Goal: Task Accomplishment & Management: Use online tool/utility

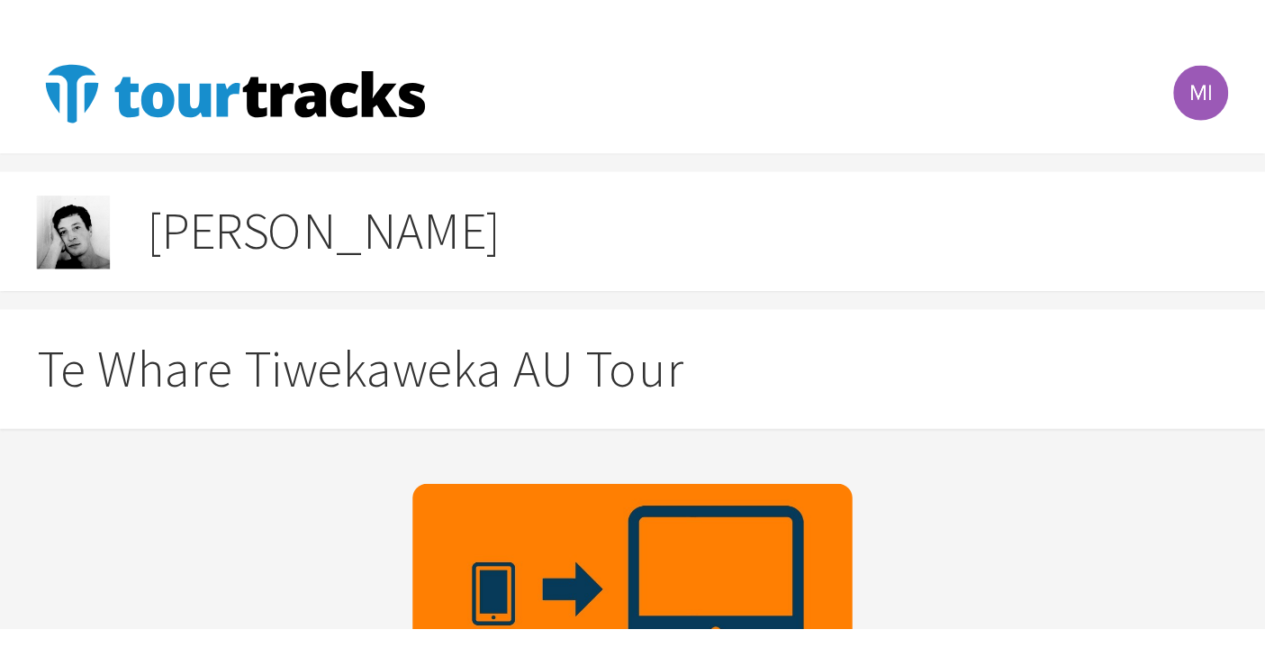
scroll to position [27, 0]
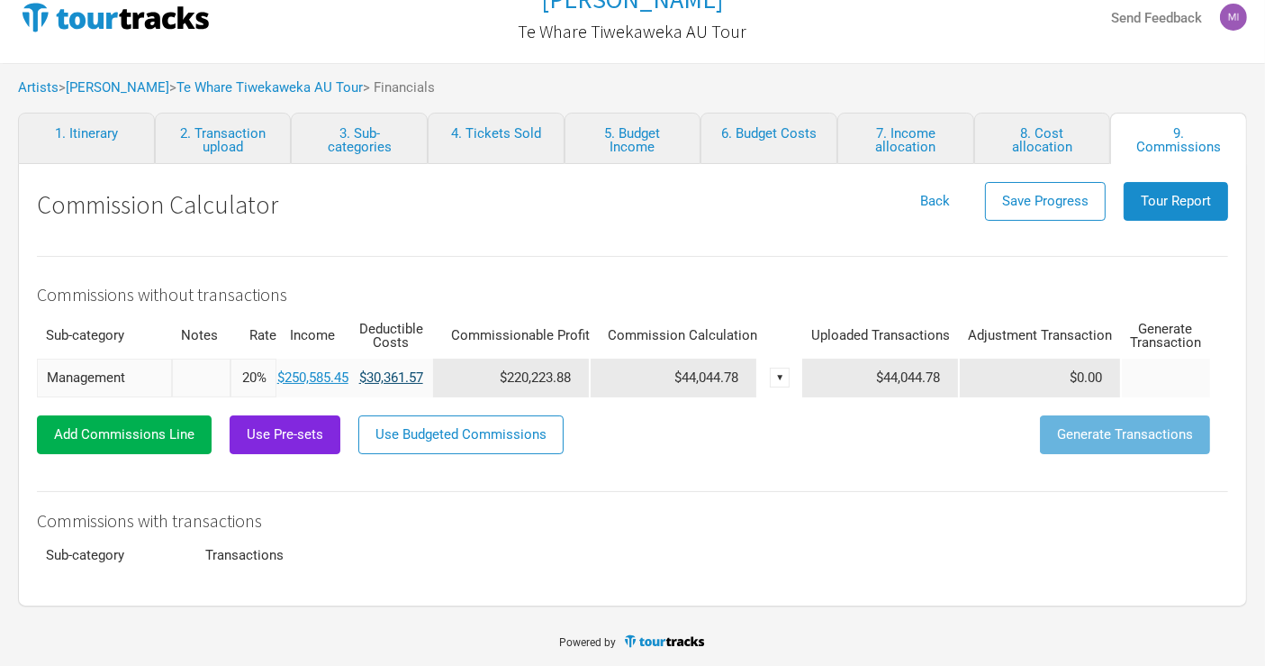
click at [375, 289] on link "$30,361.57" at bounding box center [391, 377] width 64 height 16
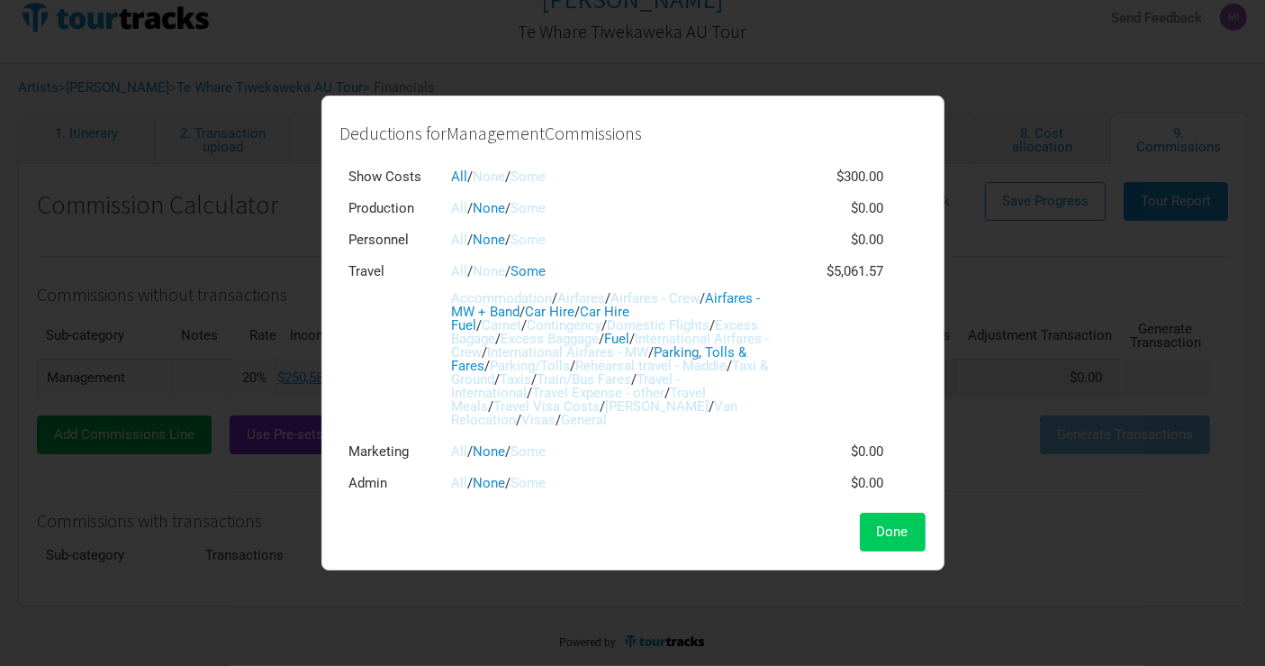
click at [621, 289] on button "Done" at bounding box center [893, 531] width 66 height 39
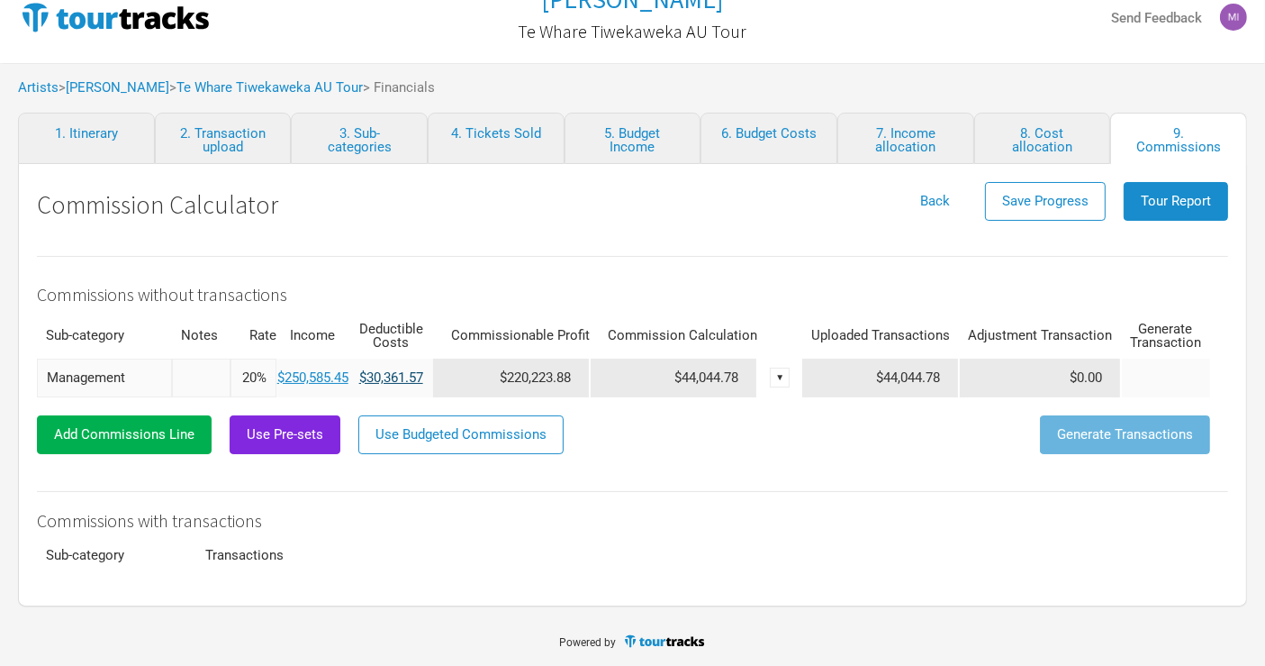
click at [380, 289] on link "$30,361.57" at bounding box center [391, 377] width 64 height 16
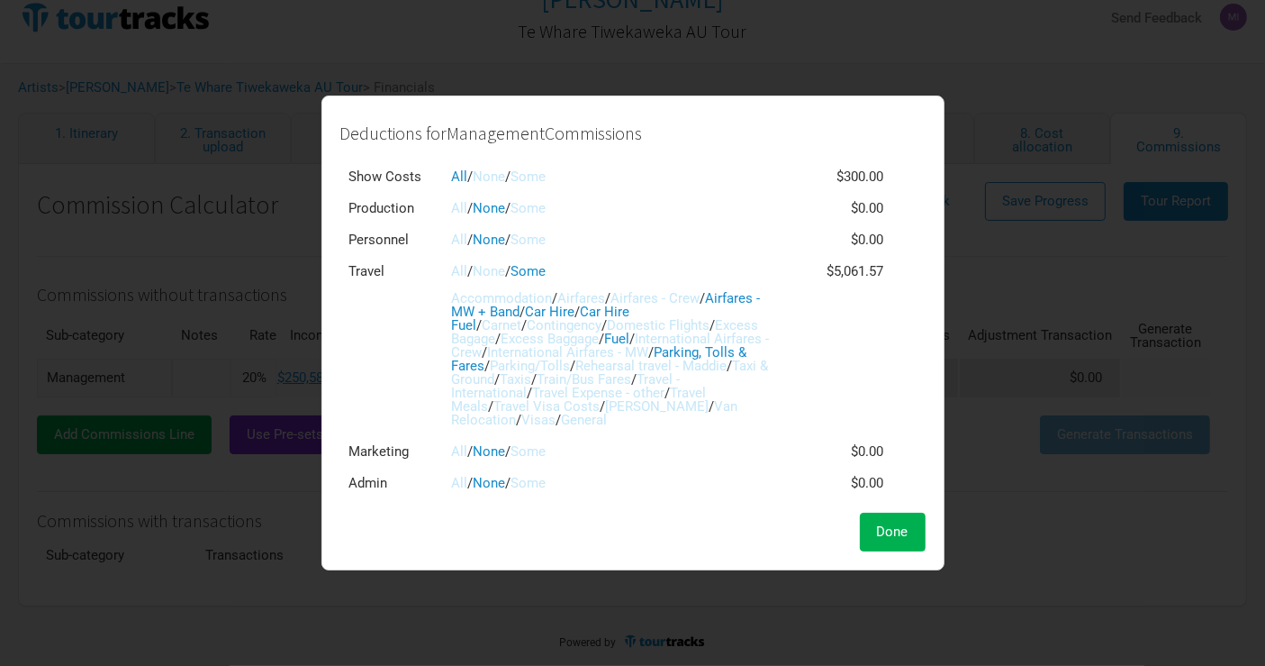
click at [621, 289] on link "Excess Bagage" at bounding box center [605, 332] width 307 height 30
click at [502, 289] on link "Excess Baggage" at bounding box center [551, 339] width 98 height 16
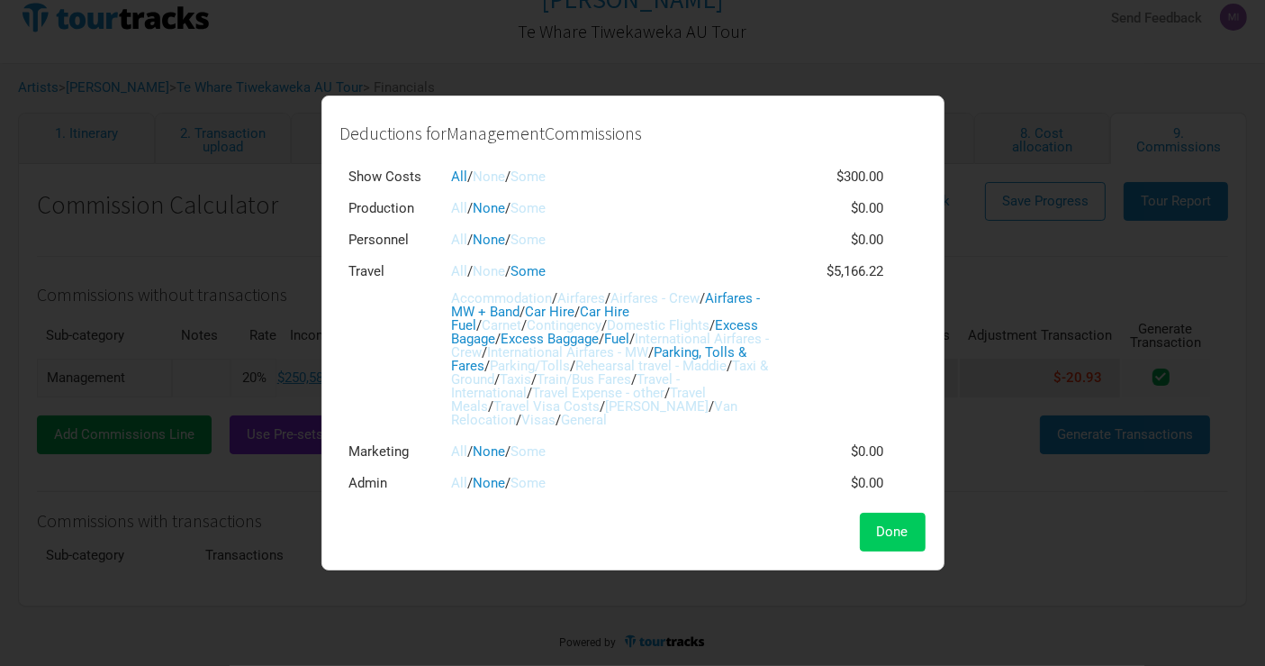
click at [621, 289] on button "Done" at bounding box center [893, 531] width 66 height 39
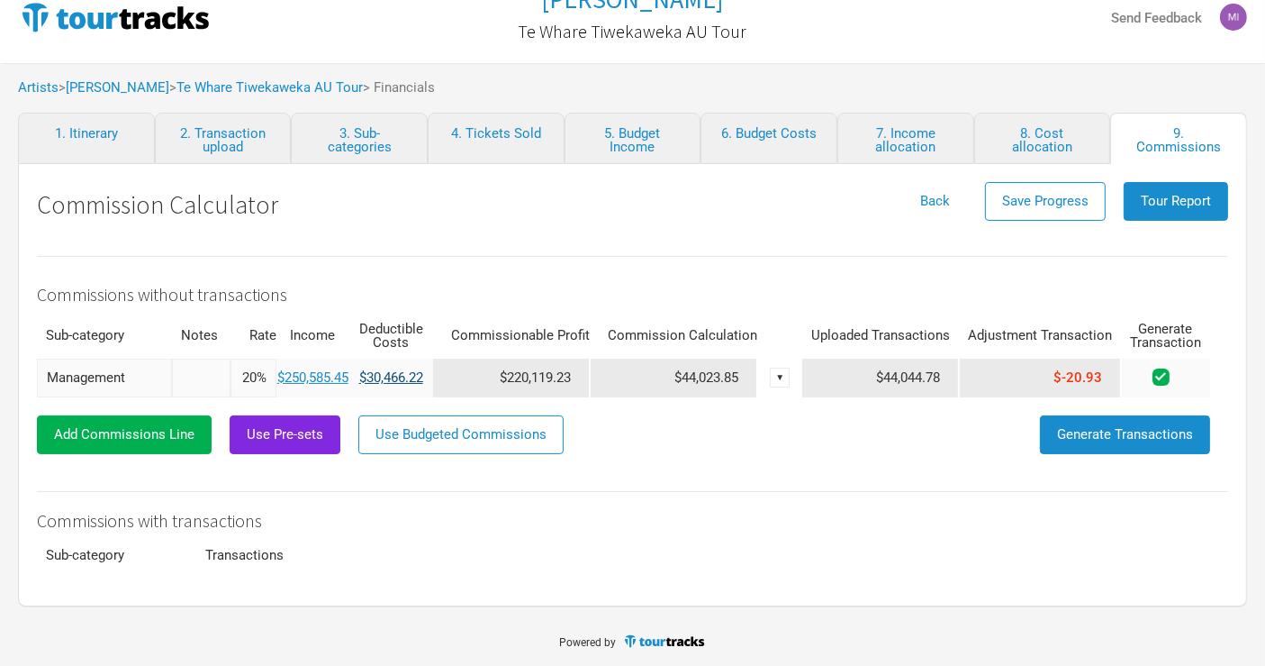
click at [376, 289] on link "$30,466.22" at bounding box center [391, 377] width 64 height 16
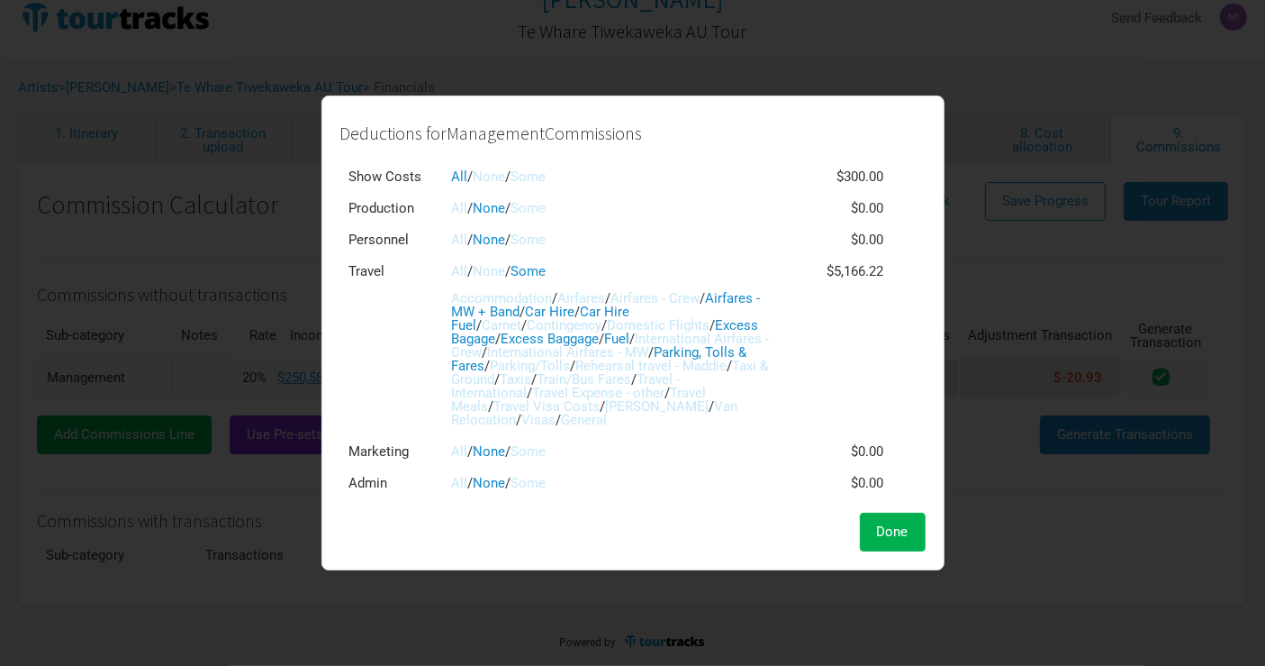
click at [621, 289] on link "Parking, Tolls & Fares" at bounding box center [599, 359] width 295 height 30
click at [621, 289] on span "Done" at bounding box center [893, 531] width 32 height 16
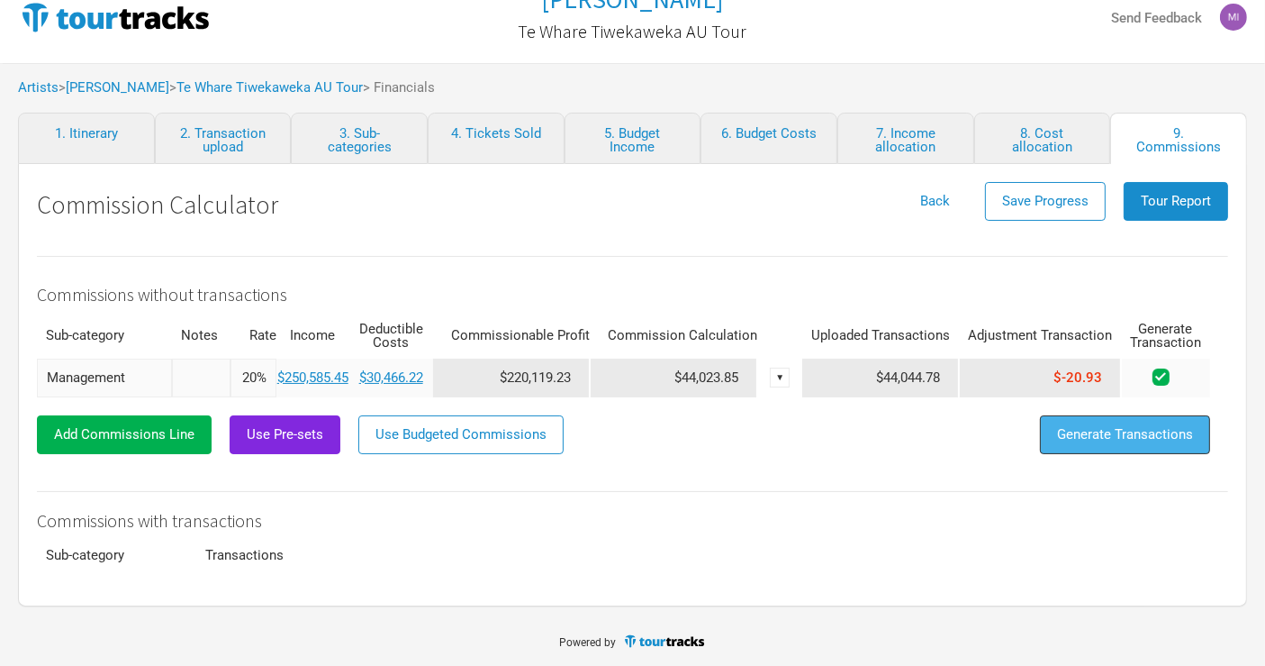
click at [621, 289] on button "Generate Transactions" at bounding box center [1125, 434] width 170 height 39
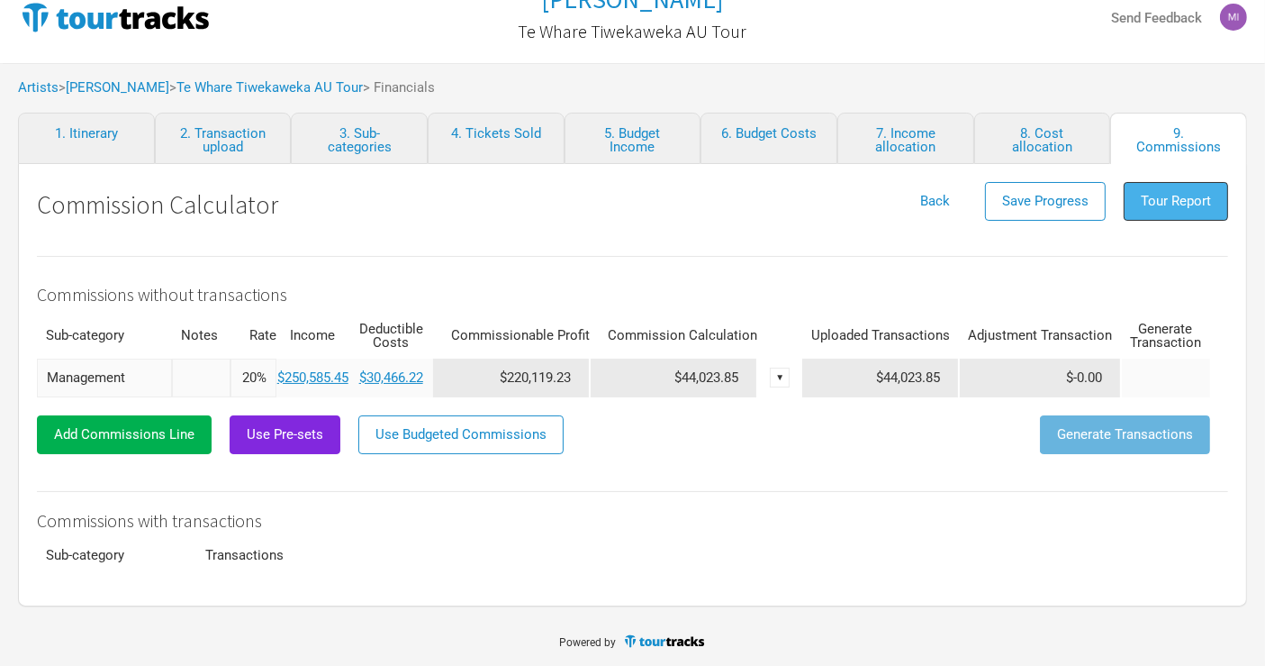
click at [621, 190] on button "Tour Report" at bounding box center [1176, 201] width 104 height 39
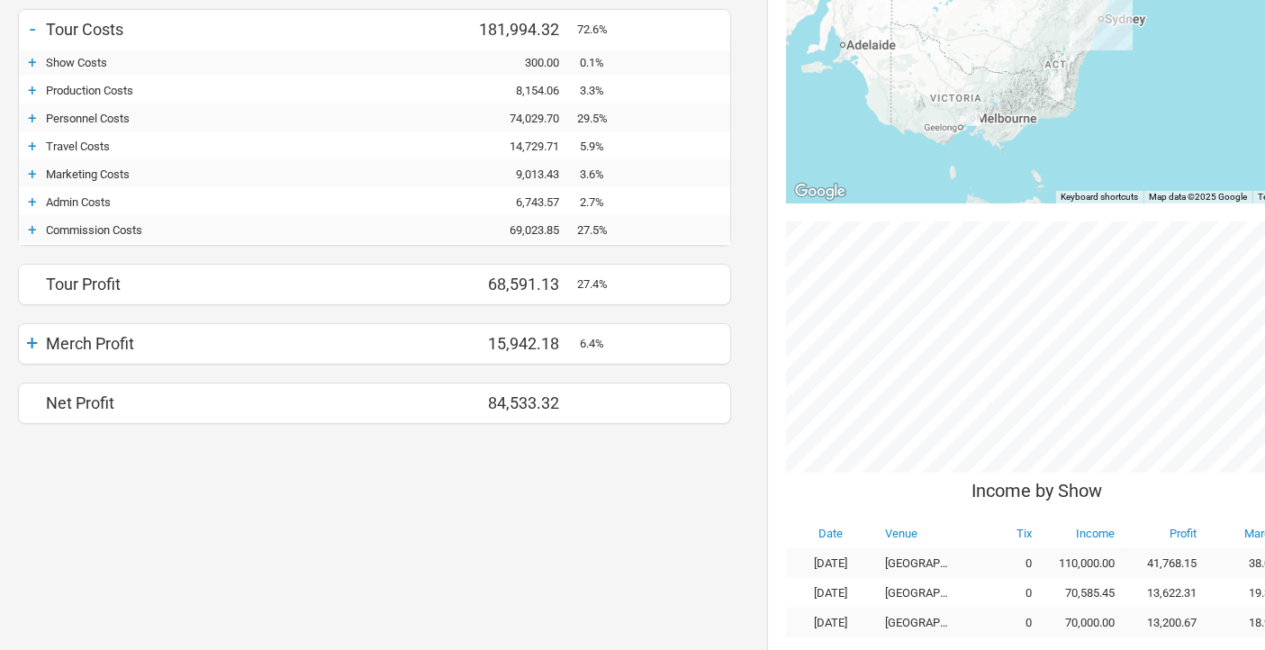
scroll to position [100, 0]
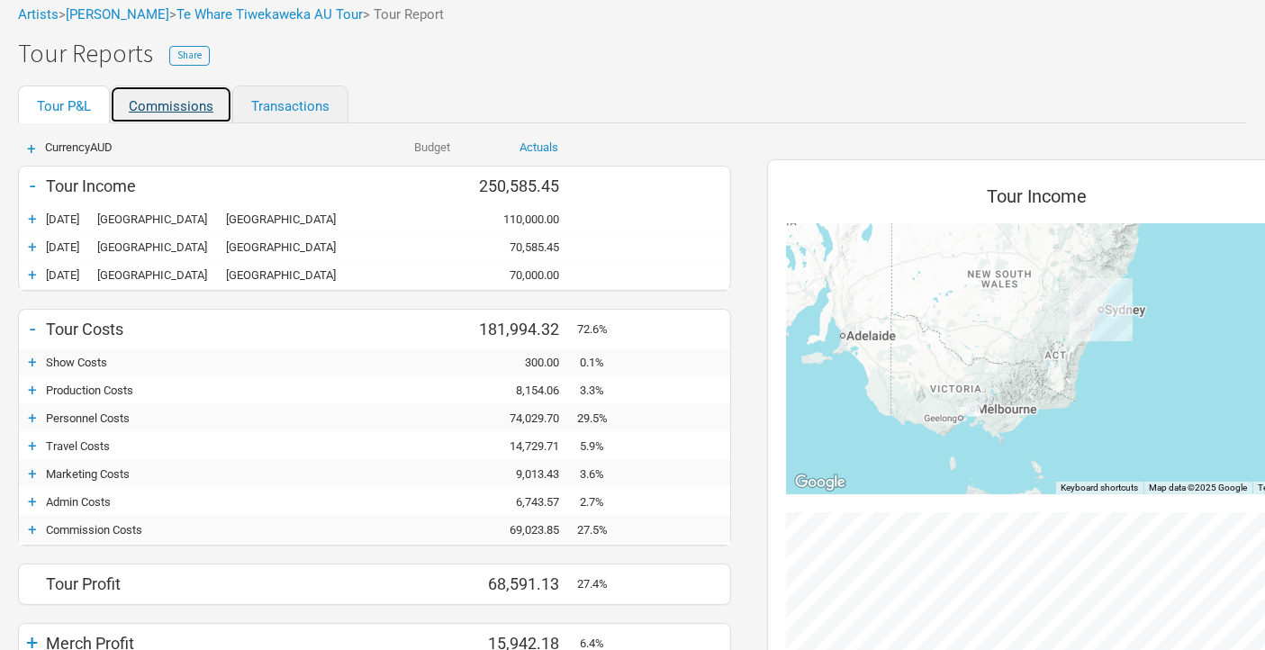
click at [178, 107] on link "Commissions" at bounding box center [171, 105] width 122 height 38
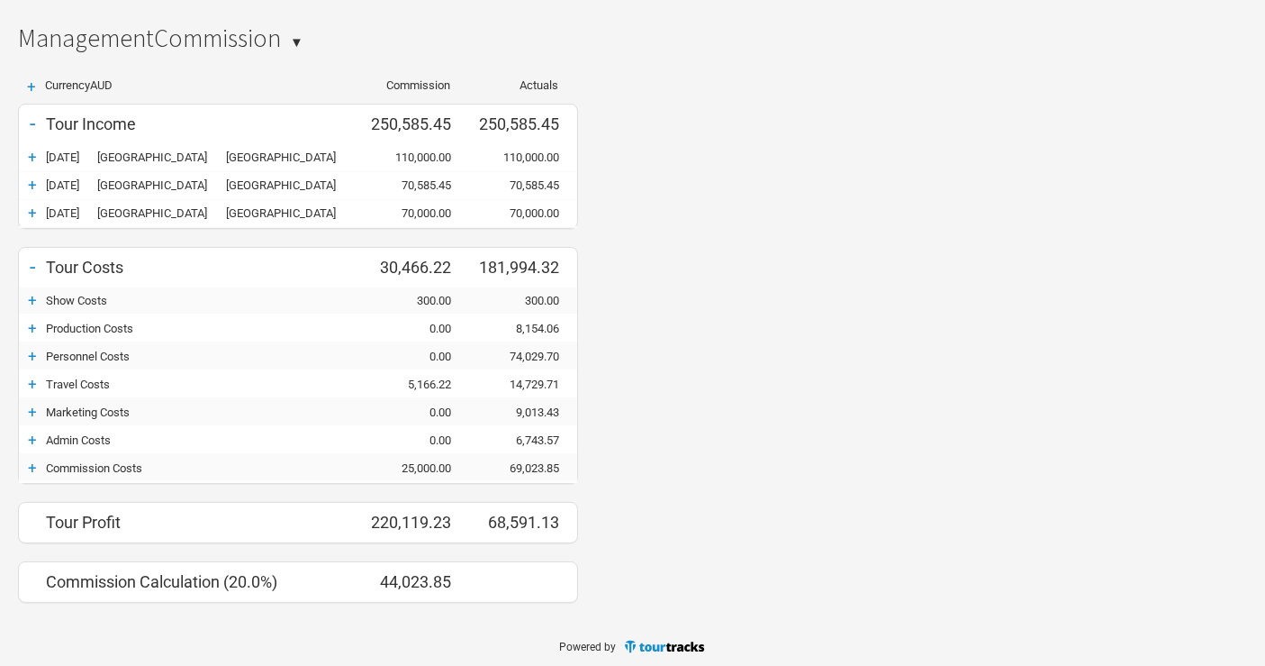
scroll to position [226, 0]
click at [30, 289] on div "+" at bounding box center [32, 384] width 27 height 18
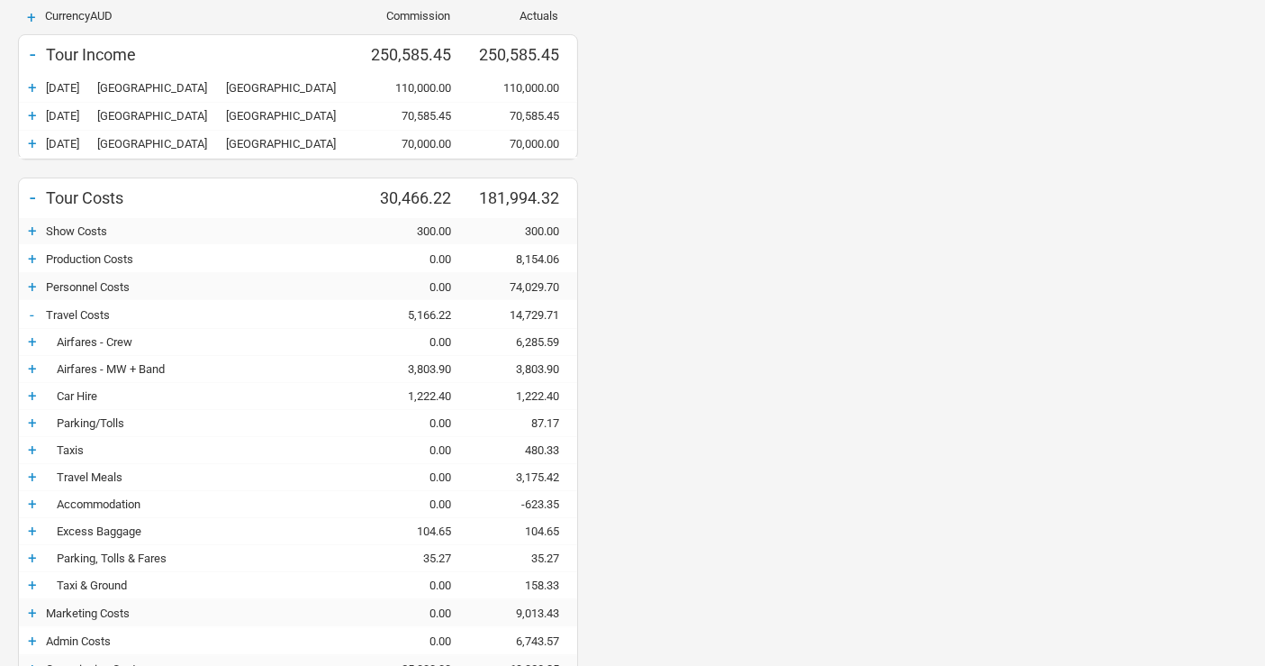
scroll to position [326, 0]
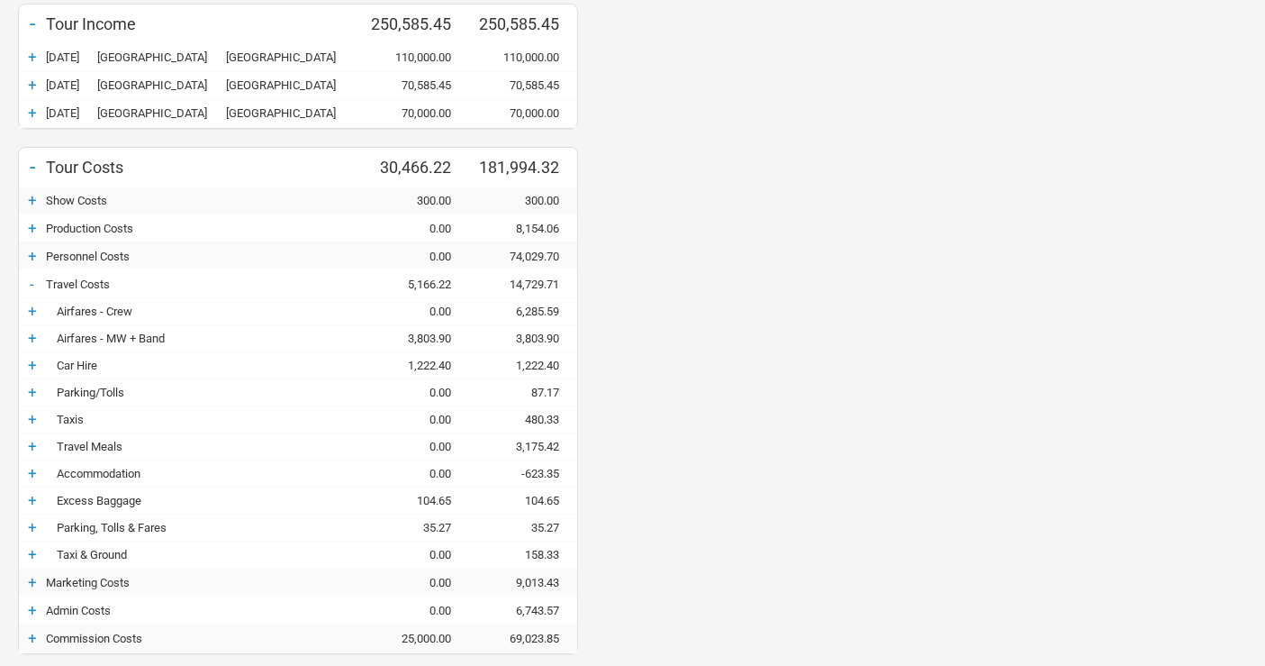
click at [27, 289] on div "+" at bounding box center [32, 338] width 27 height 18
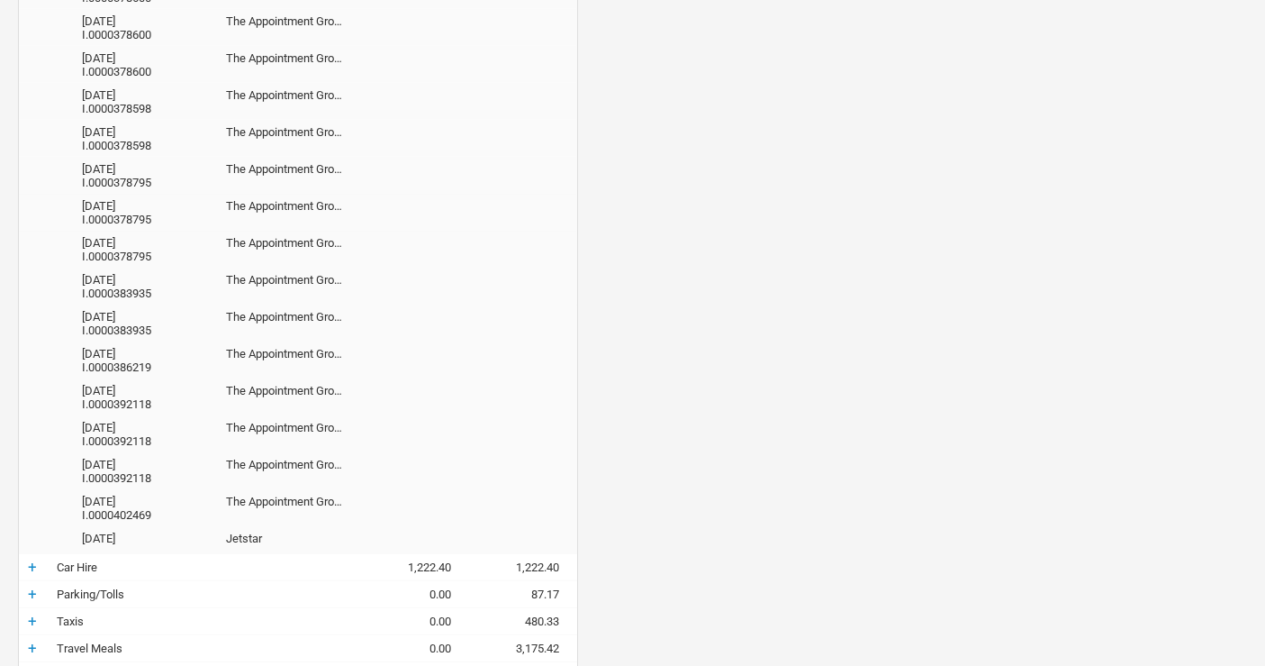
scroll to position [427, 0]
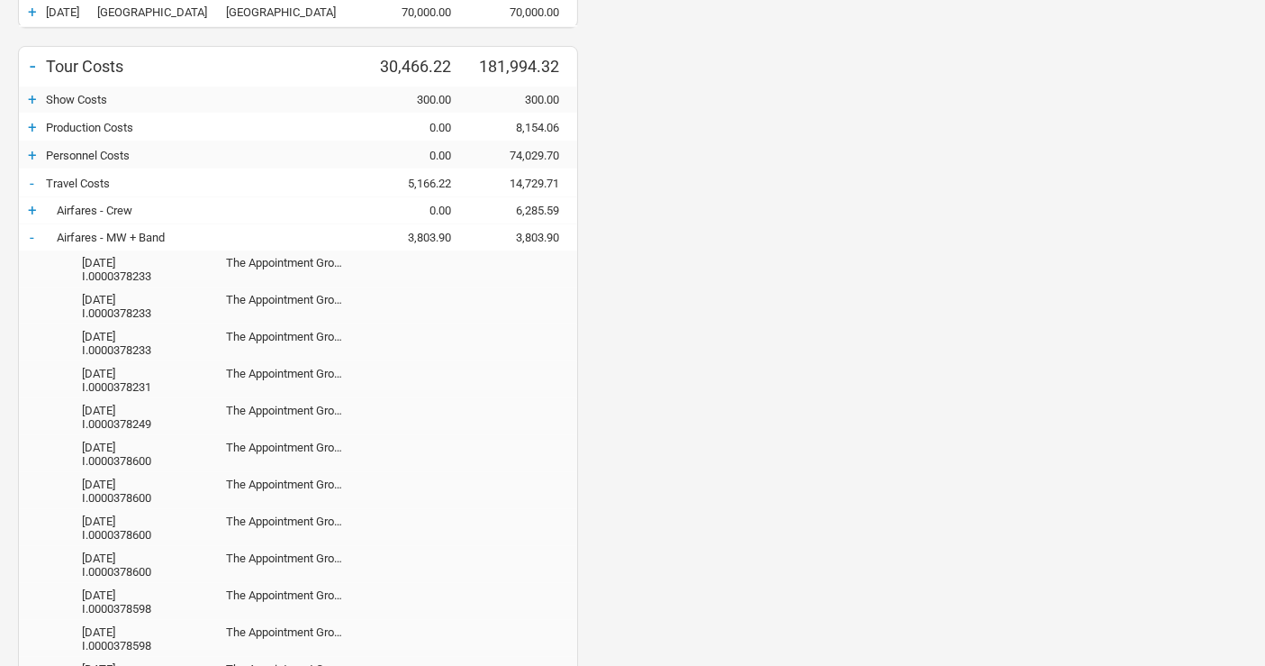
click at [621, 289] on div "+ Currency AUD Commission Actuals - Tour Income 250,585.45 250,585.45 + [DATE] …" at bounding box center [632, 676] width 1265 height 1632
click at [38, 238] on div "-" at bounding box center [32, 237] width 27 height 18
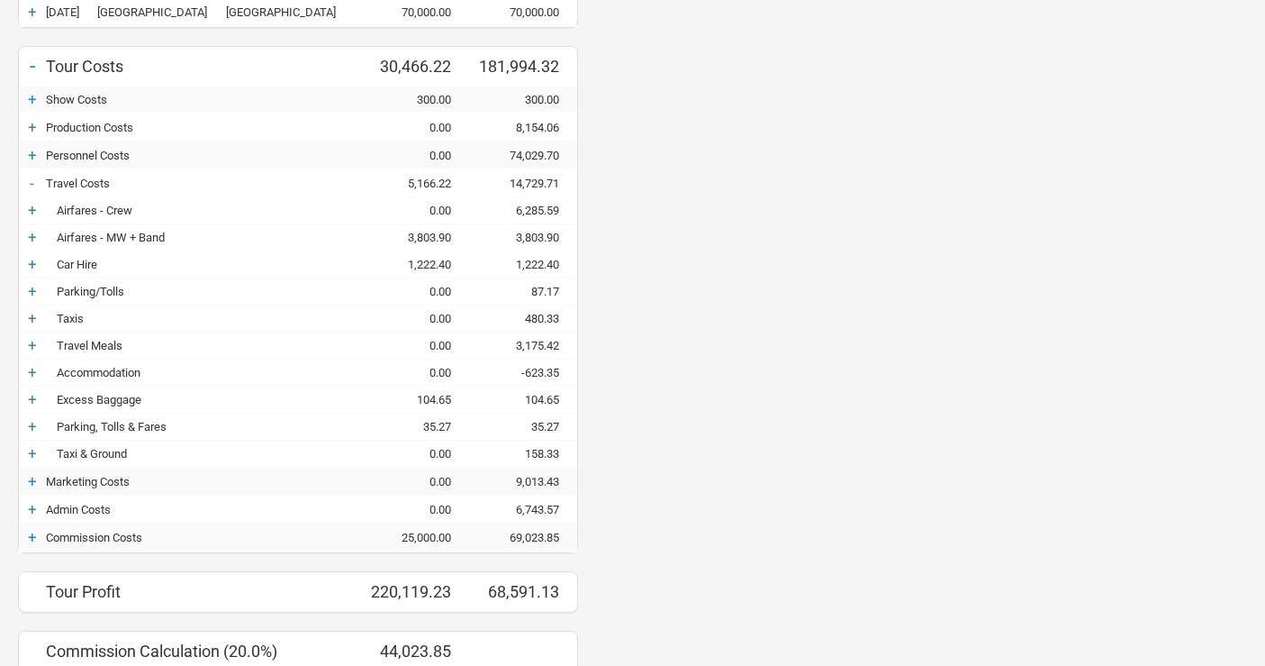
click at [30, 234] on div "+" at bounding box center [32, 237] width 27 height 18
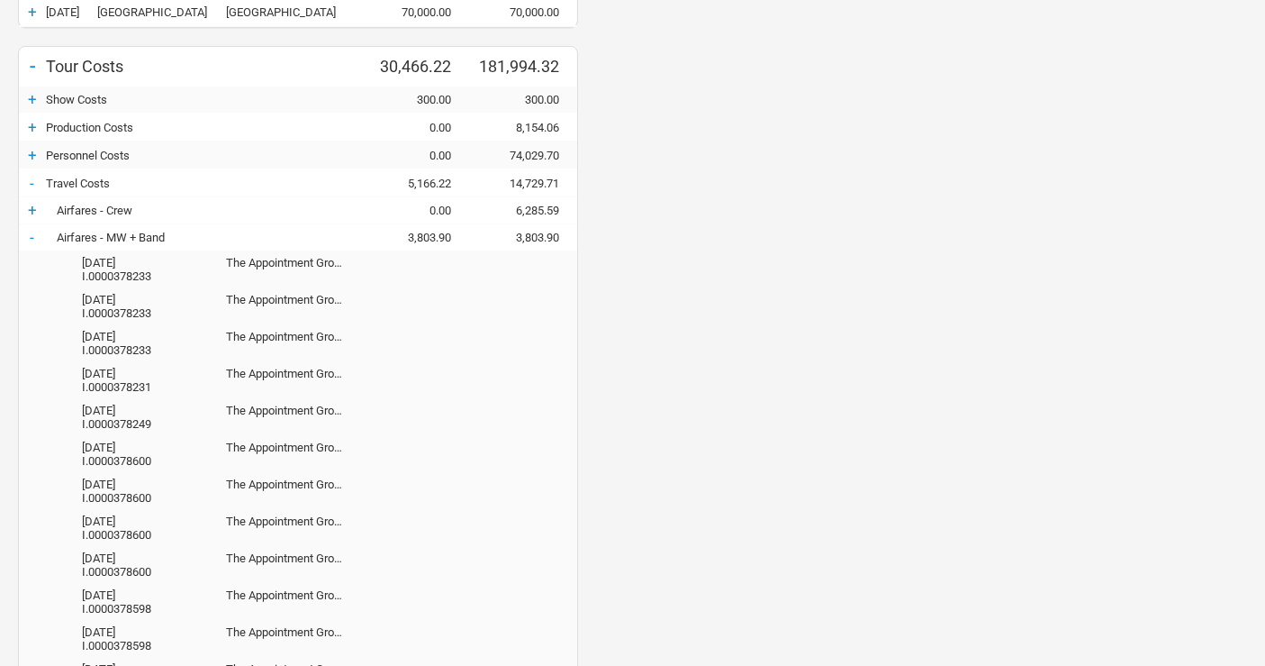
click at [37, 234] on div "-" at bounding box center [32, 237] width 27 height 18
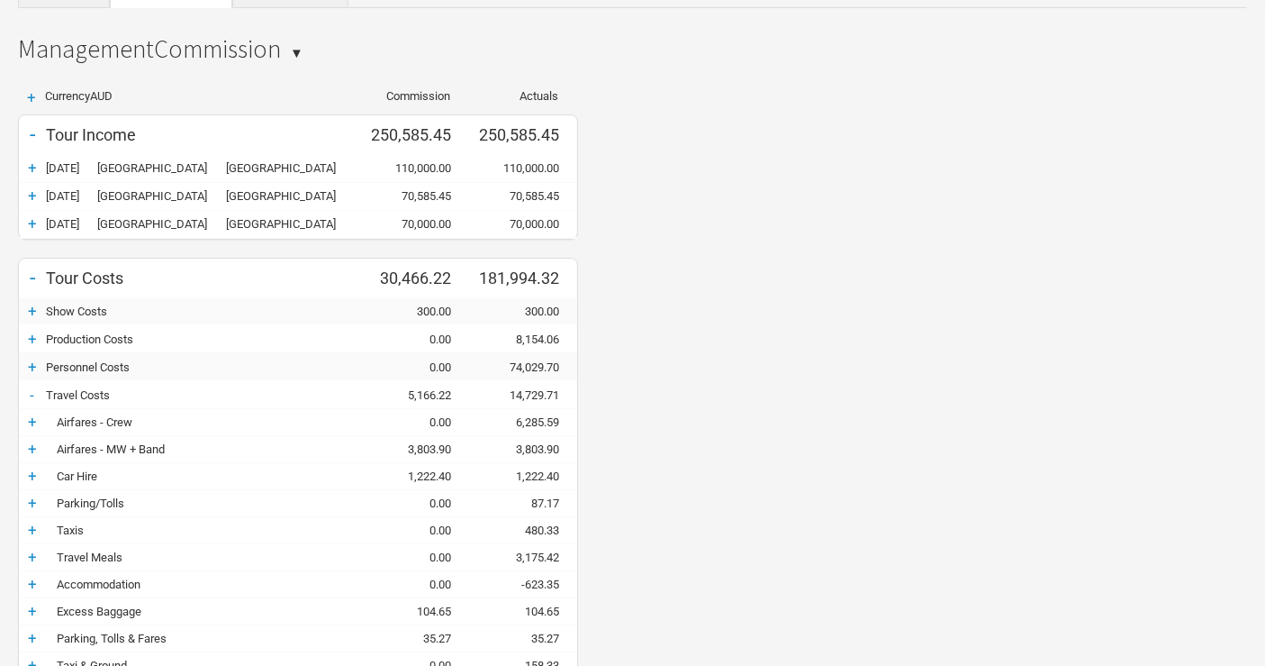
scroll to position [126, 0]
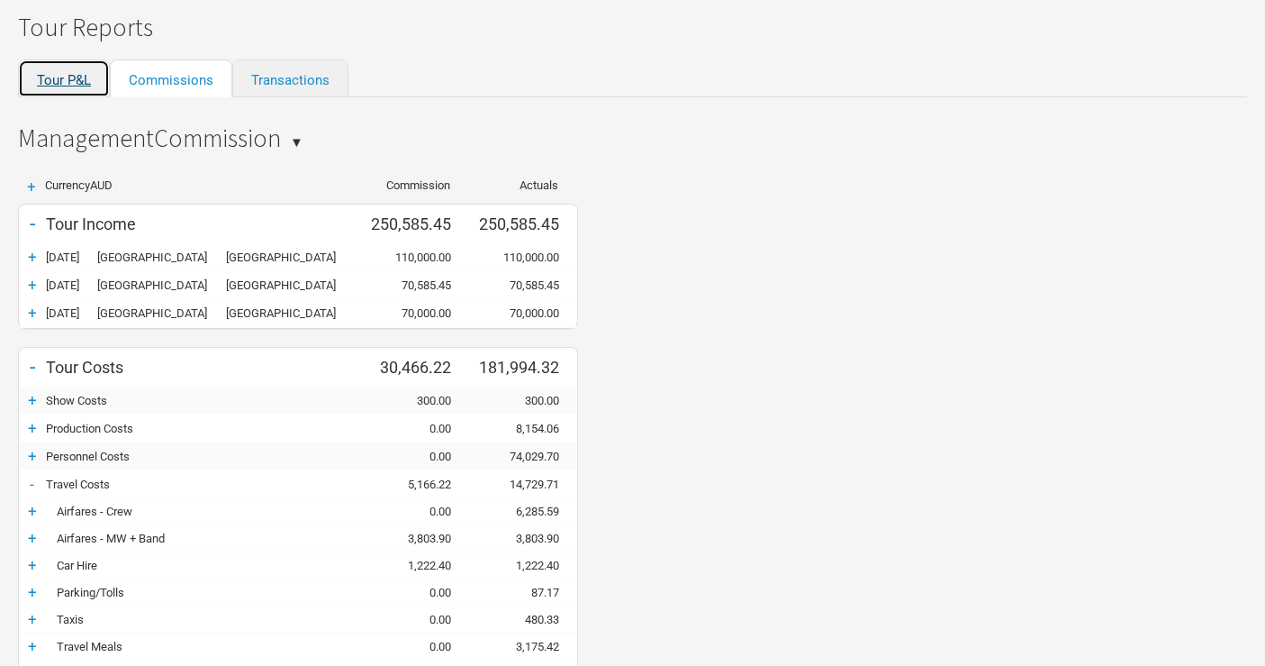
click at [65, 73] on link "Tour P&L" at bounding box center [64, 78] width 92 height 38
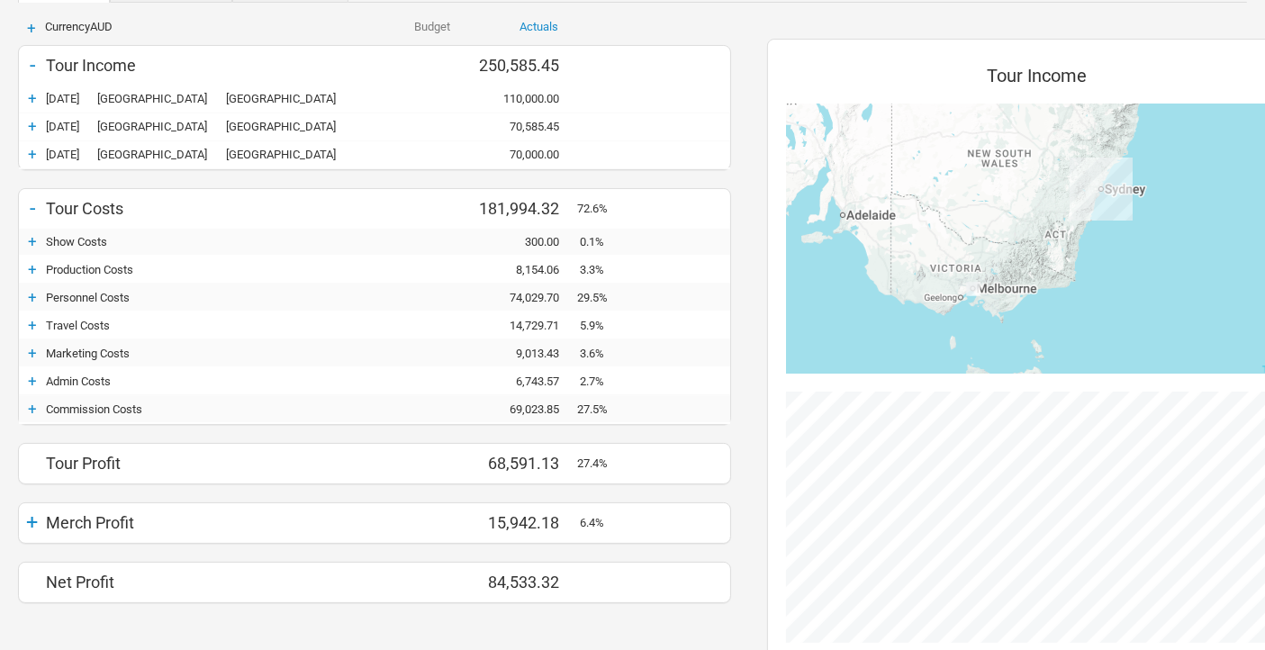
scroll to position [455, 0]
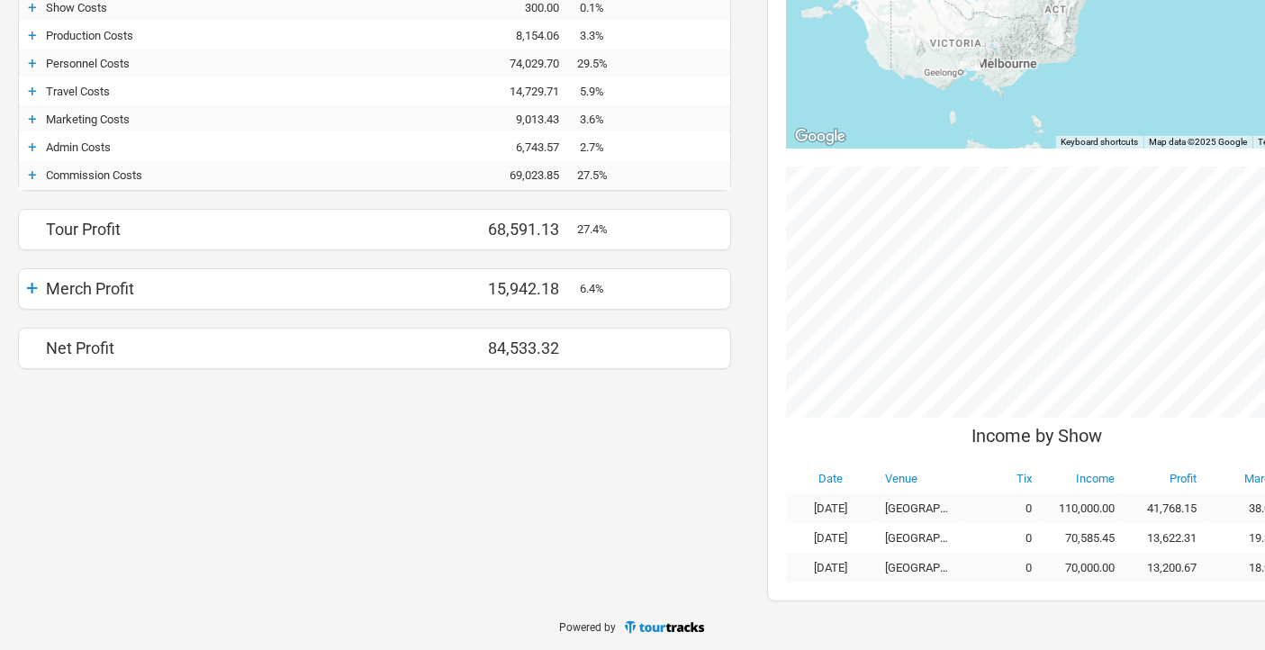
click at [29, 172] on div "+" at bounding box center [32, 175] width 27 height 18
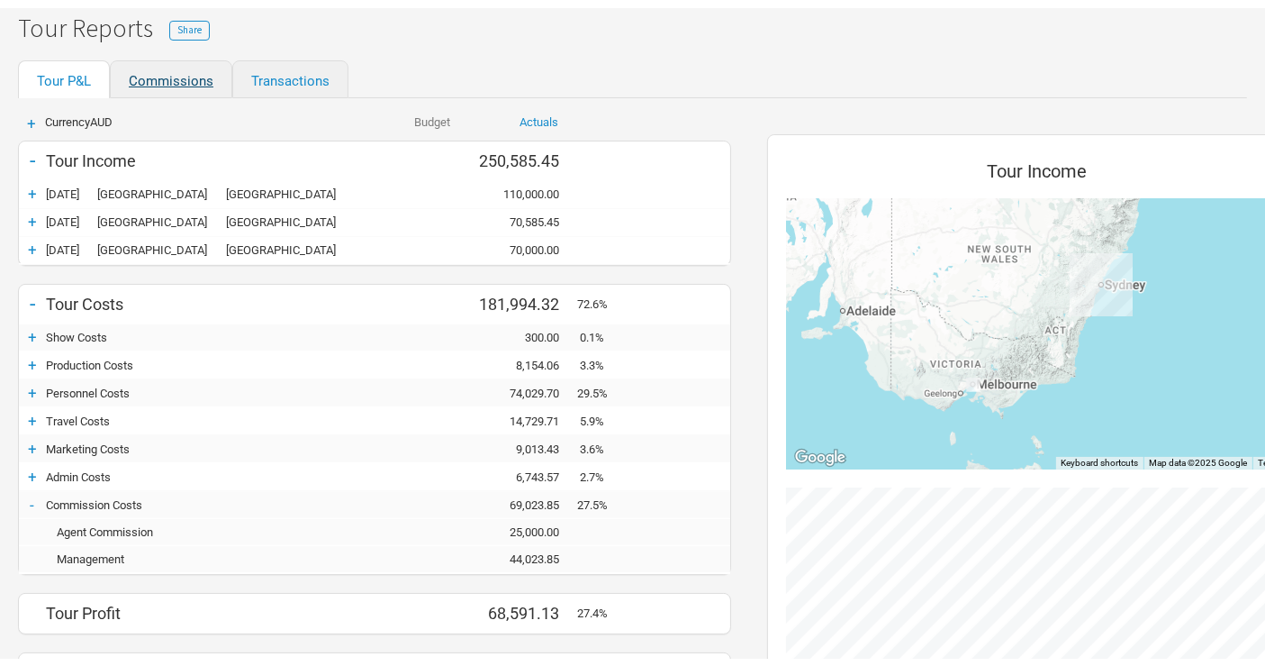
scroll to position [0, 0]
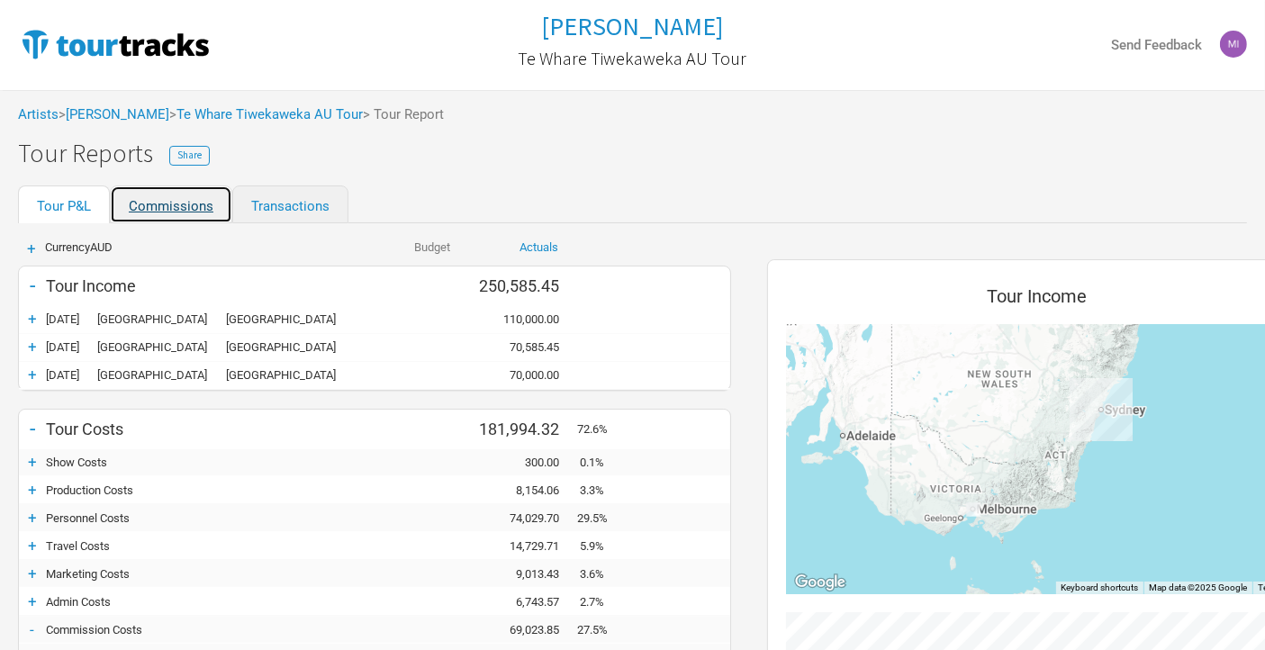
click at [172, 212] on link "Commissions" at bounding box center [171, 205] width 122 height 38
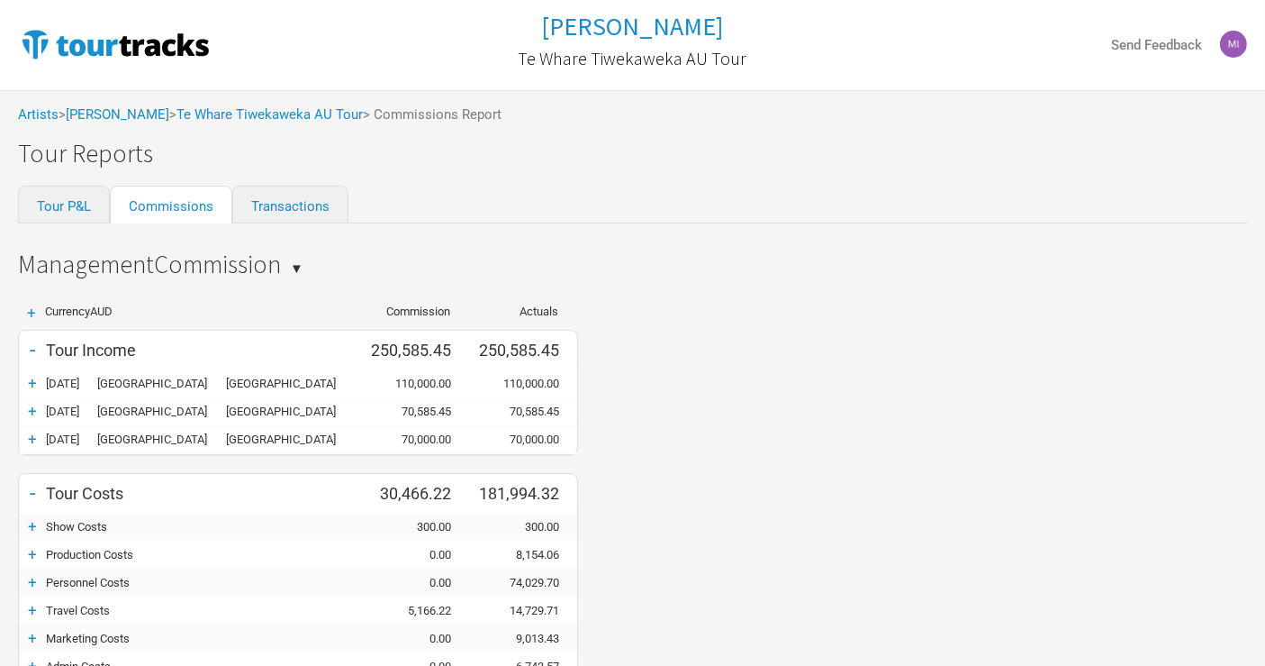
scroll to position [100, 0]
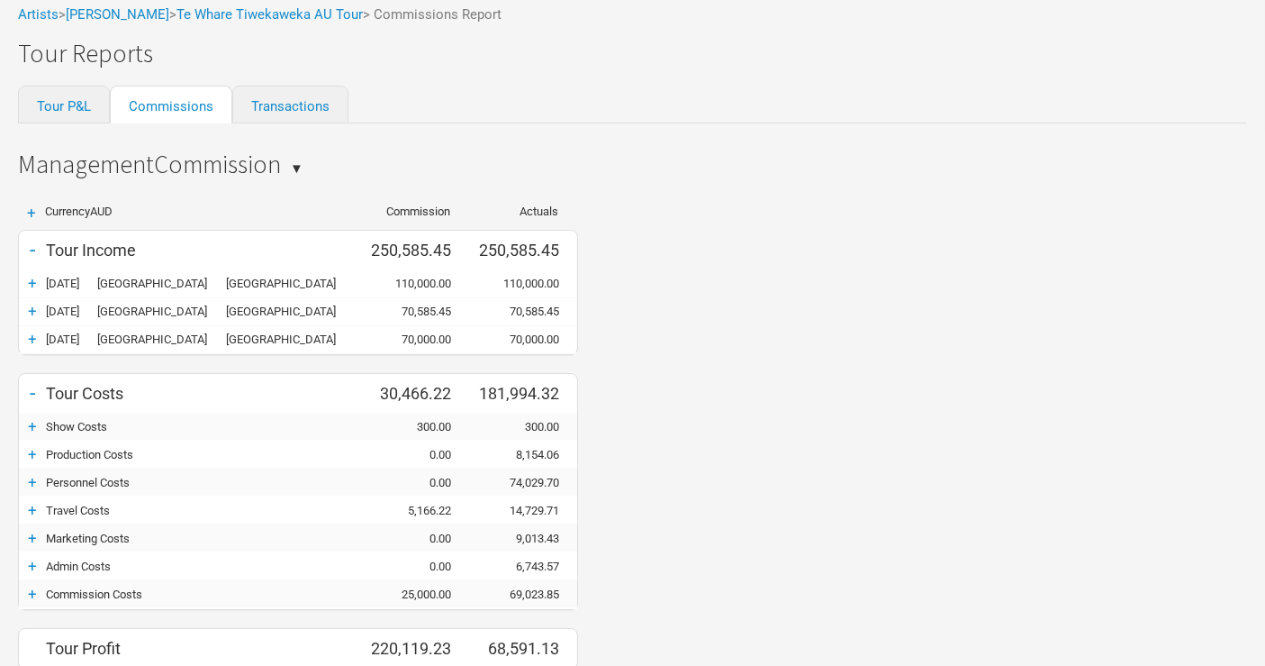
click at [29, 289] on div "+" at bounding box center [32, 510] width 27 height 18
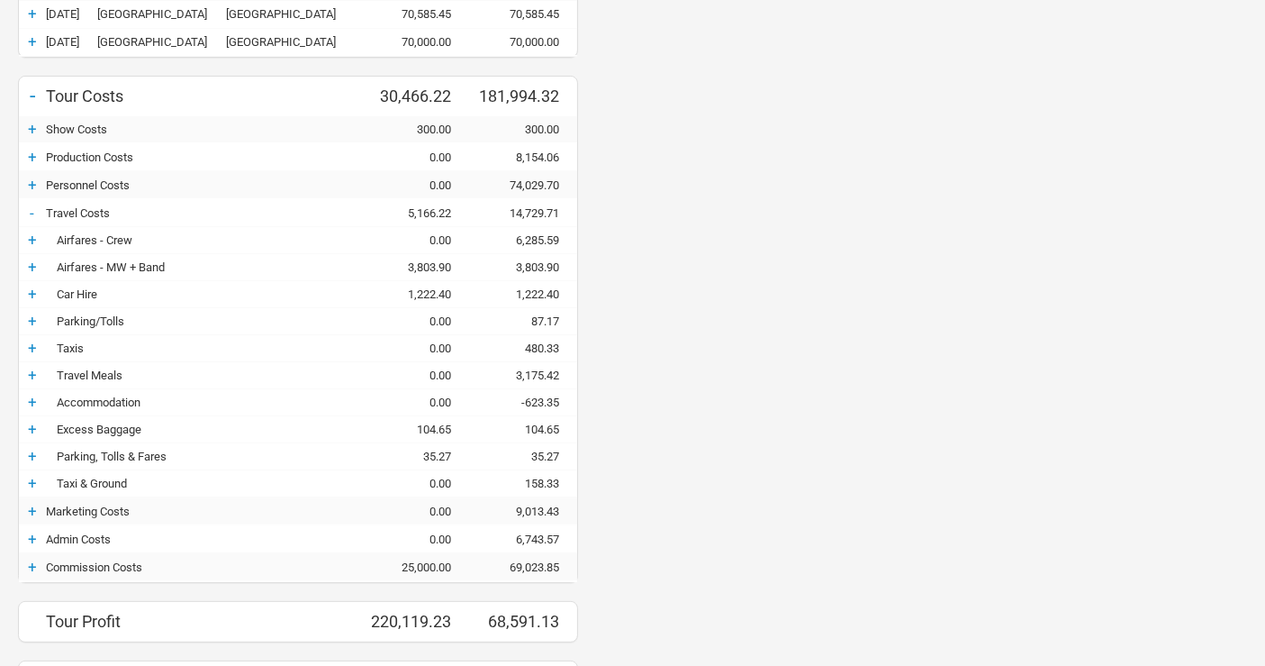
scroll to position [496, 0]
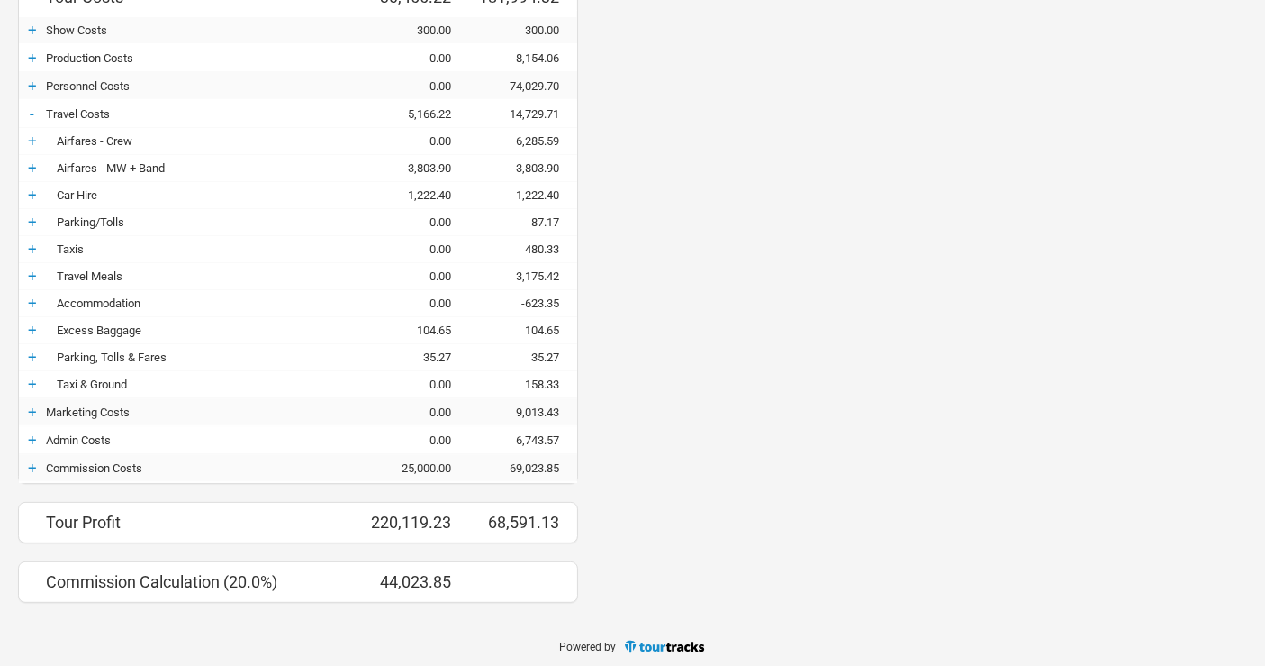
click at [33, 289] on div "+" at bounding box center [32, 357] width 27 height 18
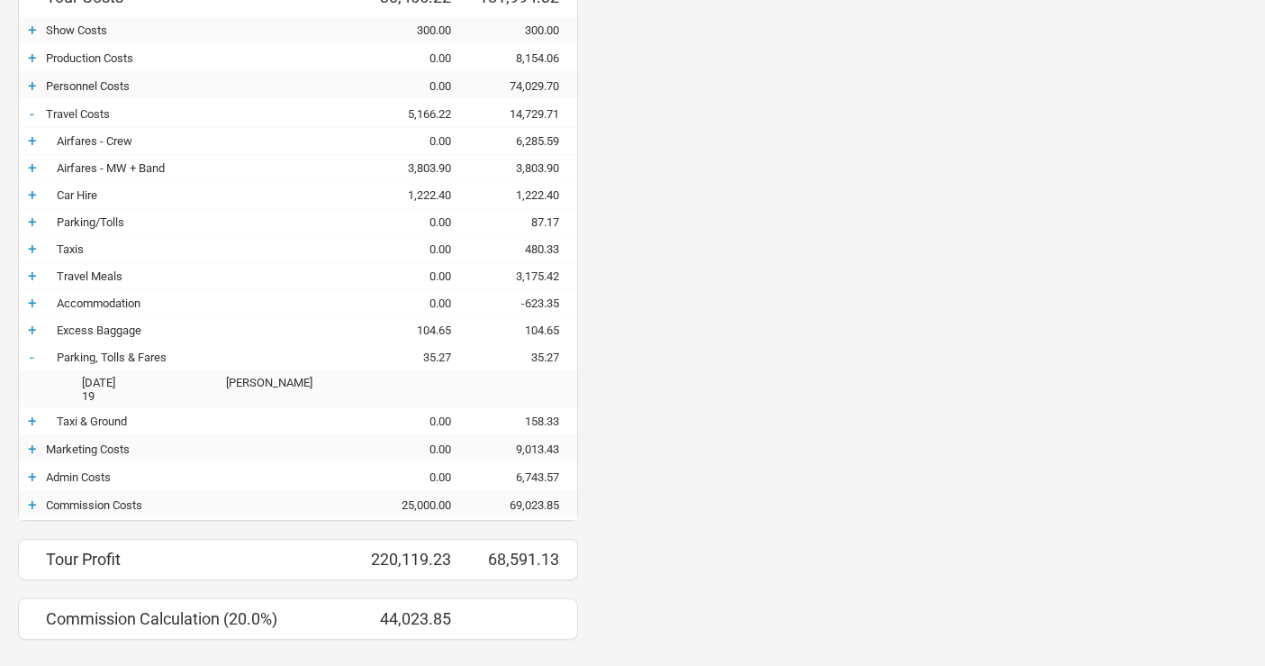
click at [31, 289] on div "-" at bounding box center [32, 357] width 27 height 18
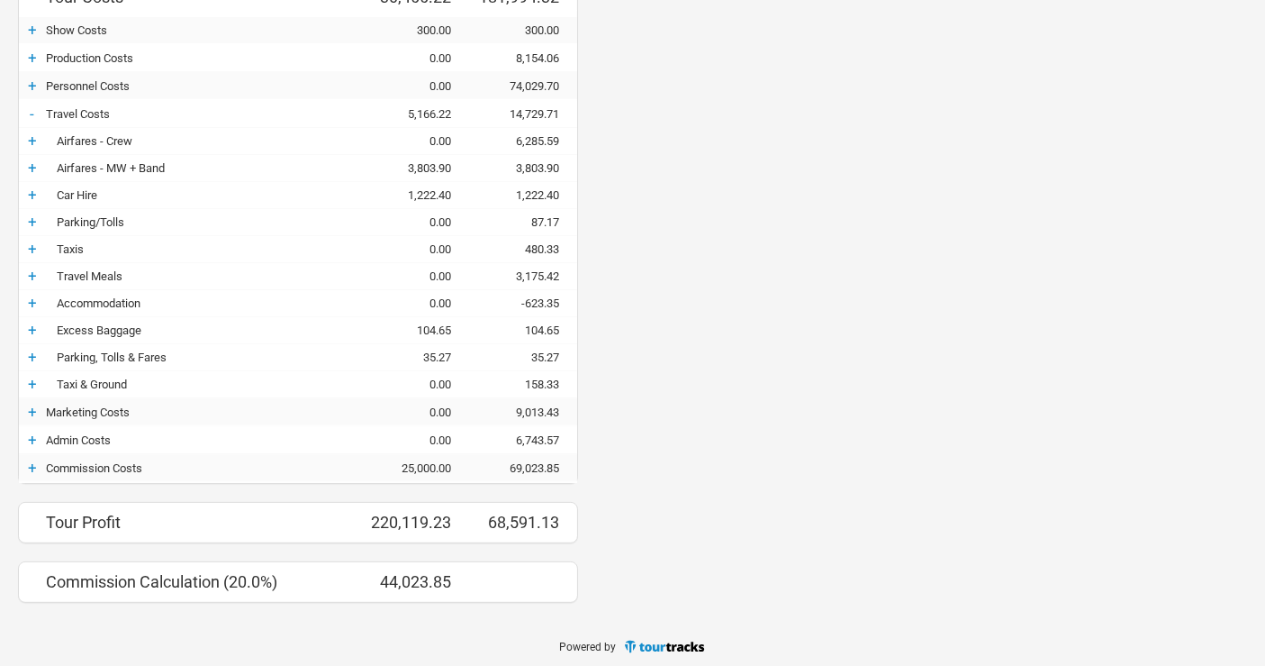
click at [621, 289] on div "+ Currency AUD Commission Actuals - Tour Income 250,585.45 250,585.45 + [DATE] …" at bounding box center [632, 205] width 1265 height 829
click at [31, 289] on div "+" at bounding box center [32, 467] width 27 height 18
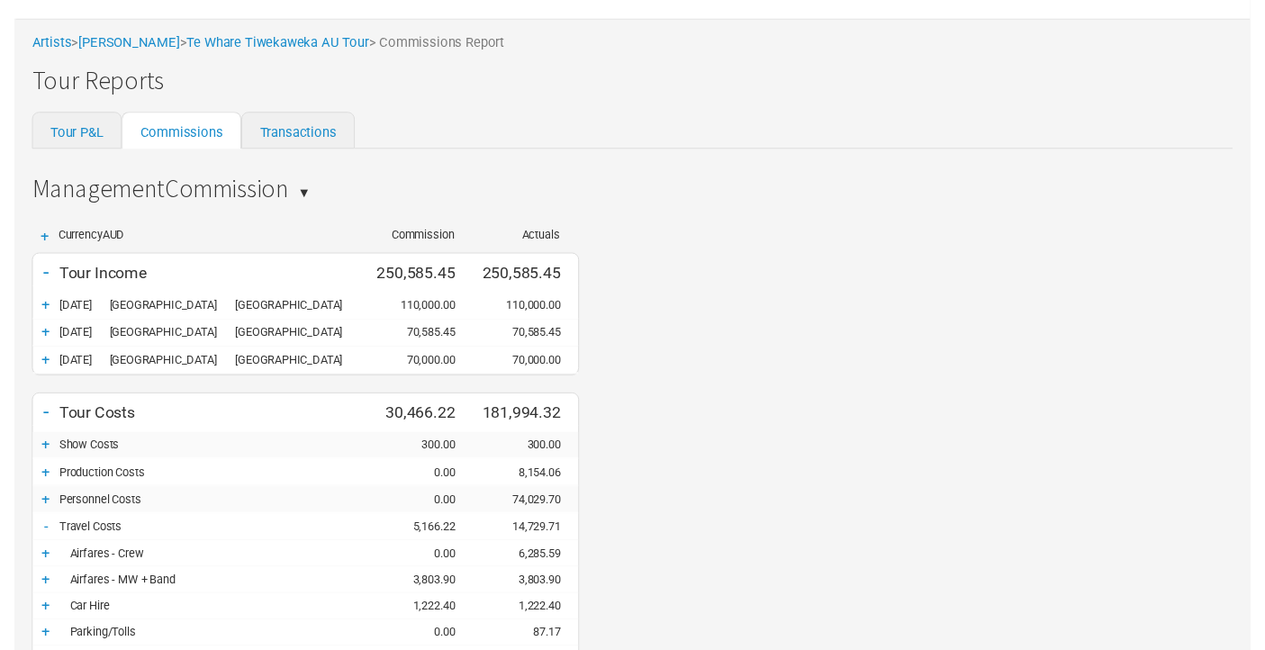
scroll to position [0, 0]
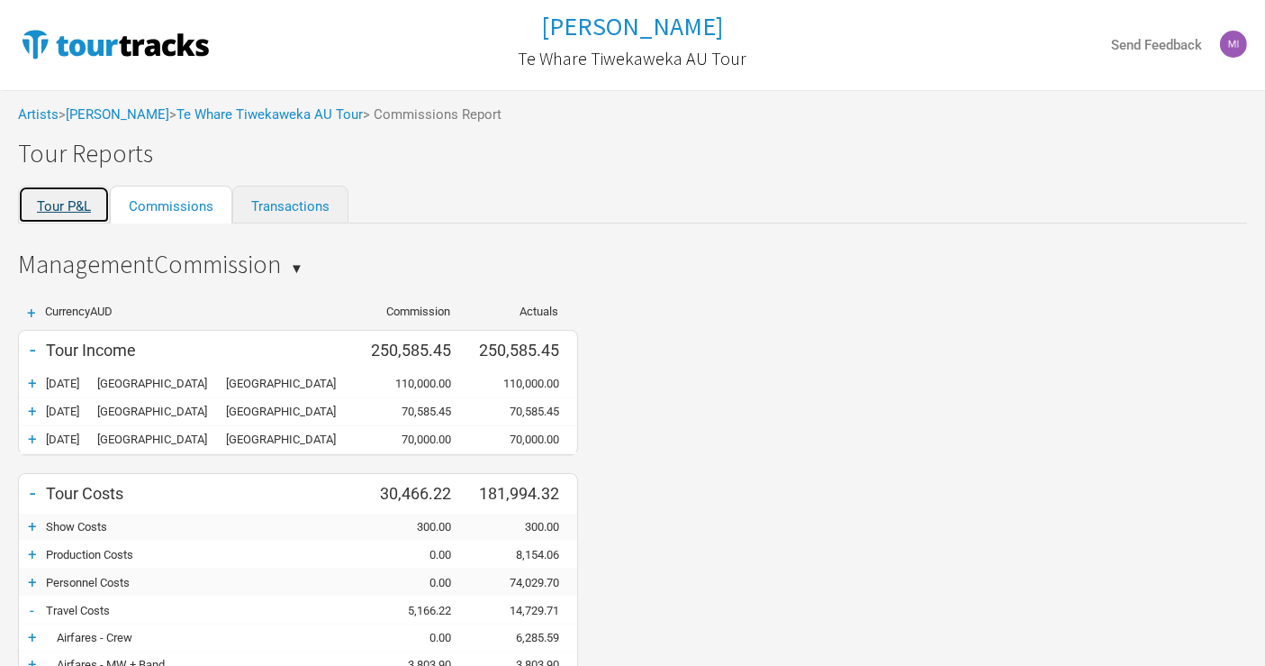
click at [67, 211] on link "Tour P&L" at bounding box center [64, 205] width 92 height 38
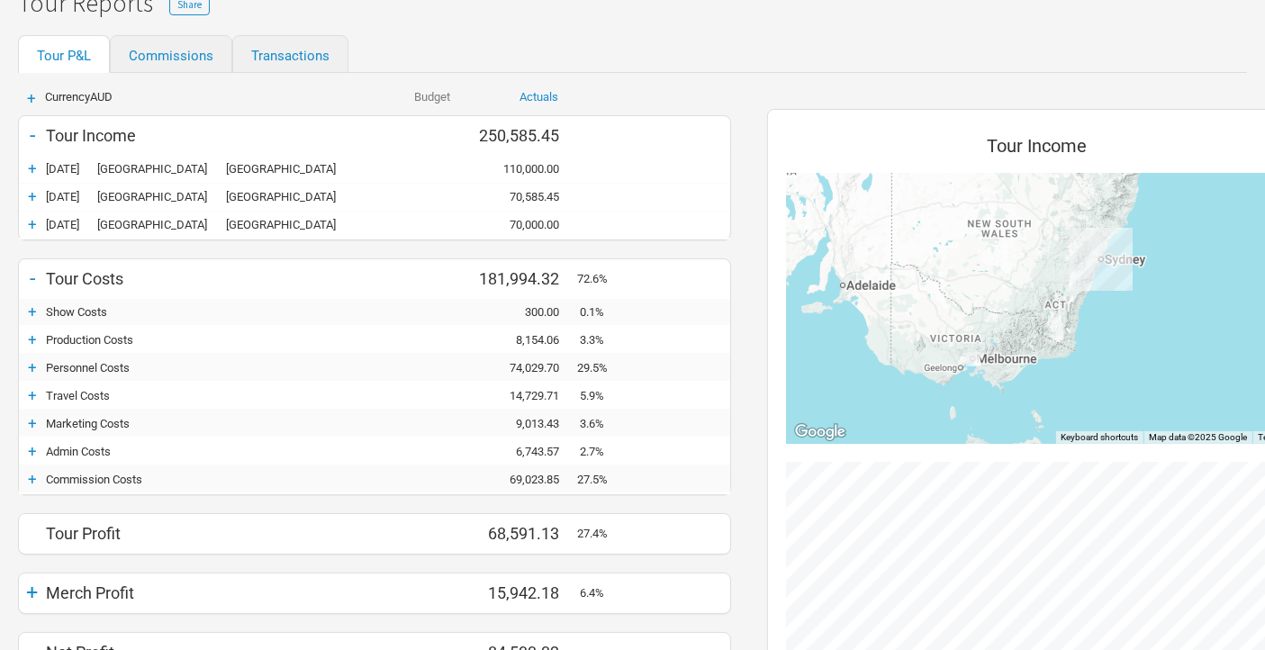
scroll to position [300, 0]
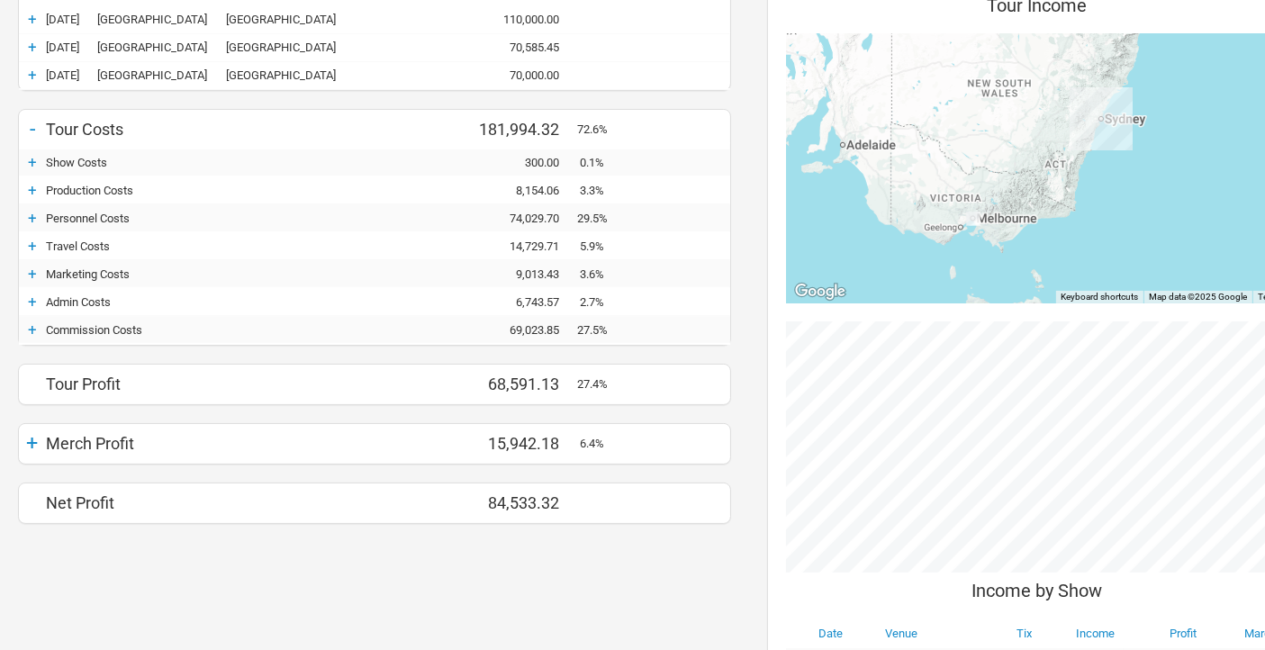
click at [33, 289] on div "+" at bounding box center [32, 330] width 27 height 18
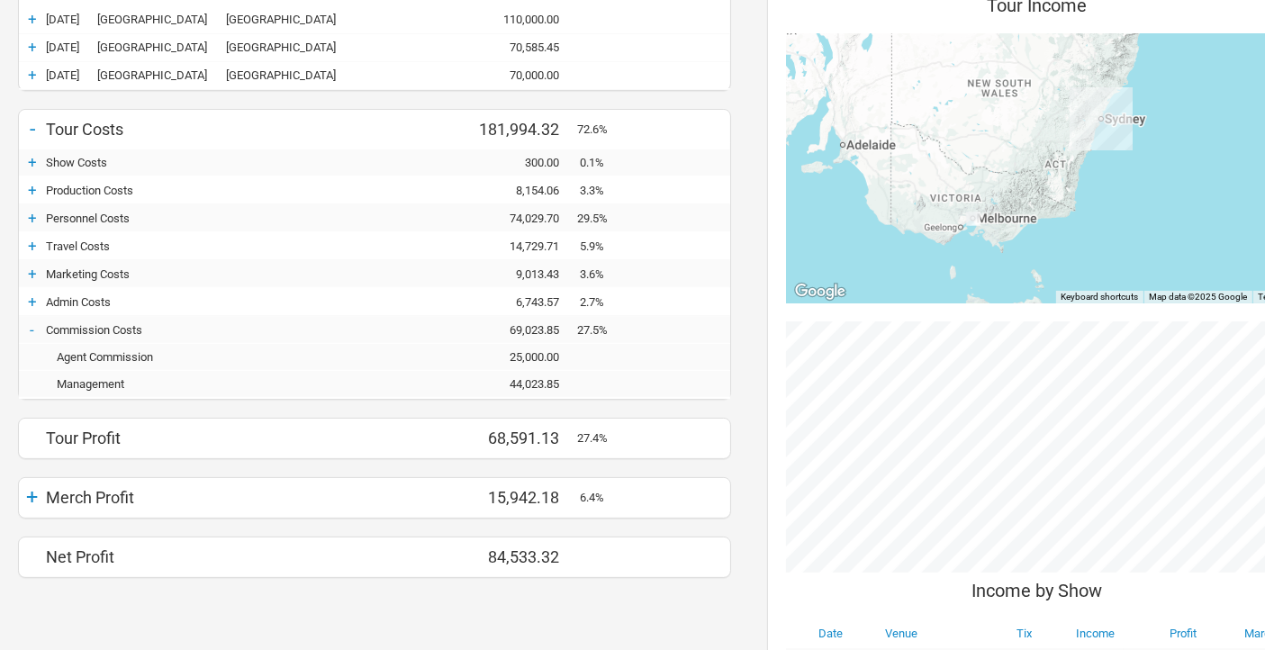
click at [34, 289] on div "+" at bounding box center [32, 497] width 27 height 25
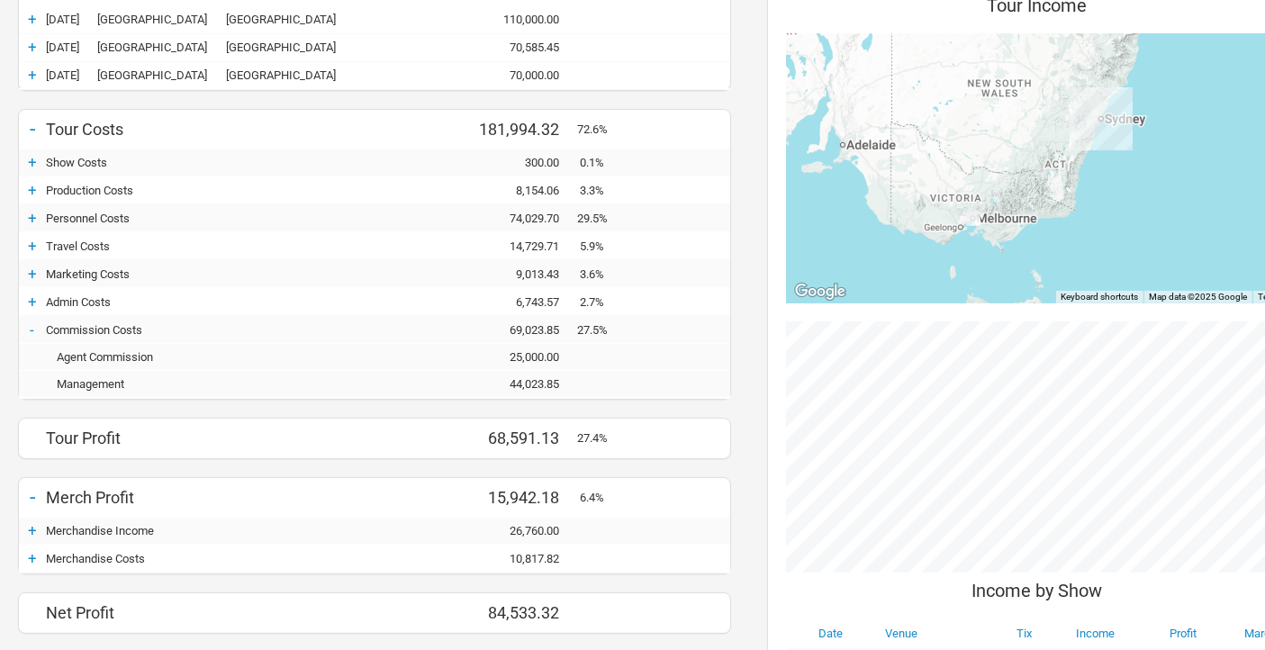
click at [30, 289] on div "+" at bounding box center [32, 558] width 27 height 18
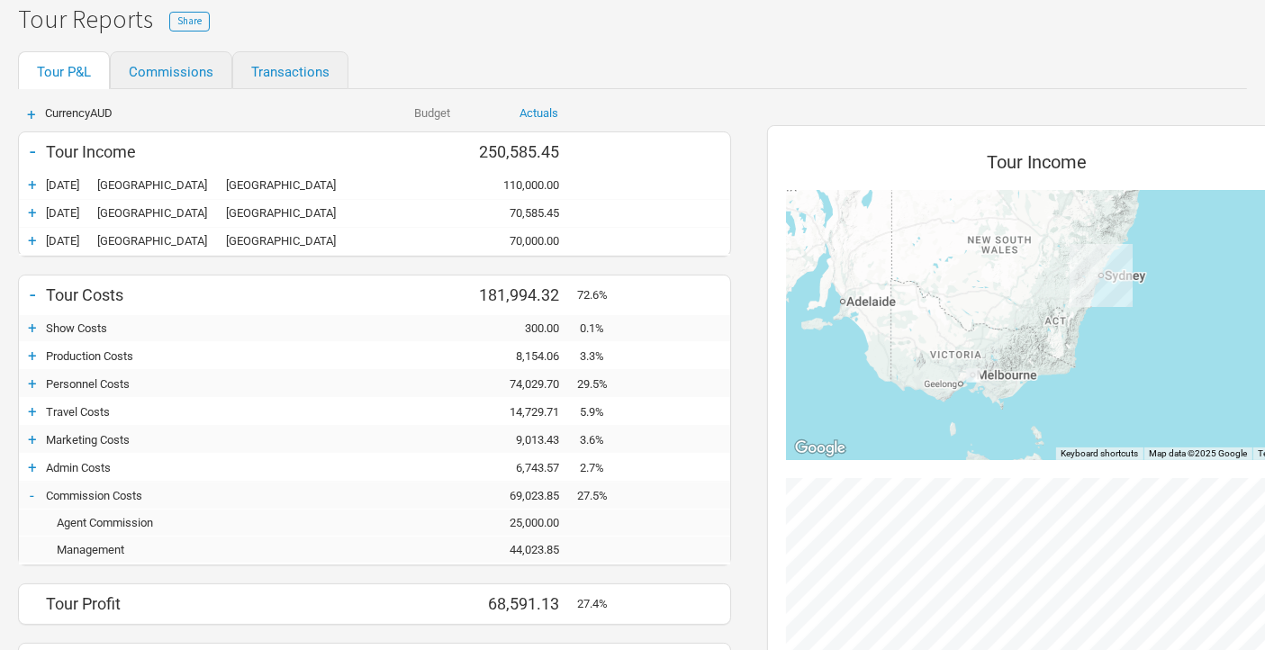
scroll to position [0, 0]
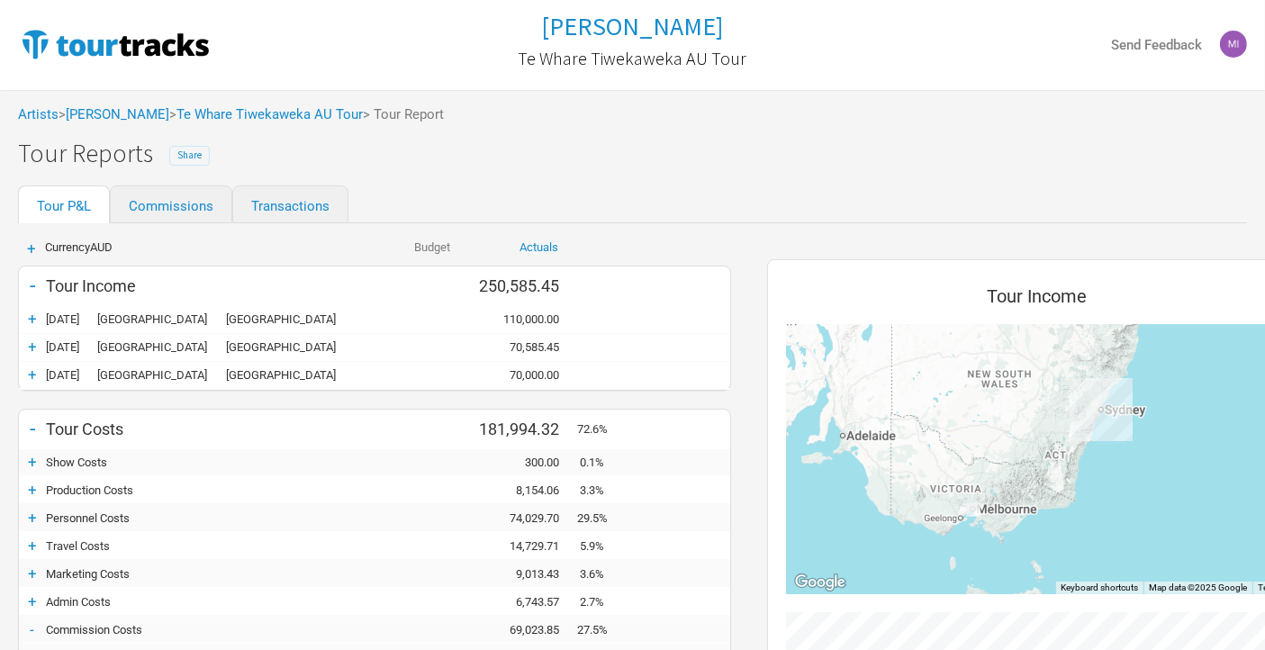
click at [169, 159] on button "Share" at bounding box center [189, 156] width 41 height 20
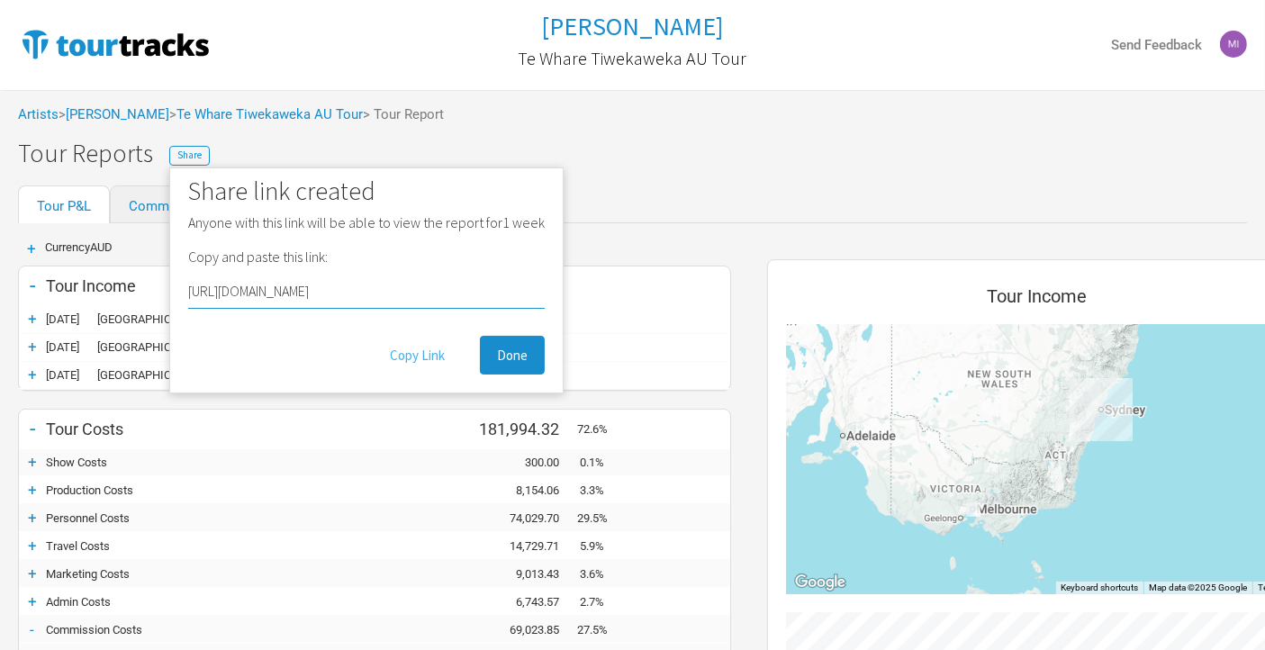
click at [416, 289] on button "Copy Link" at bounding box center [417, 355] width 89 height 39
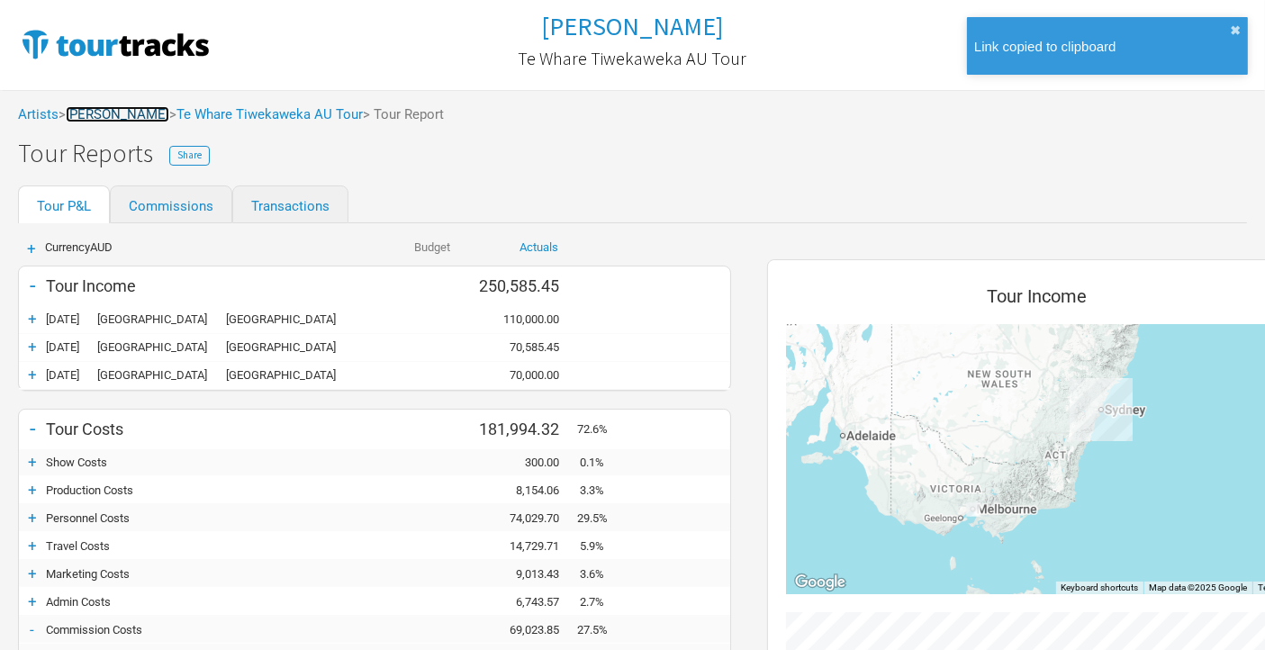
click at [139, 119] on link "[PERSON_NAME]" at bounding box center [118, 114] width 104 height 16
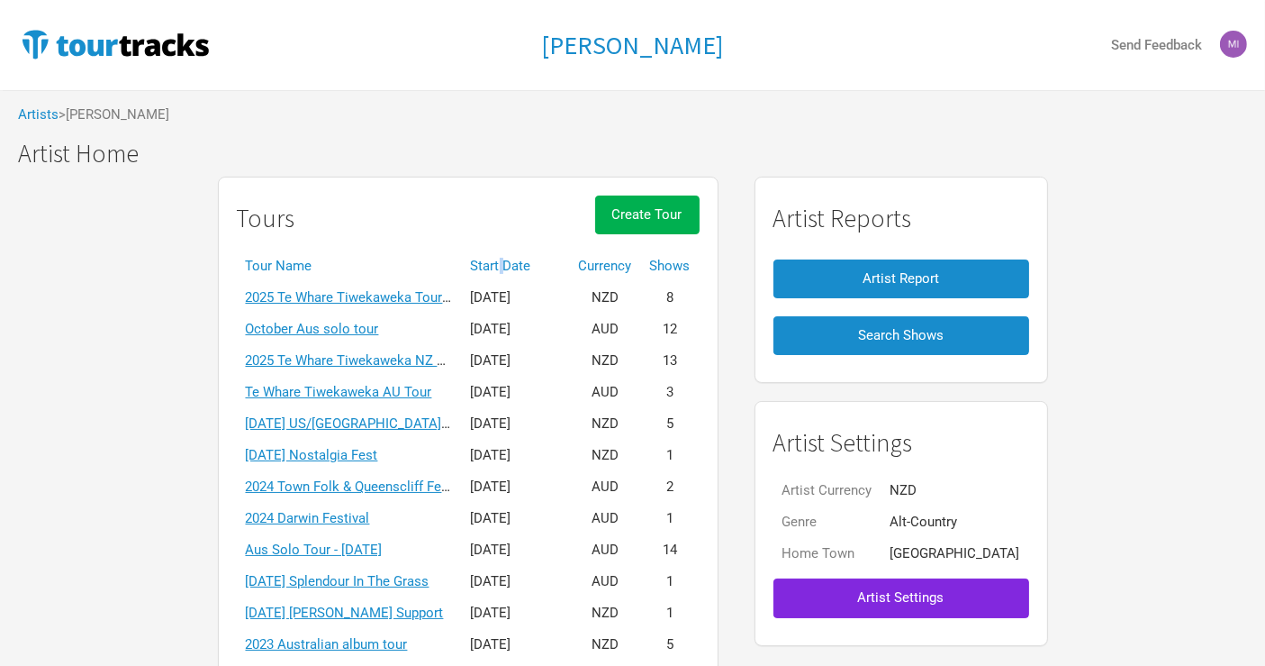
click at [529, 263] on th "Start Date" at bounding box center [516, 266] width 108 height 32
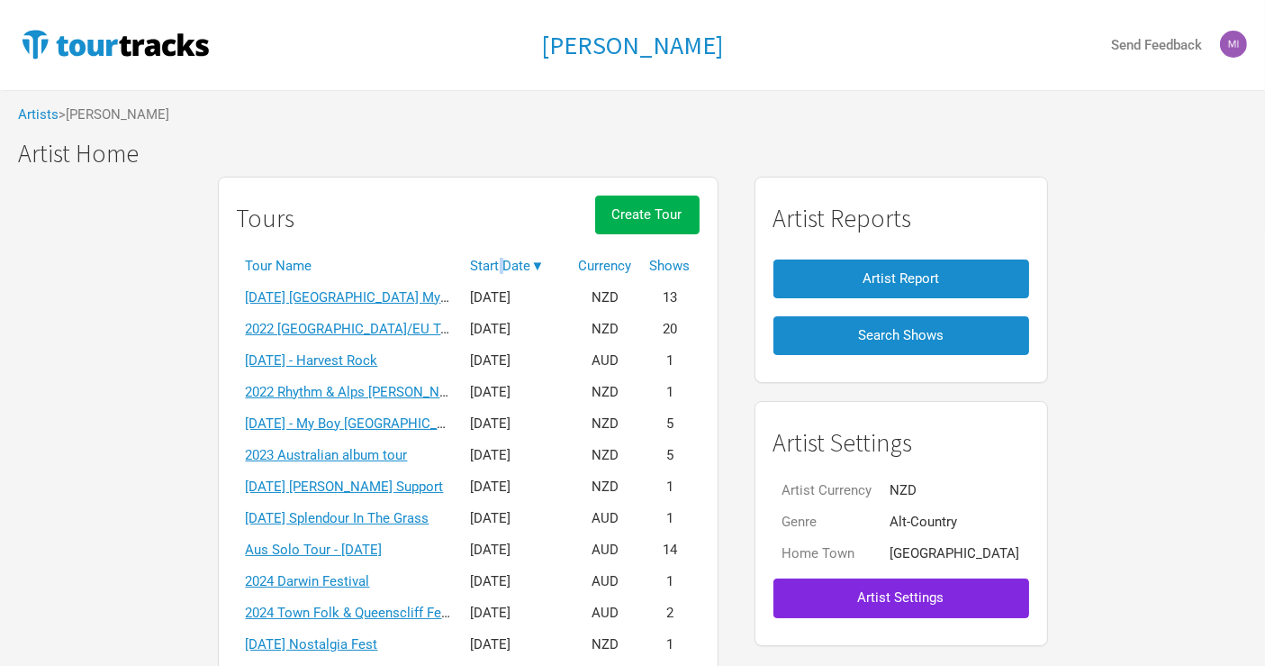
click at [528, 263] on th "Start Date ▼" at bounding box center [516, 266] width 108 height 32
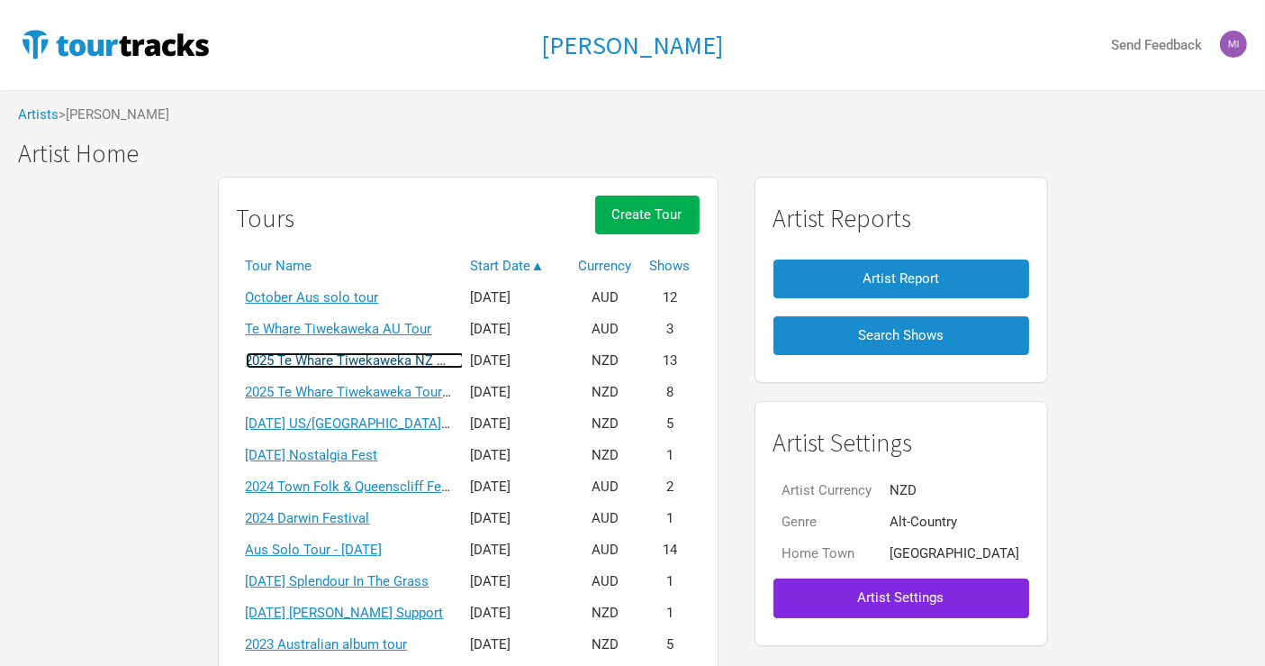
click at [390, 289] on link "2025 Te Whare Tiwekaweka NZ Tour" at bounding box center [355, 360] width 219 height 16
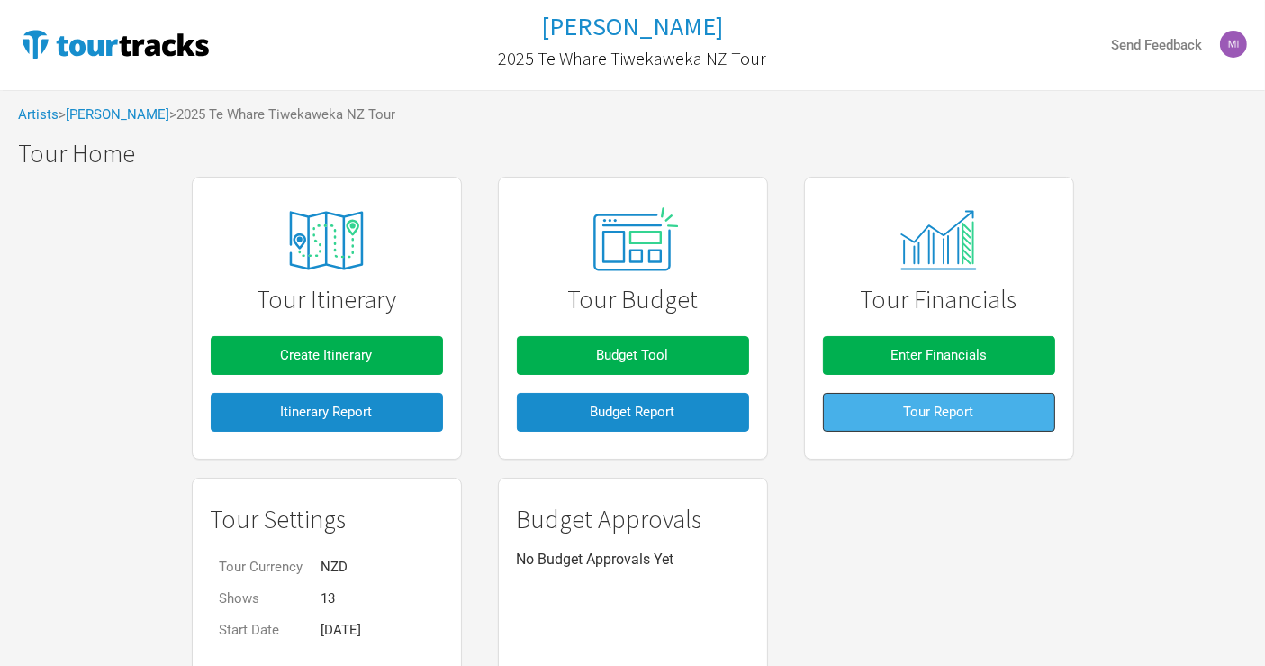
click at [621, 289] on button "Tour Report" at bounding box center [939, 412] width 232 height 39
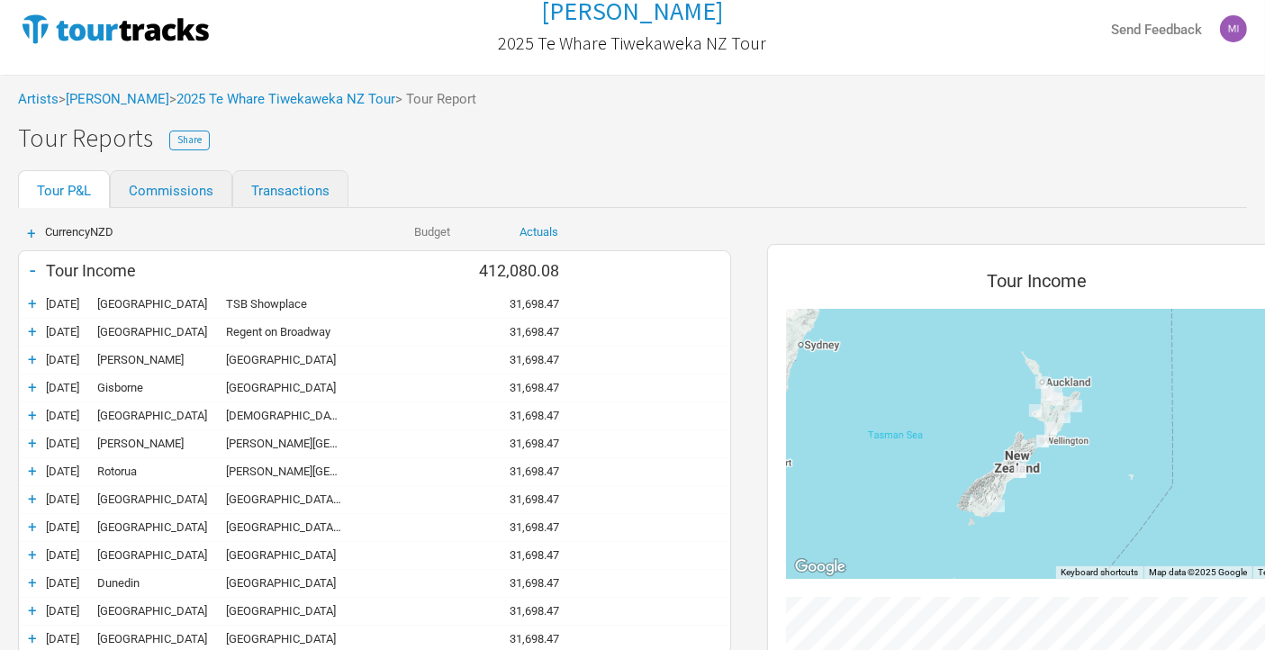
scroll to position [12, 0]
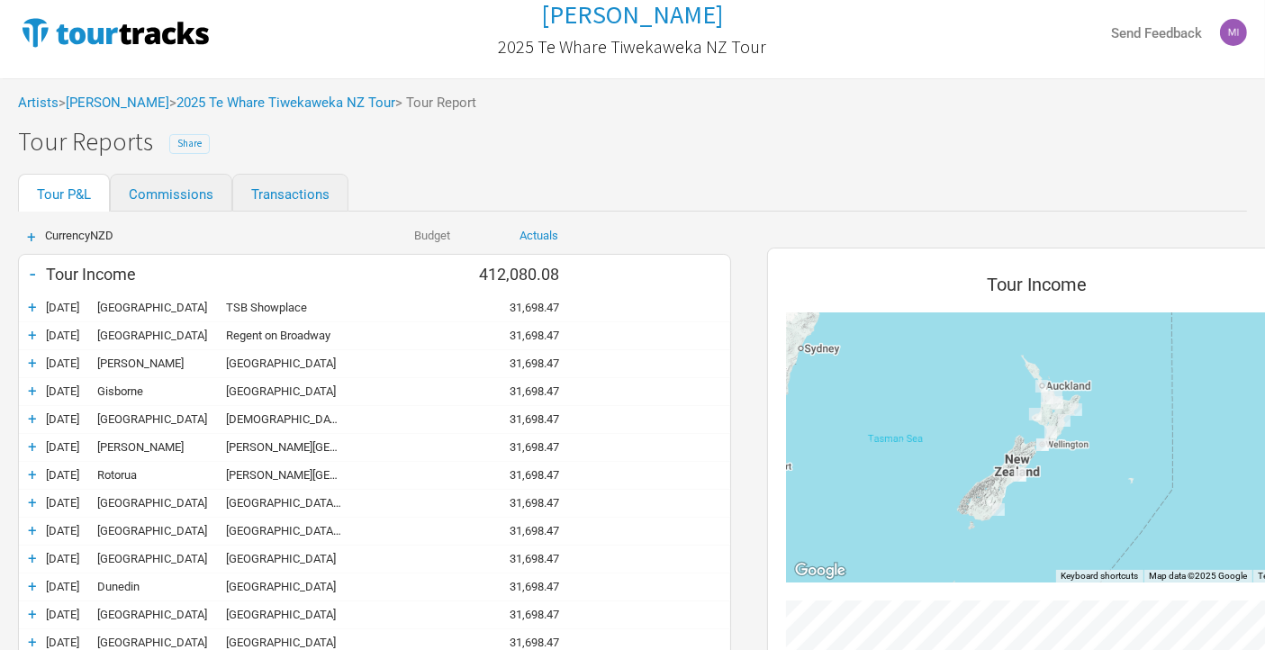
click at [186, 142] on span "Share" at bounding box center [189, 143] width 24 height 13
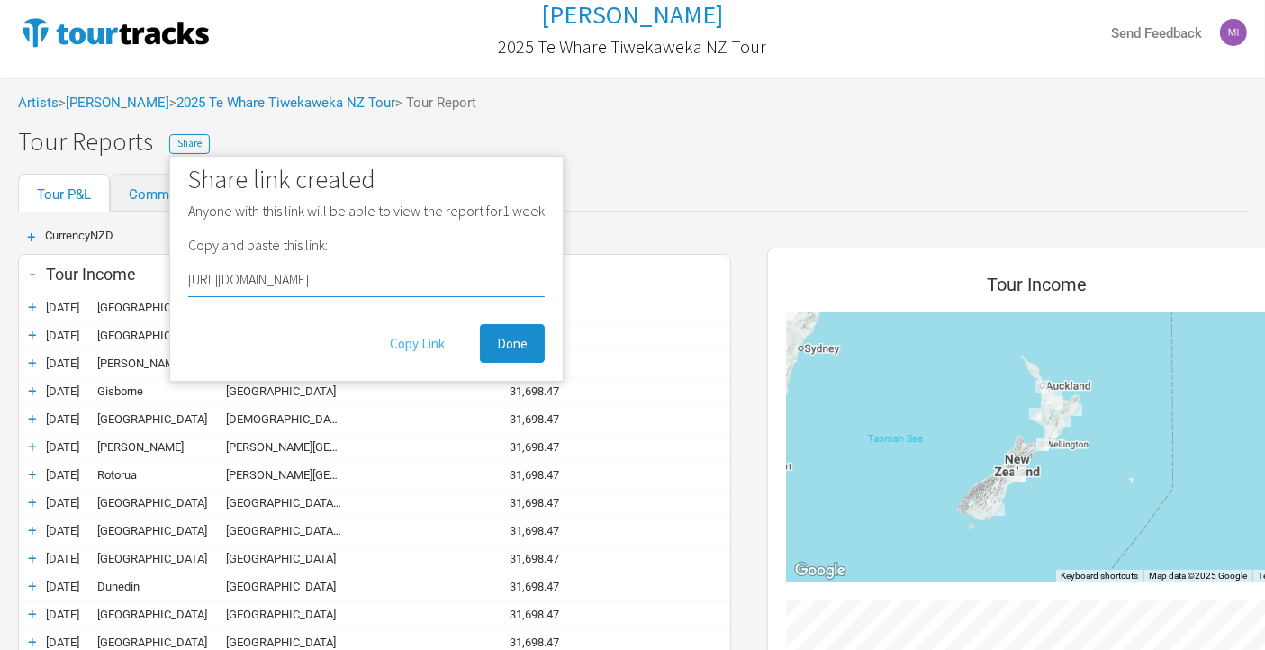
click at [400, 289] on button "Copy Link" at bounding box center [417, 343] width 89 height 39
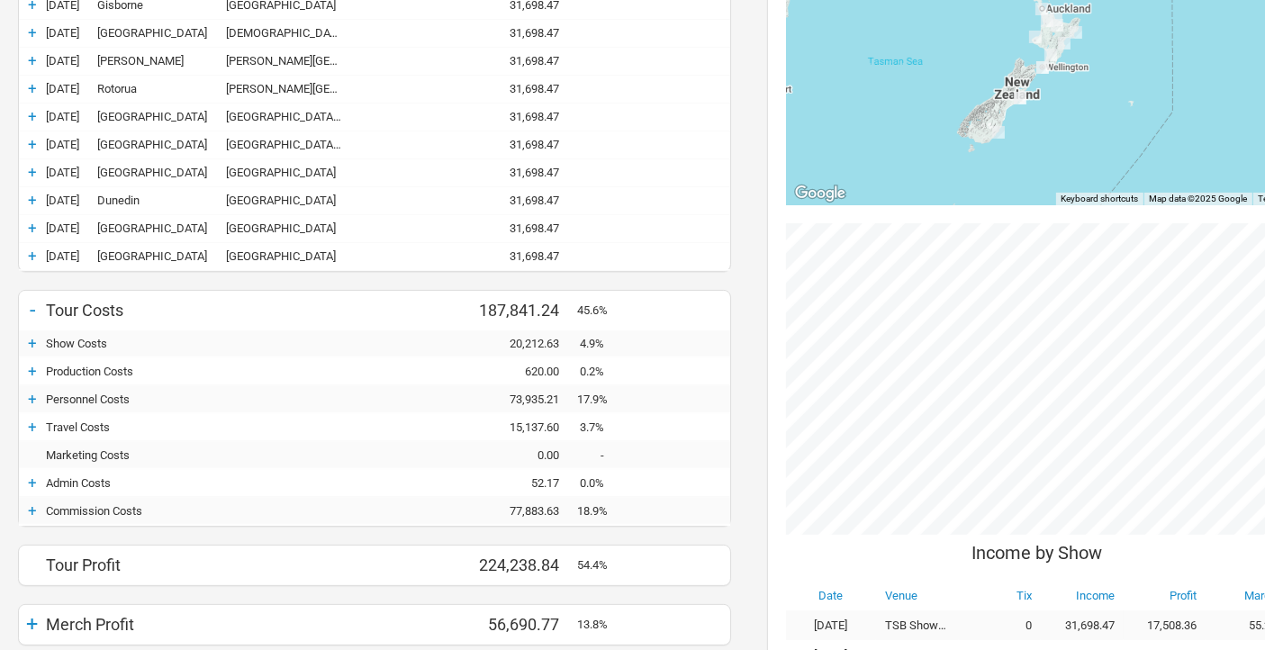
scroll to position [400, 0]
click at [31, 250] on div "+" at bounding box center [32, 254] width 27 height 18
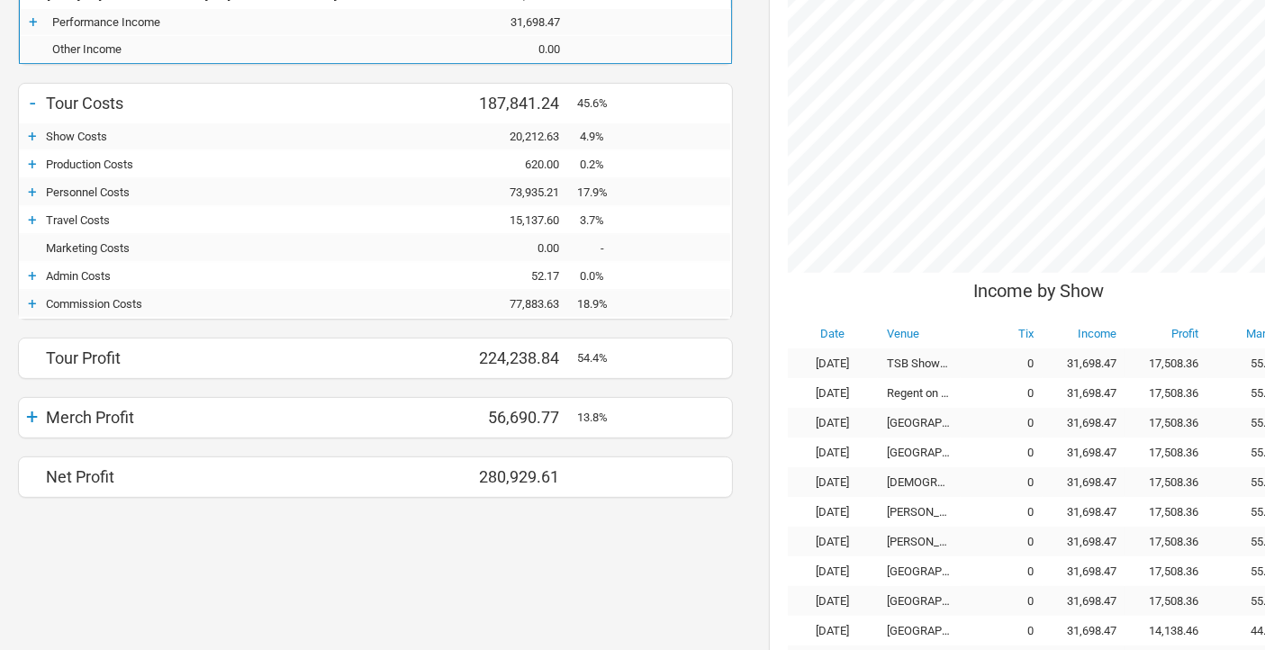
scroll to position [700, 0]
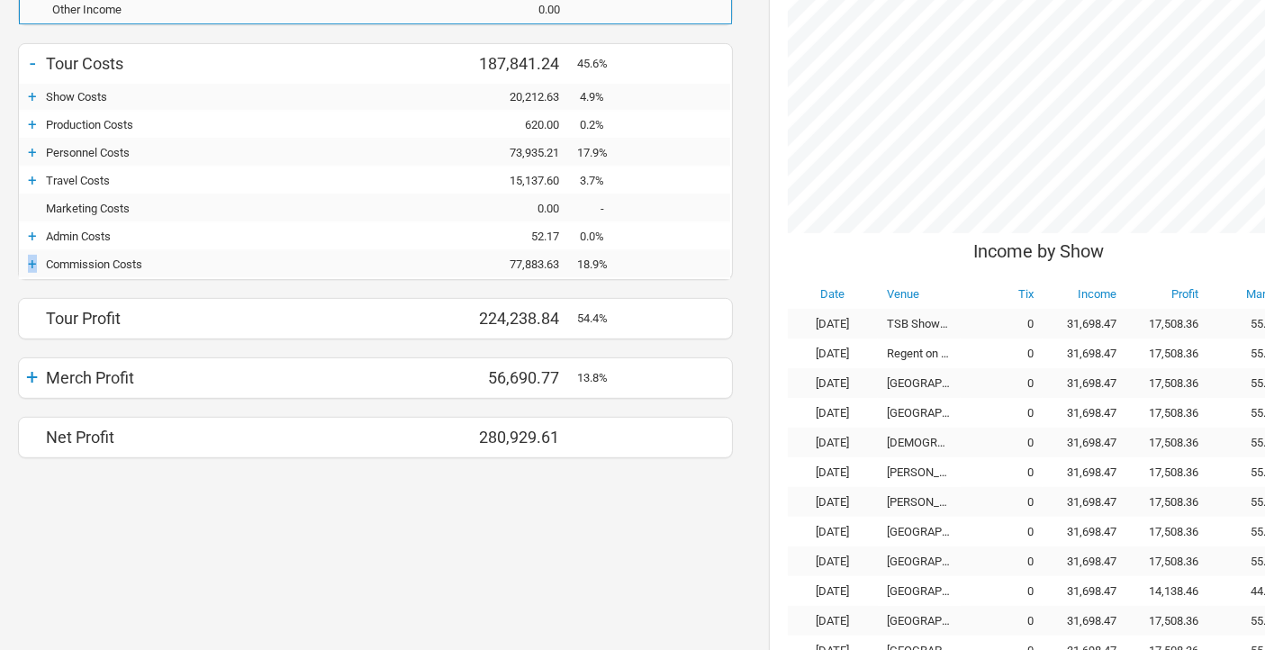
click at [32, 255] on div "+" at bounding box center [32, 264] width 27 height 18
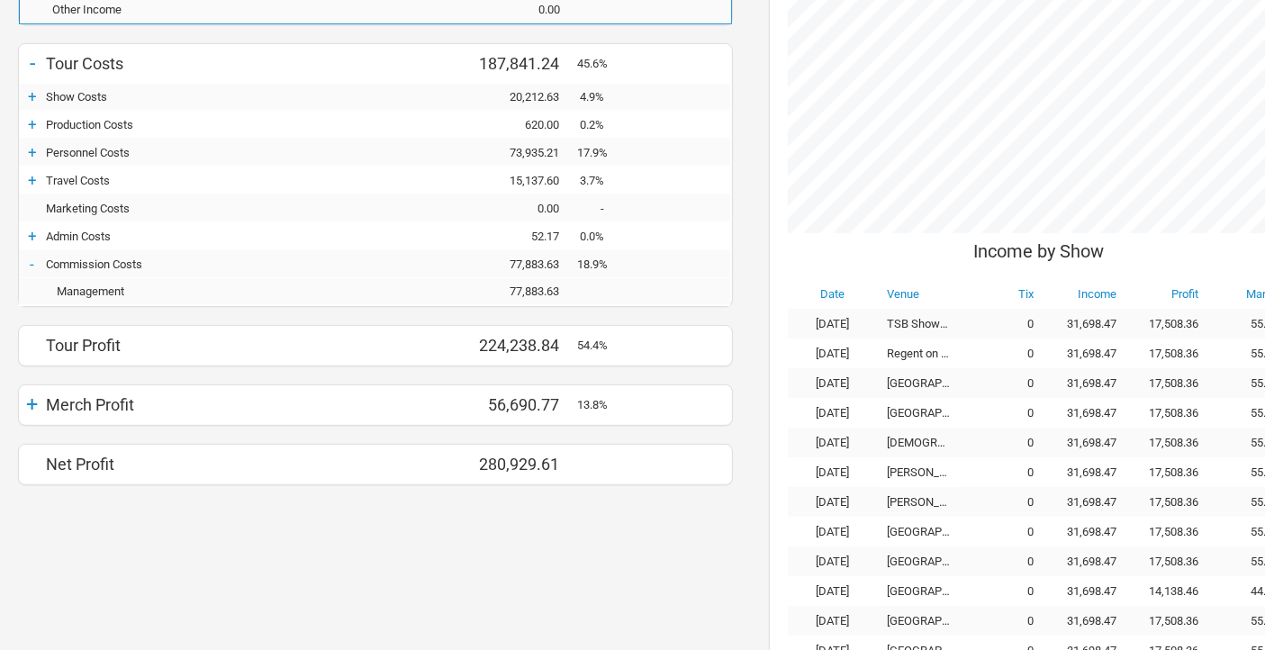
click at [34, 289] on div "+" at bounding box center [32, 404] width 27 height 25
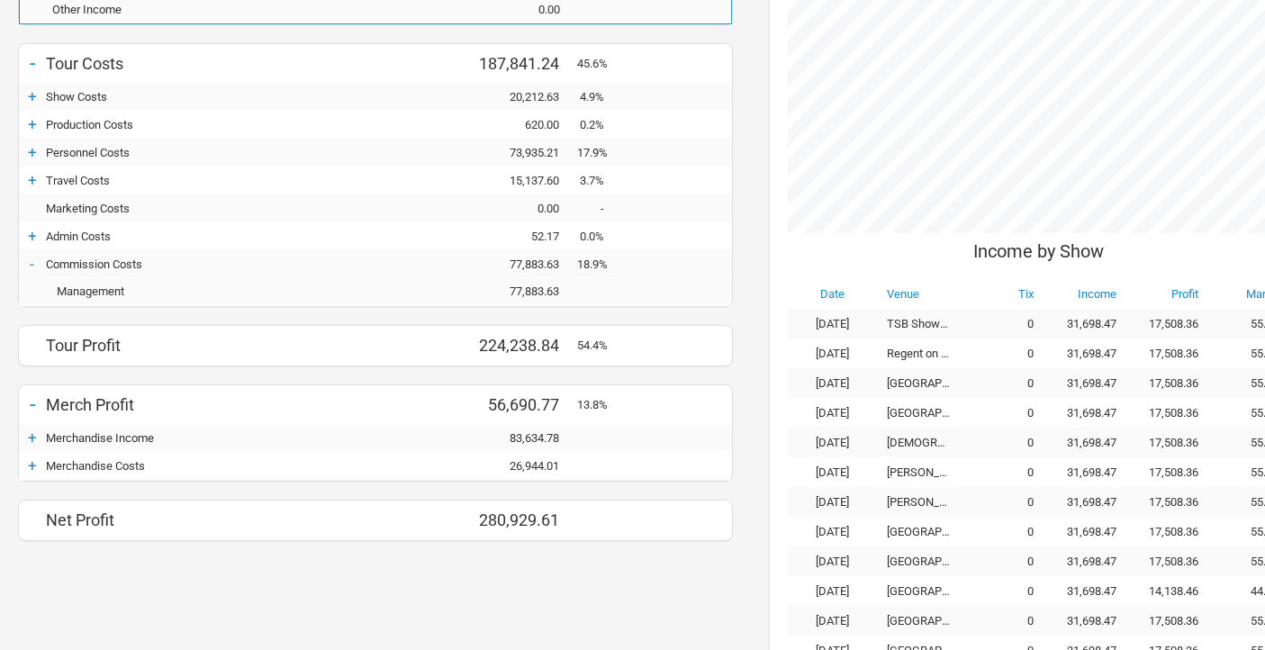
click at [33, 289] on div "+" at bounding box center [32, 466] width 27 height 18
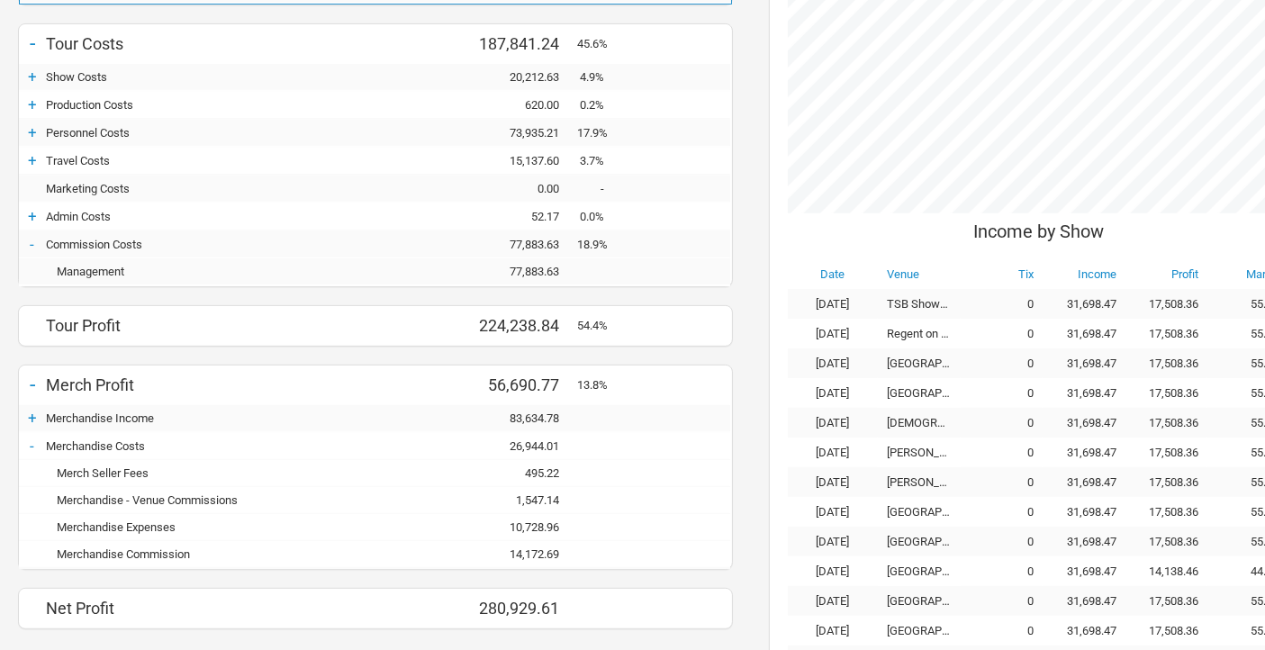
scroll to position [812, 0]
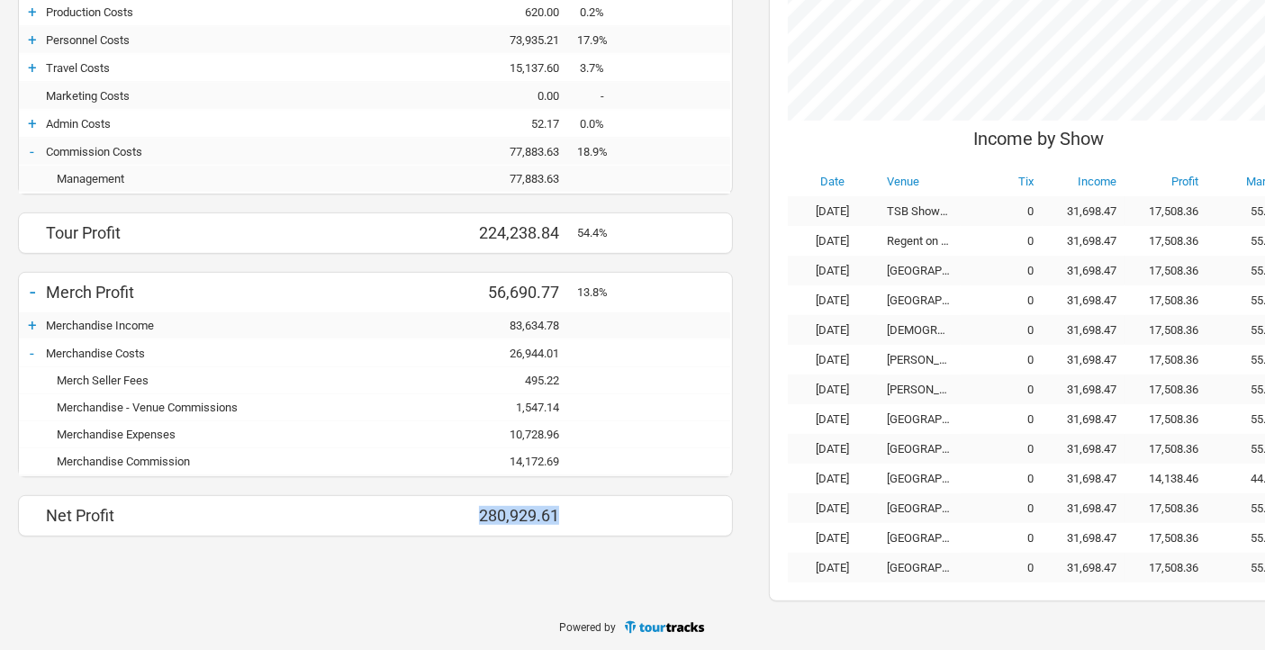
drag, startPoint x: 560, startPoint y: 512, endPoint x: 476, endPoint y: 515, distance: 84.7
click at [476, 289] on div "280,929.61" at bounding box center [523, 515] width 108 height 19
copy div "280,929.61"
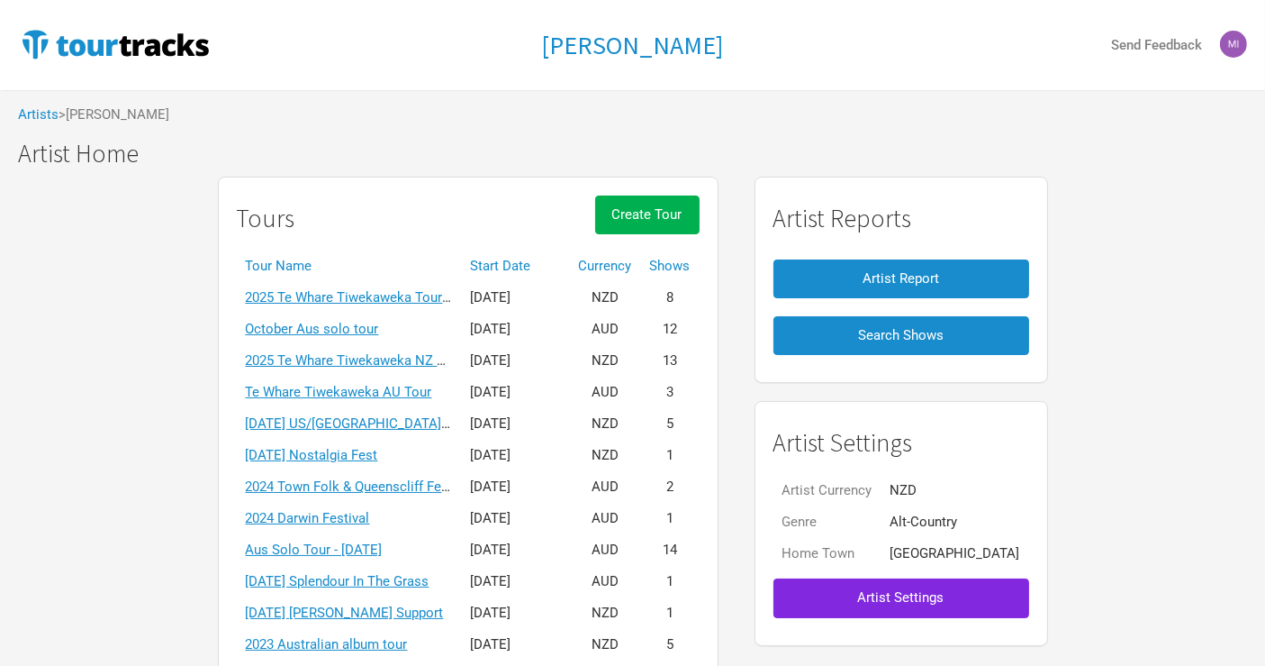
click at [528, 264] on th "Start Date" at bounding box center [516, 266] width 108 height 32
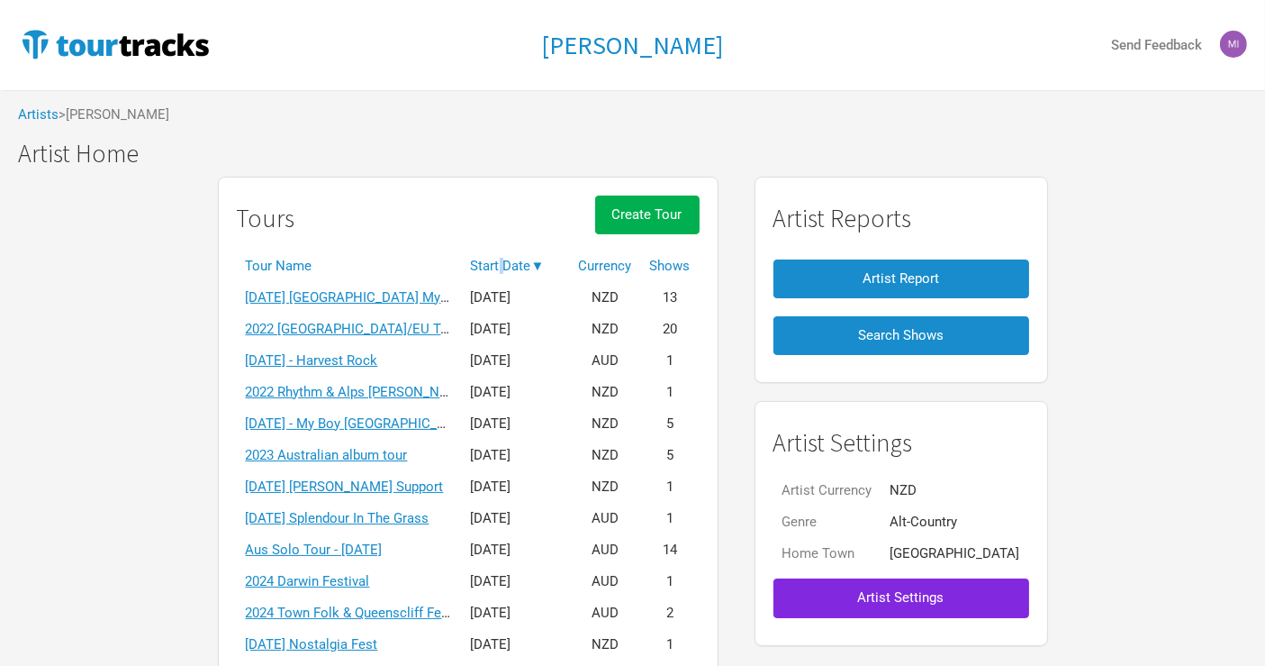
click at [530, 264] on th "Start Date ▼" at bounding box center [516, 266] width 108 height 32
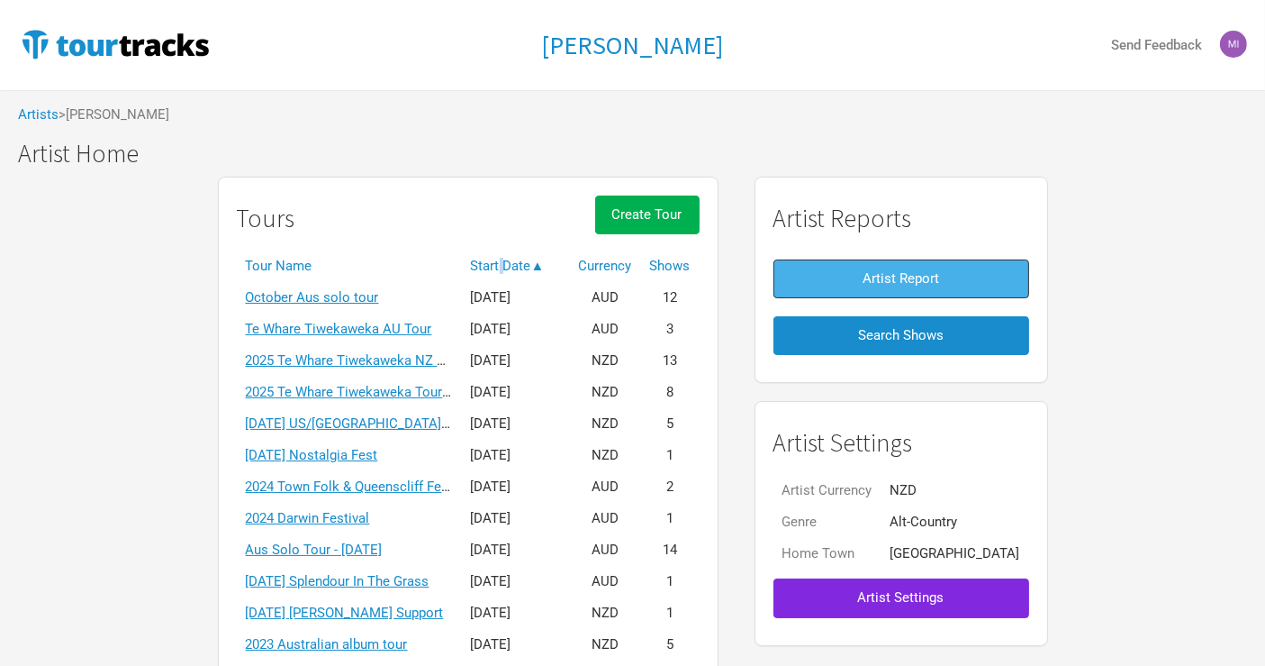
click at [876, 279] on span "Artist Report" at bounding box center [901, 278] width 77 height 16
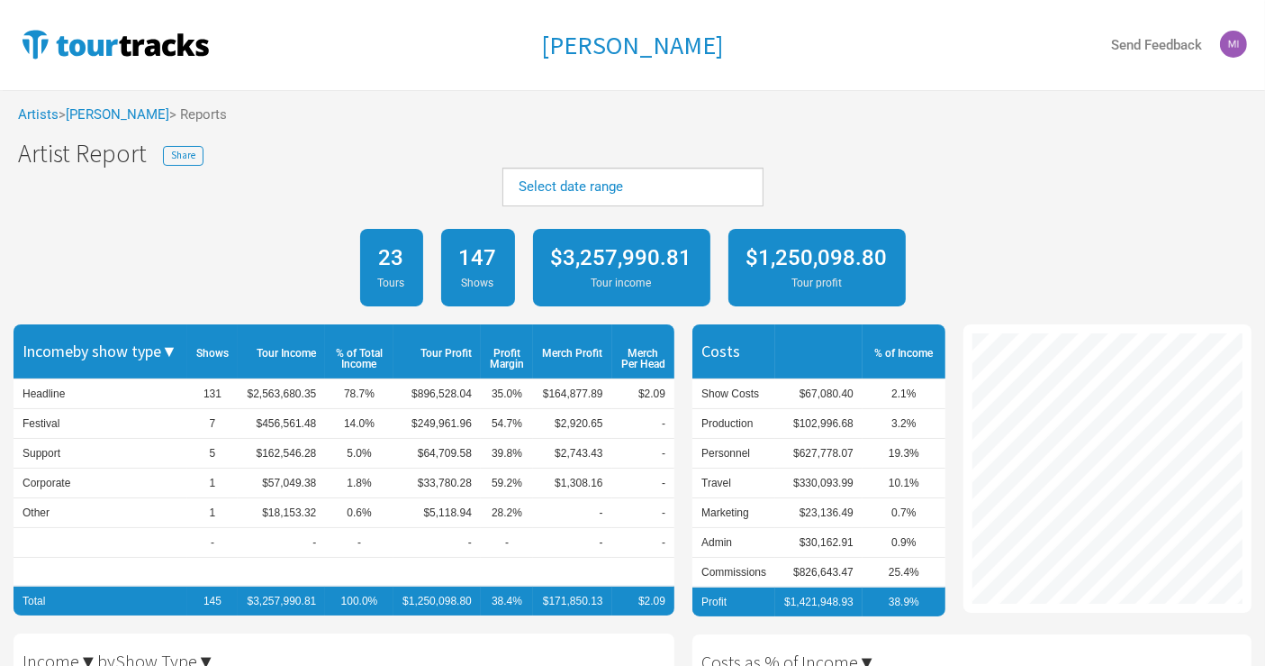
scroll to position [666, 1265]
click at [587, 184] on link "Select date range" at bounding box center [572, 186] width 104 height 16
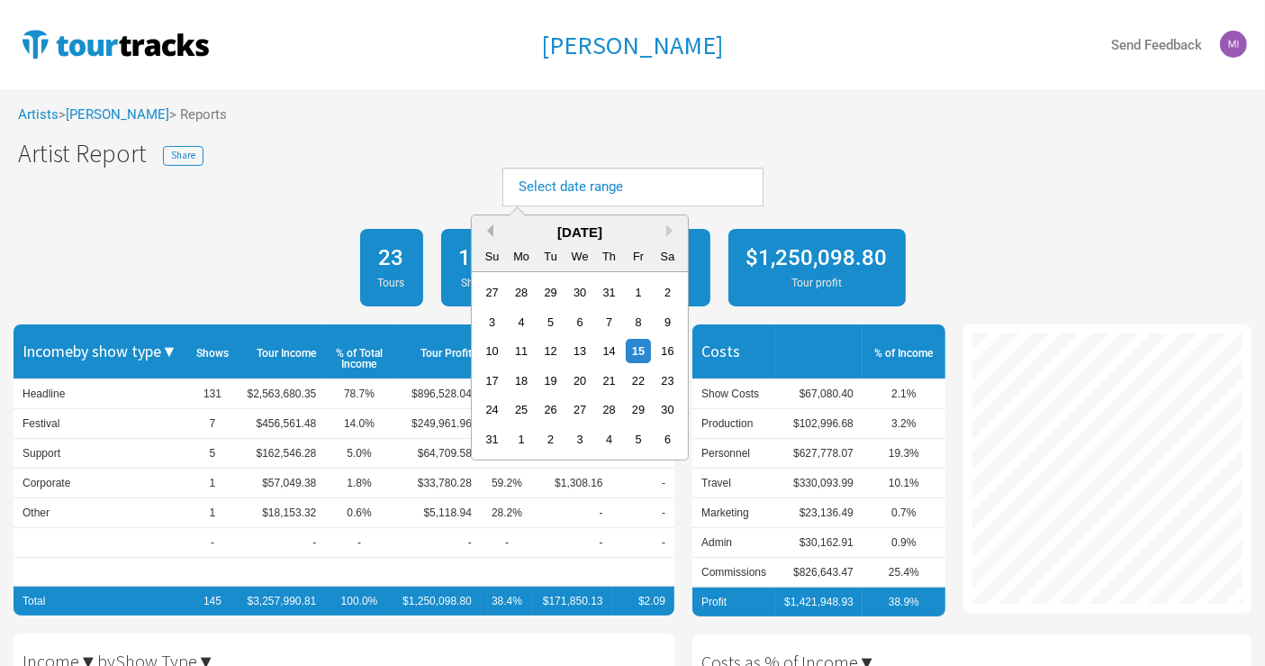
click at [489, 232] on button "Previous Month" at bounding box center [487, 230] width 13 height 13
click at [488, 232] on button "Previous Month" at bounding box center [487, 230] width 13 height 13
click at [489, 232] on button "Previous Month" at bounding box center [487, 230] width 13 height 13
click at [673, 224] on button "Next Month" at bounding box center [672, 230] width 13 height 13
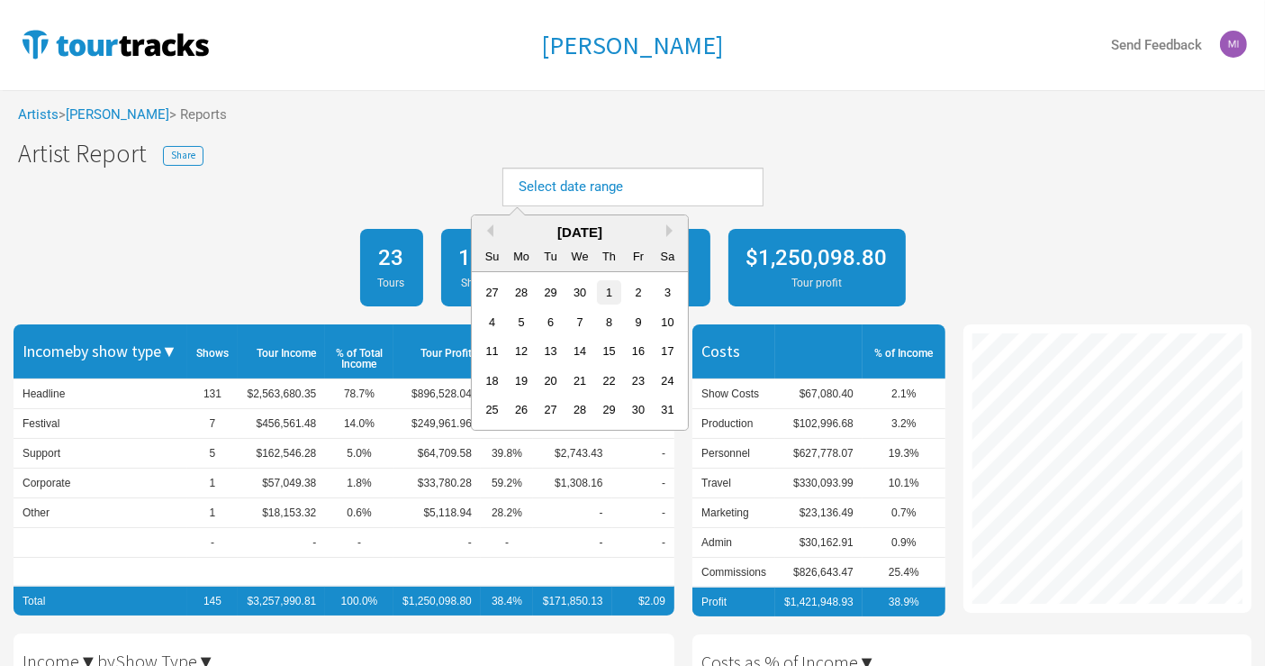
click at [608, 294] on div "1" at bounding box center [609, 292] width 24 height 24
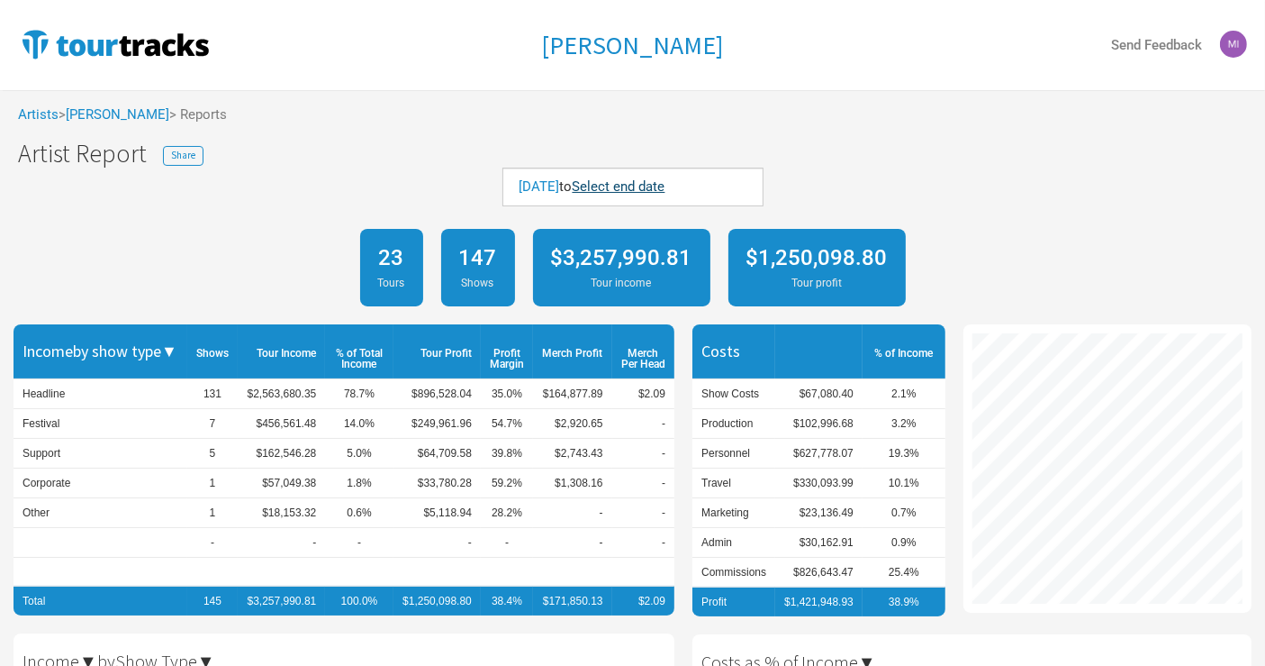
click at [666, 190] on link "Select end date" at bounding box center [619, 186] width 93 height 16
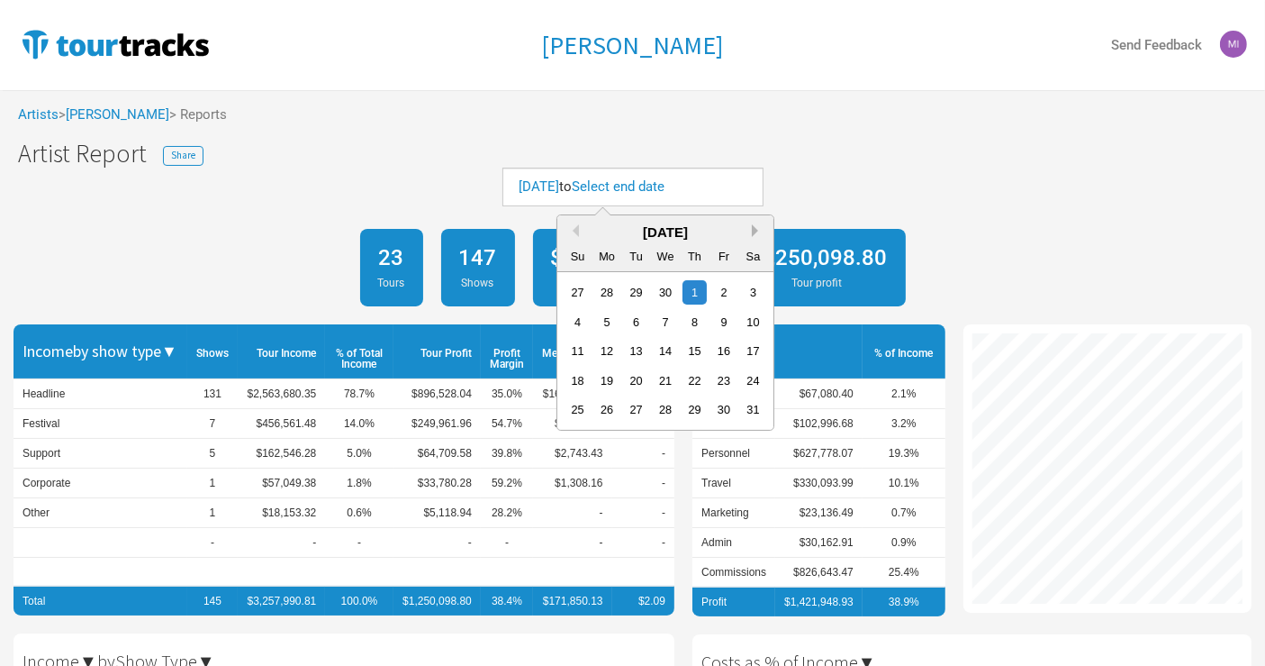
click at [752, 230] on button "Next Month" at bounding box center [758, 230] width 13 height 13
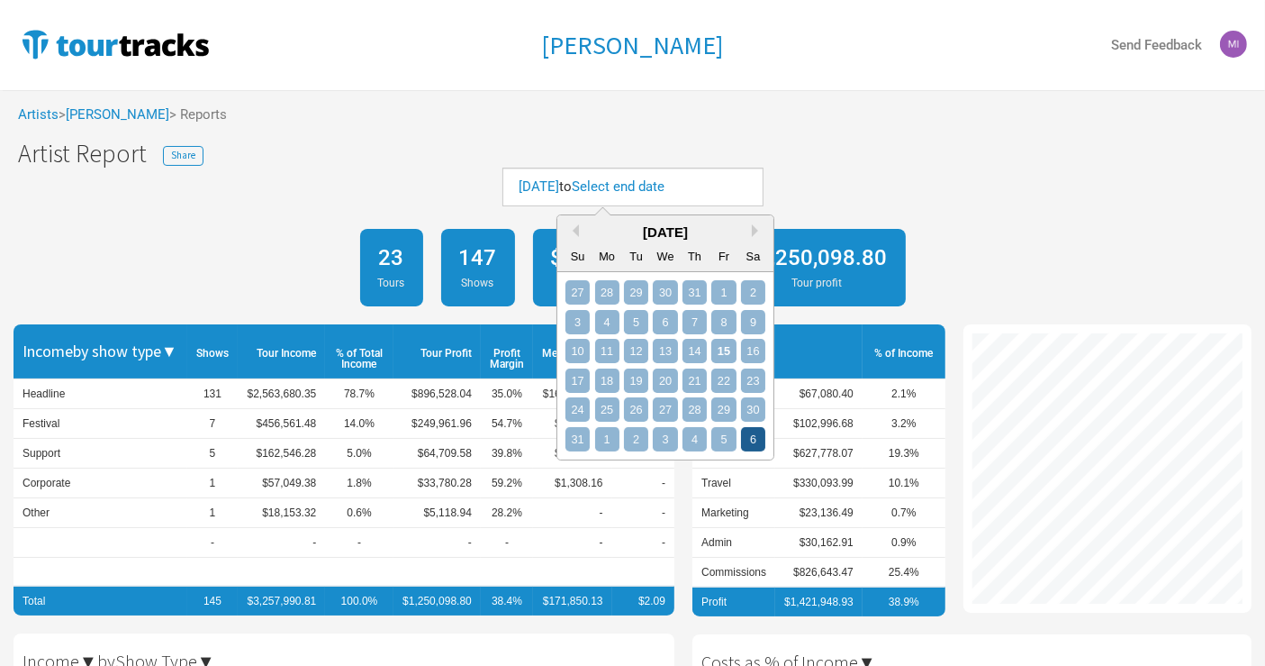
click at [751, 440] on div "6" at bounding box center [753, 439] width 24 height 24
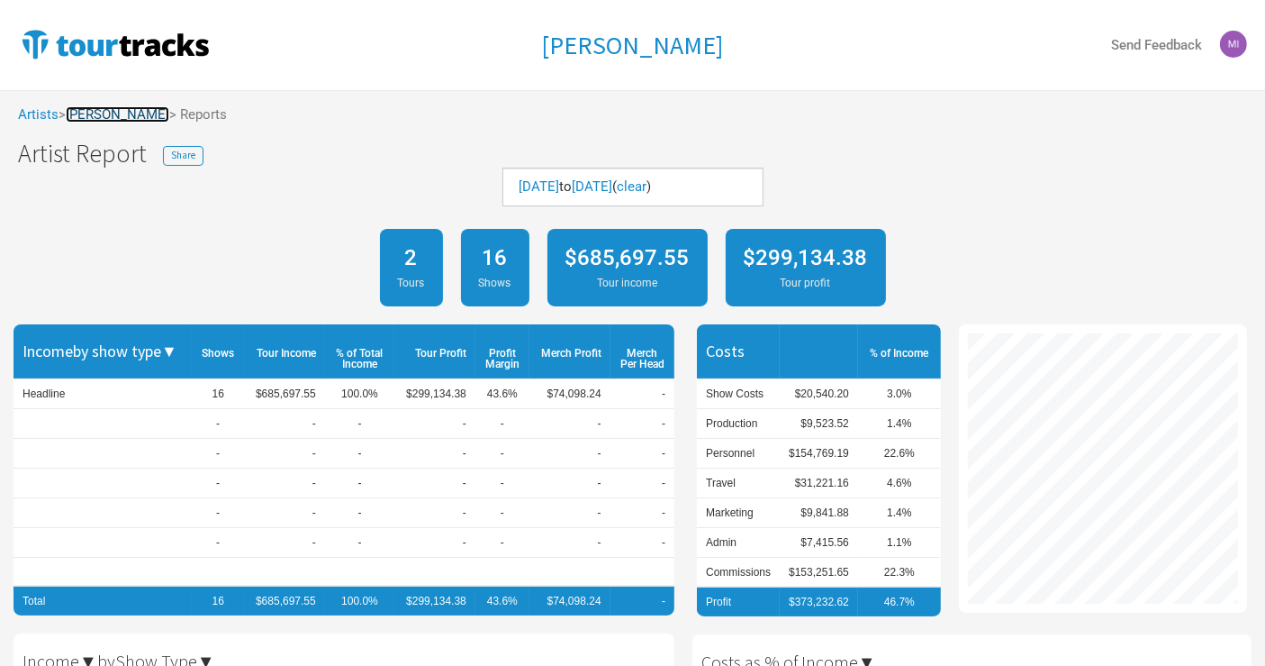
click at [133, 115] on link "[PERSON_NAME]" at bounding box center [118, 114] width 104 height 16
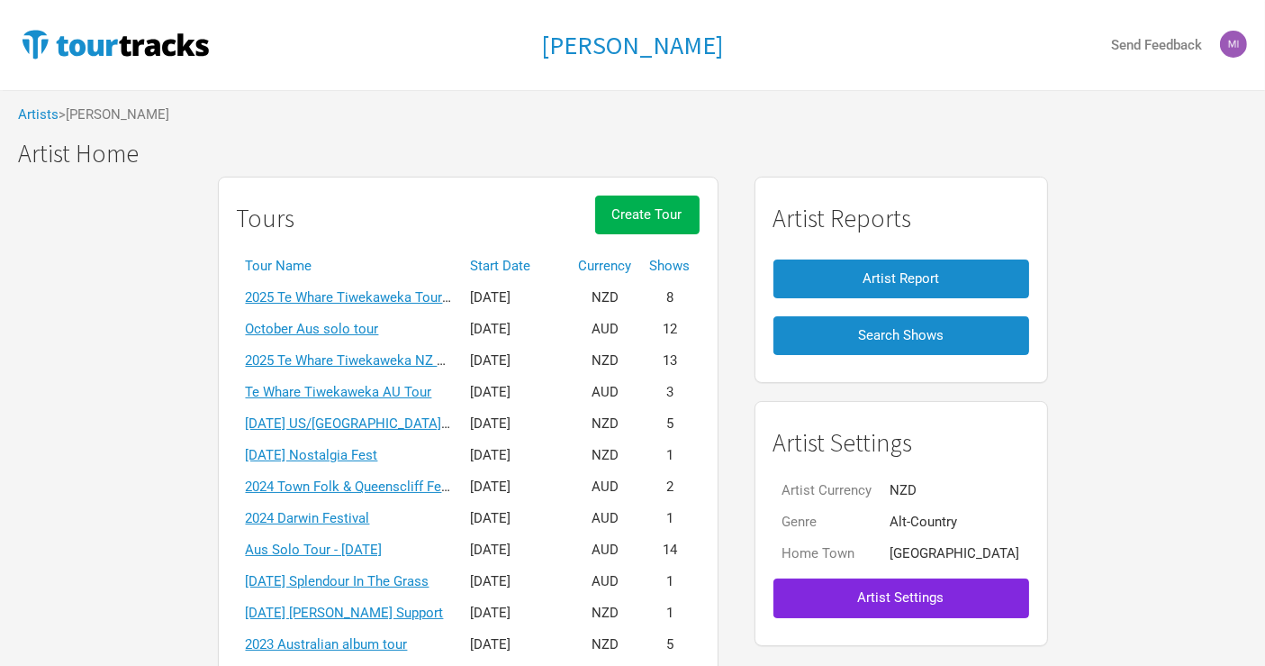
click at [542, 269] on th "Start Date" at bounding box center [516, 266] width 108 height 32
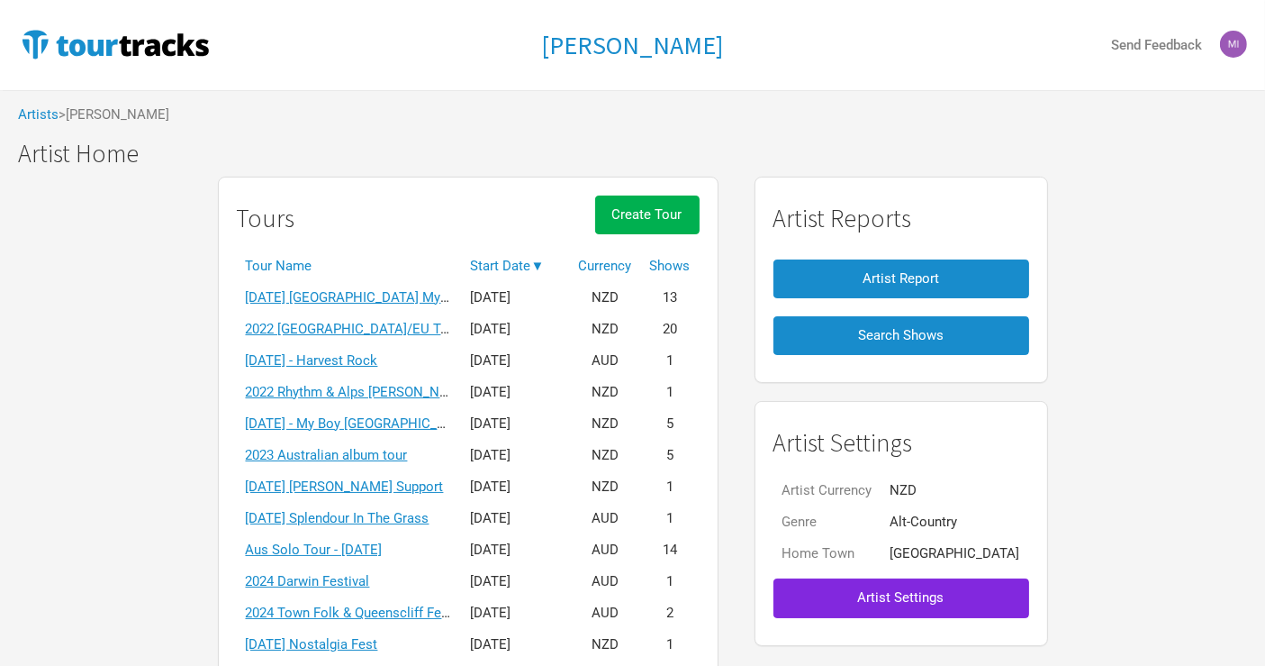
click at [540, 268] on th "Start Date ▼" at bounding box center [516, 266] width 108 height 32
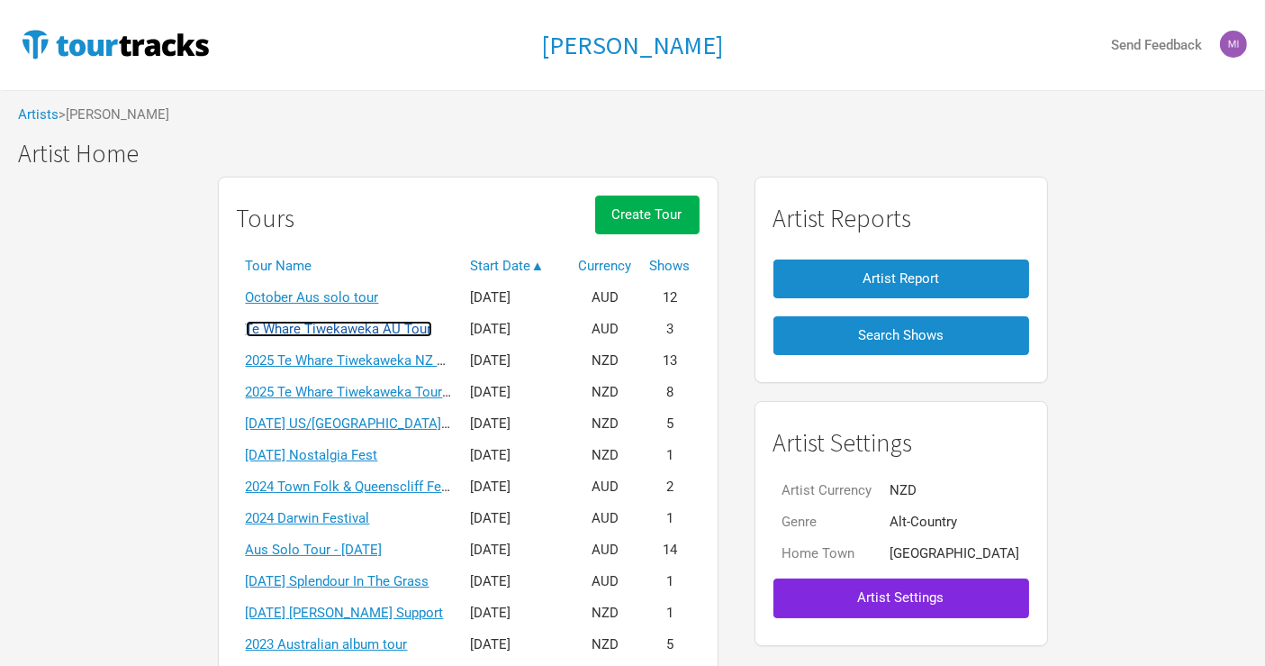
click at [425, 323] on link "Te Whare Tiwekaweka AU Tour" at bounding box center [339, 329] width 186 height 16
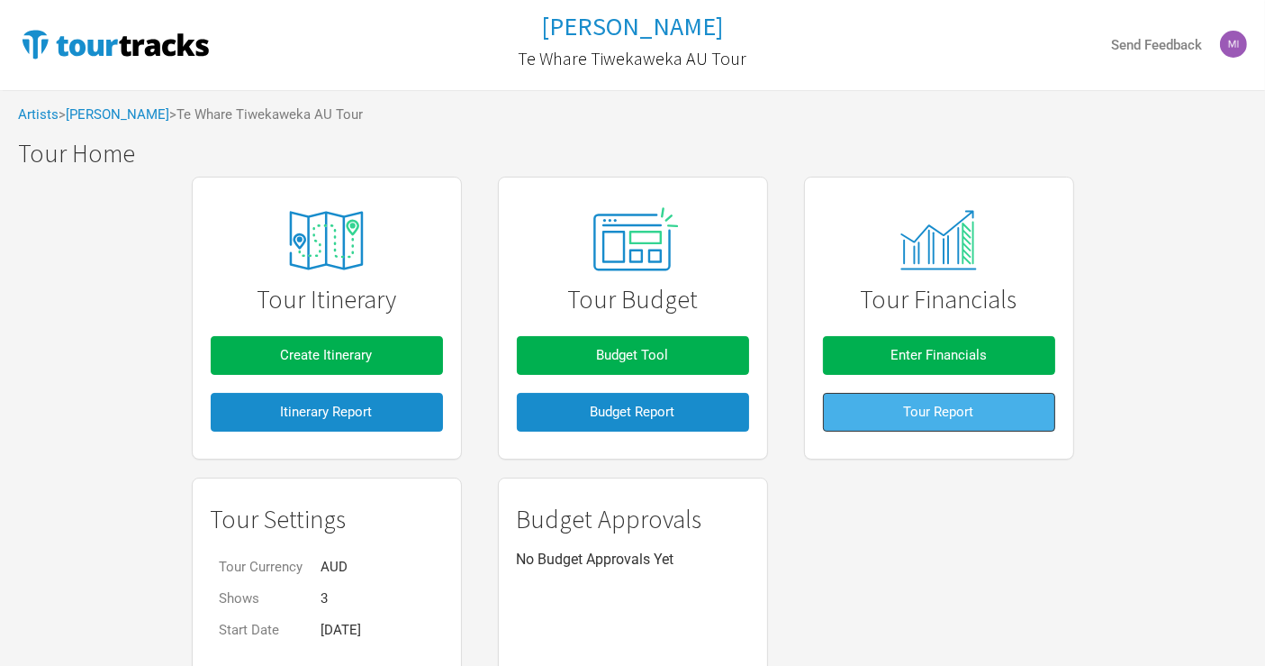
click at [916, 403] on span "Tour Report" at bounding box center [939, 411] width 70 height 16
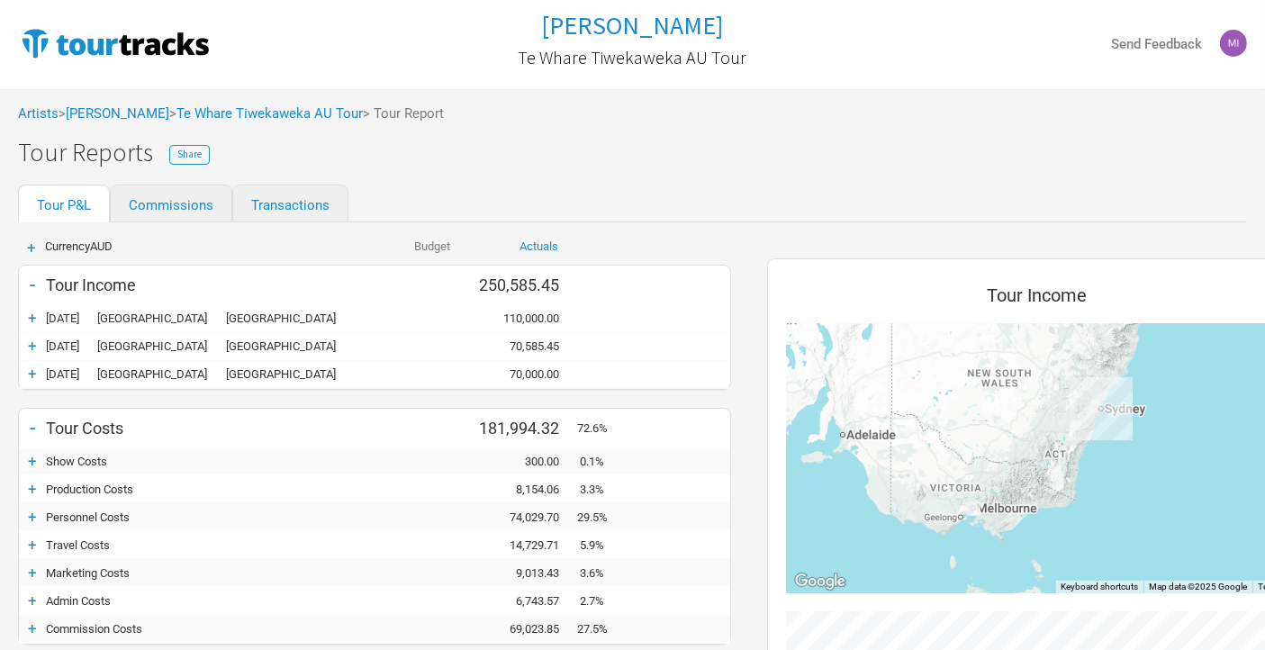
scroll to position [200, 0]
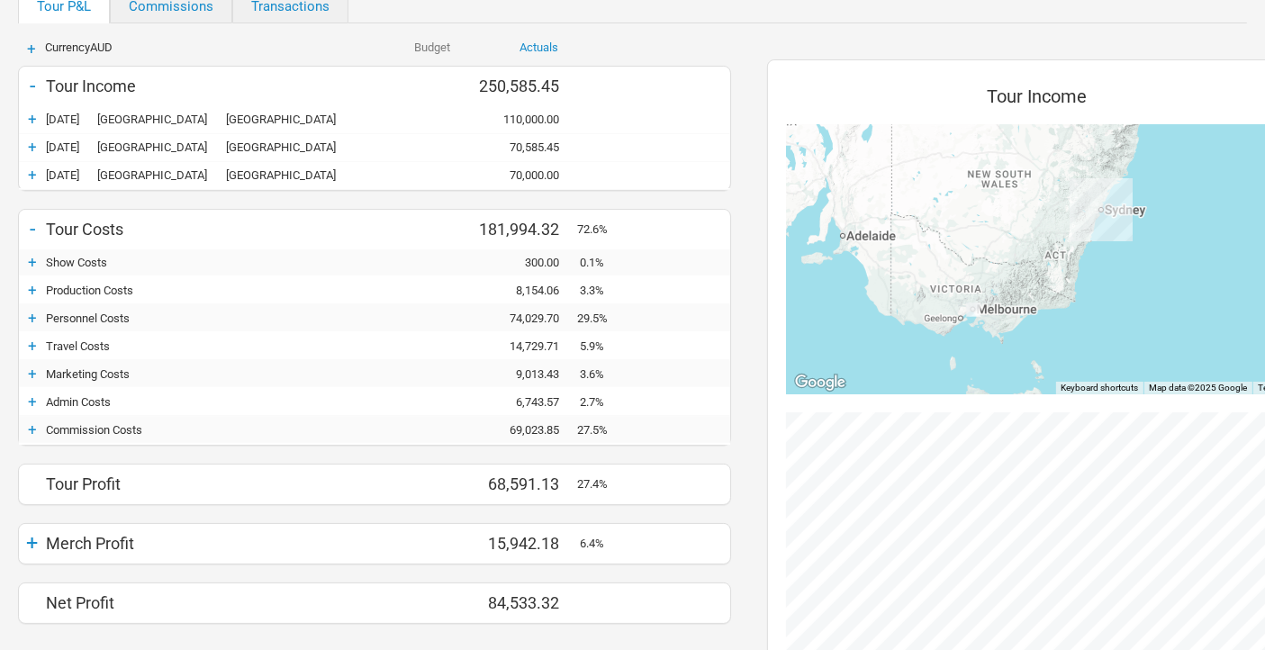
click at [32, 259] on div "+" at bounding box center [32, 262] width 27 height 18
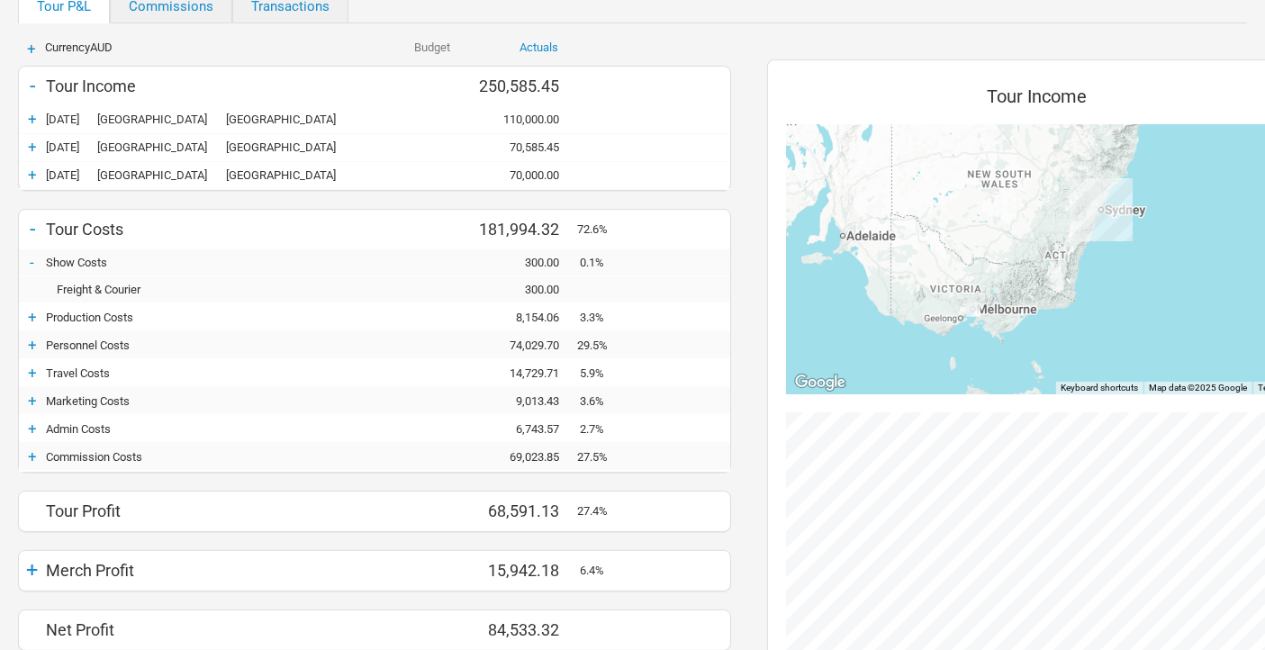
click at [32, 259] on div "-" at bounding box center [32, 262] width 27 height 18
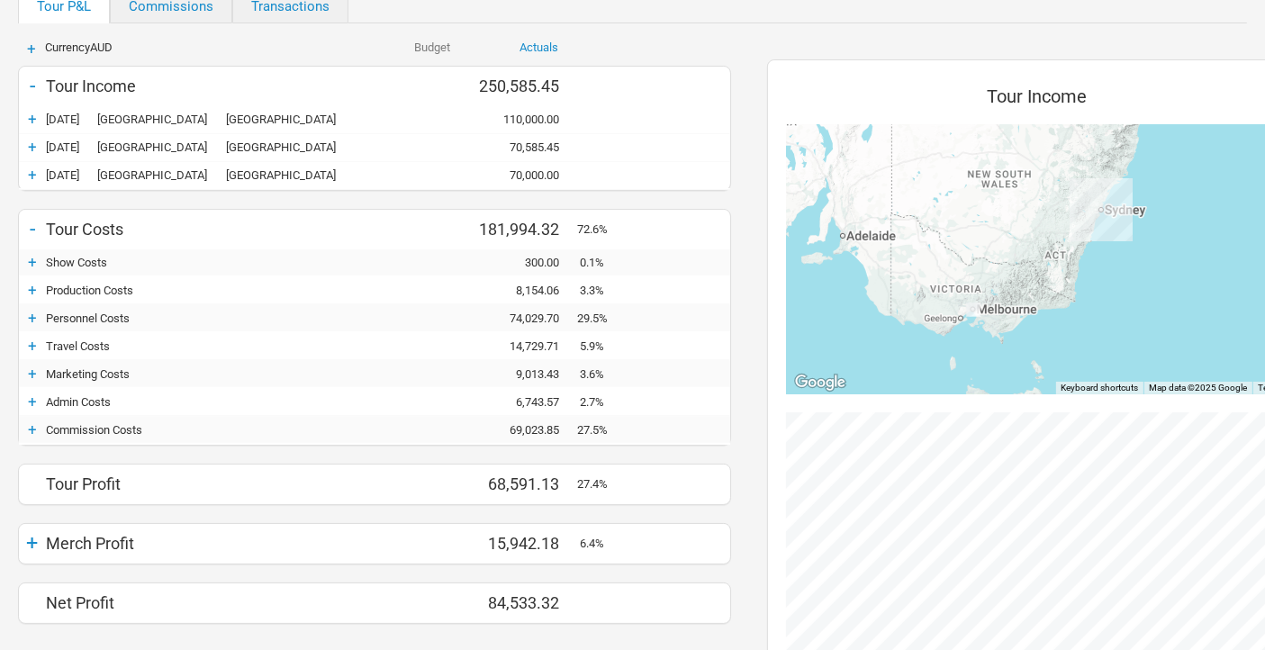
click at [32, 289] on div "+" at bounding box center [32, 290] width 27 height 18
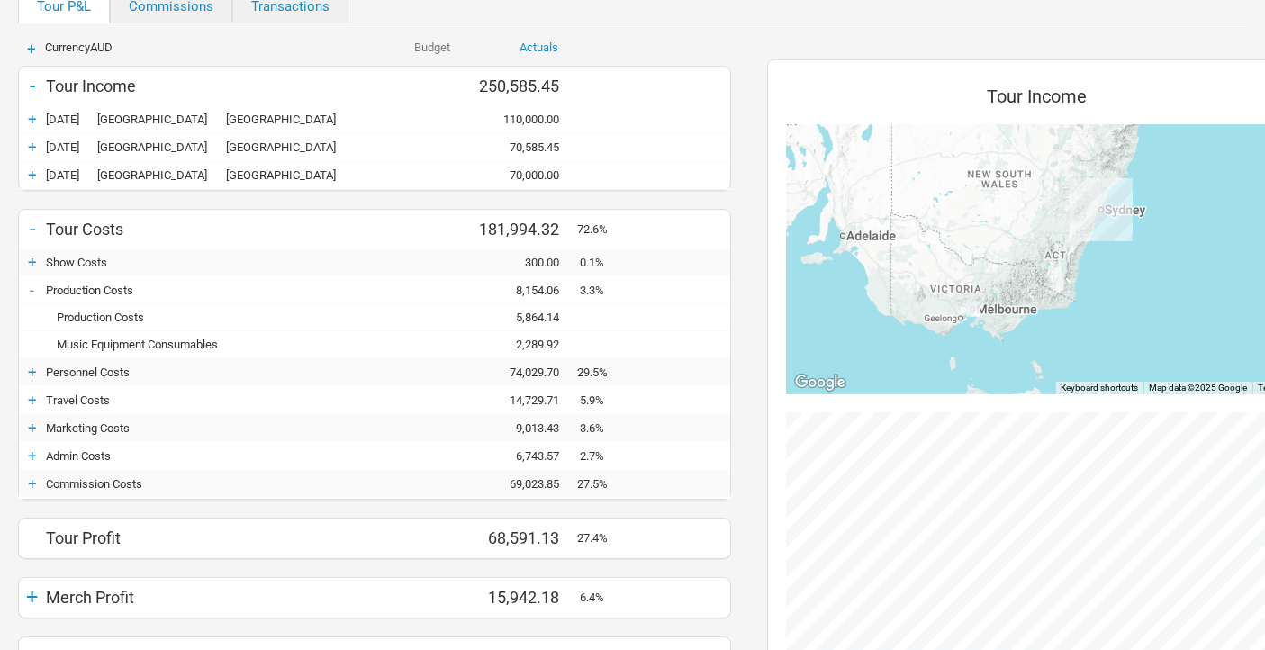
click at [32, 289] on div "-" at bounding box center [32, 290] width 27 height 18
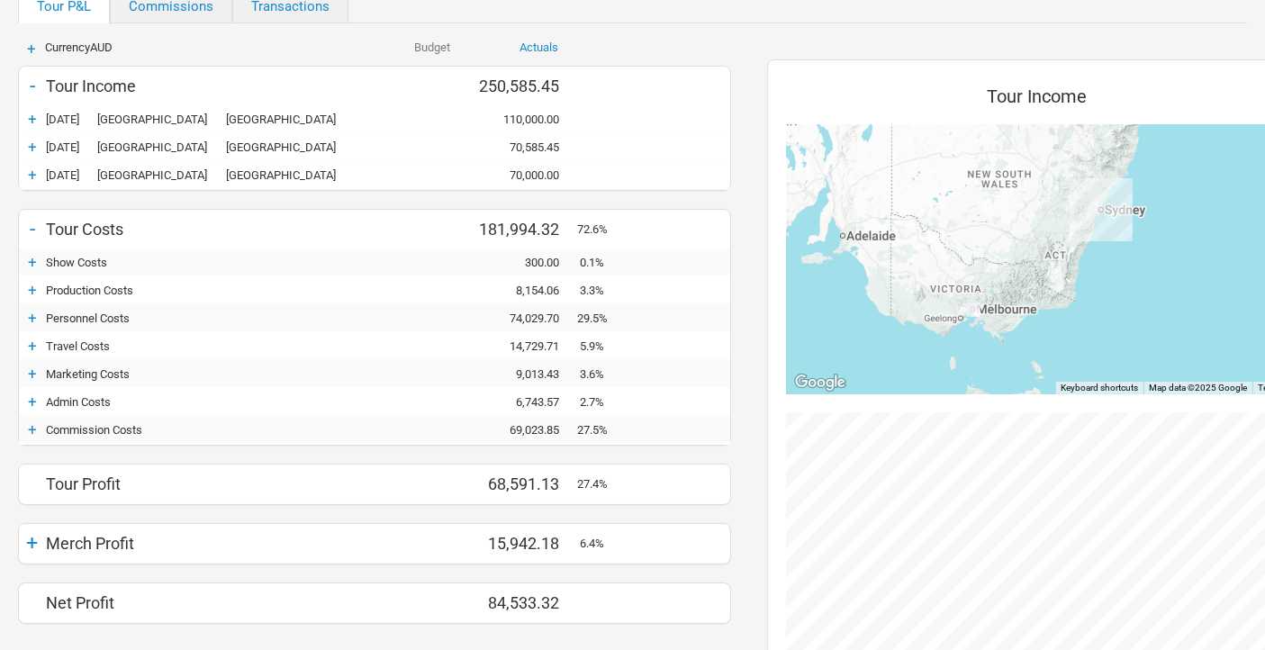
click at [32, 317] on div "+" at bounding box center [32, 318] width 27 height 18
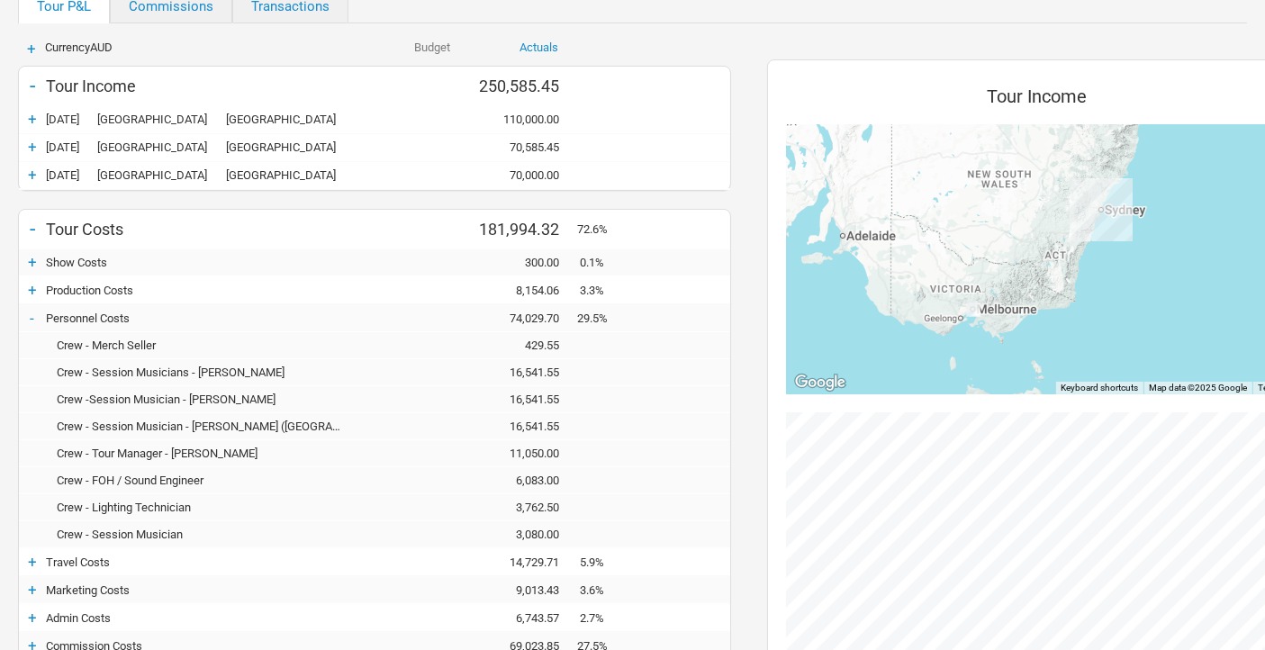
click at [32, 314] on div "-" at bounding box center [32, 318] width 27 height 18
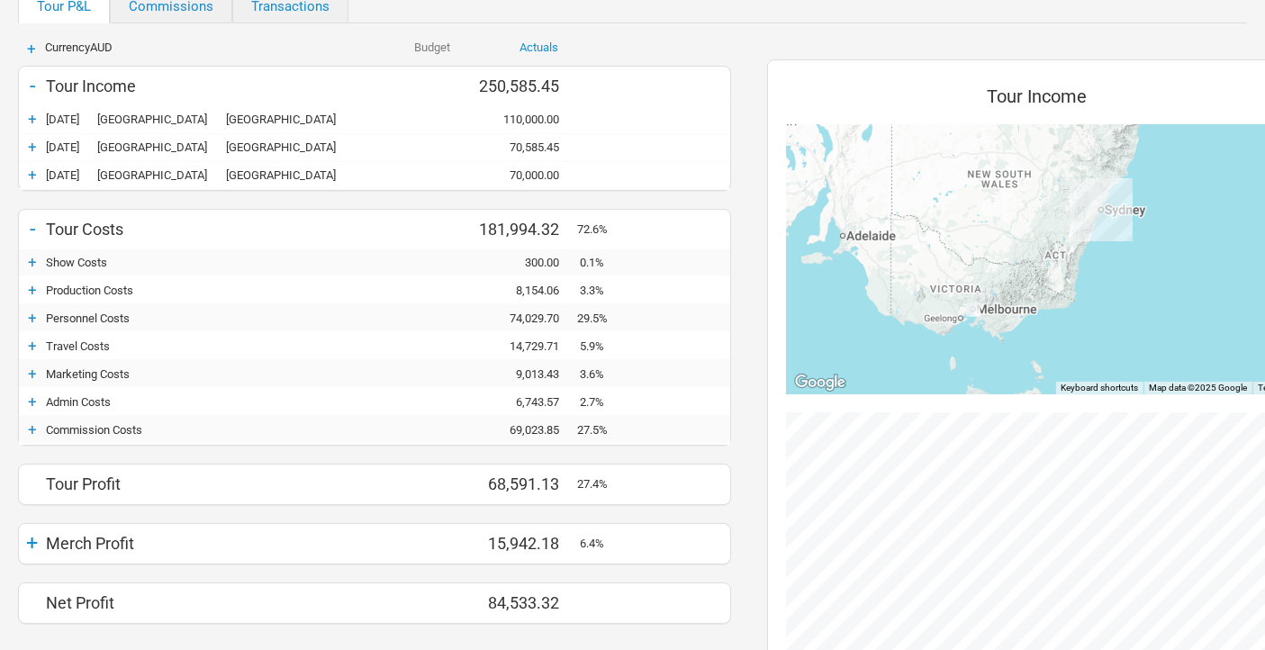
click at [32, 344] on div "+" at bounding box center [32, 346] width 27 height 18
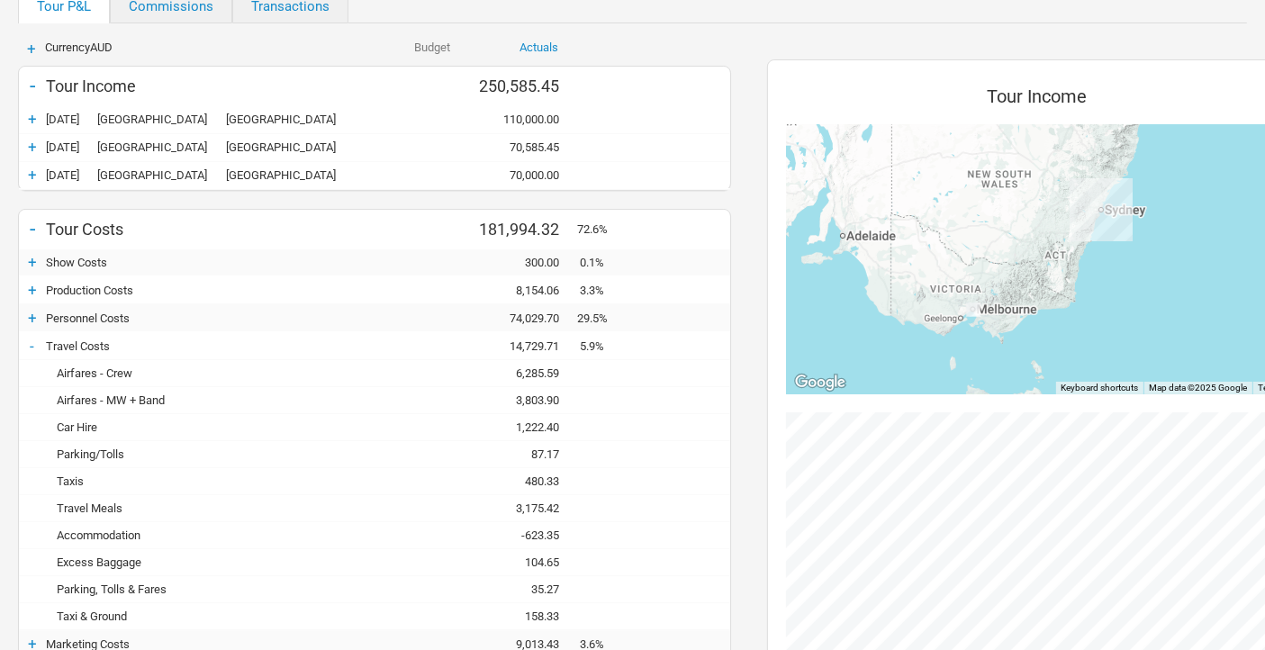
scroll to position [300, 0]
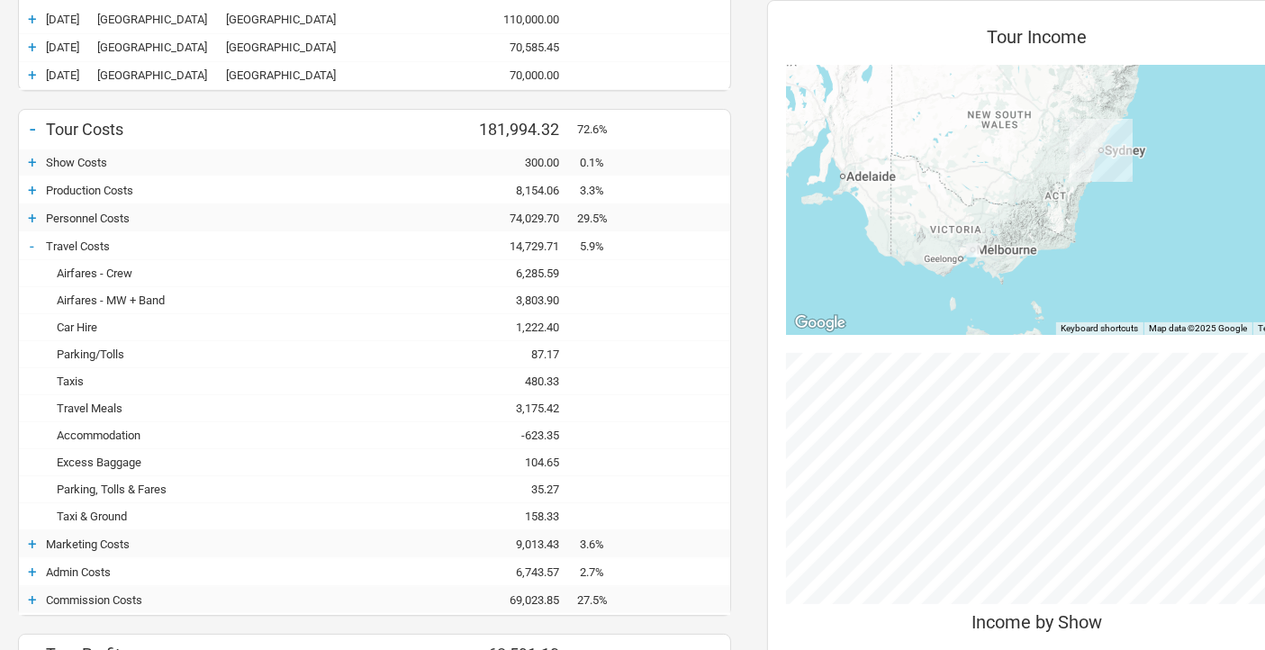
click at [543, 429] on div "-623.35" at bounding box center [523, 436] width 108 height 14
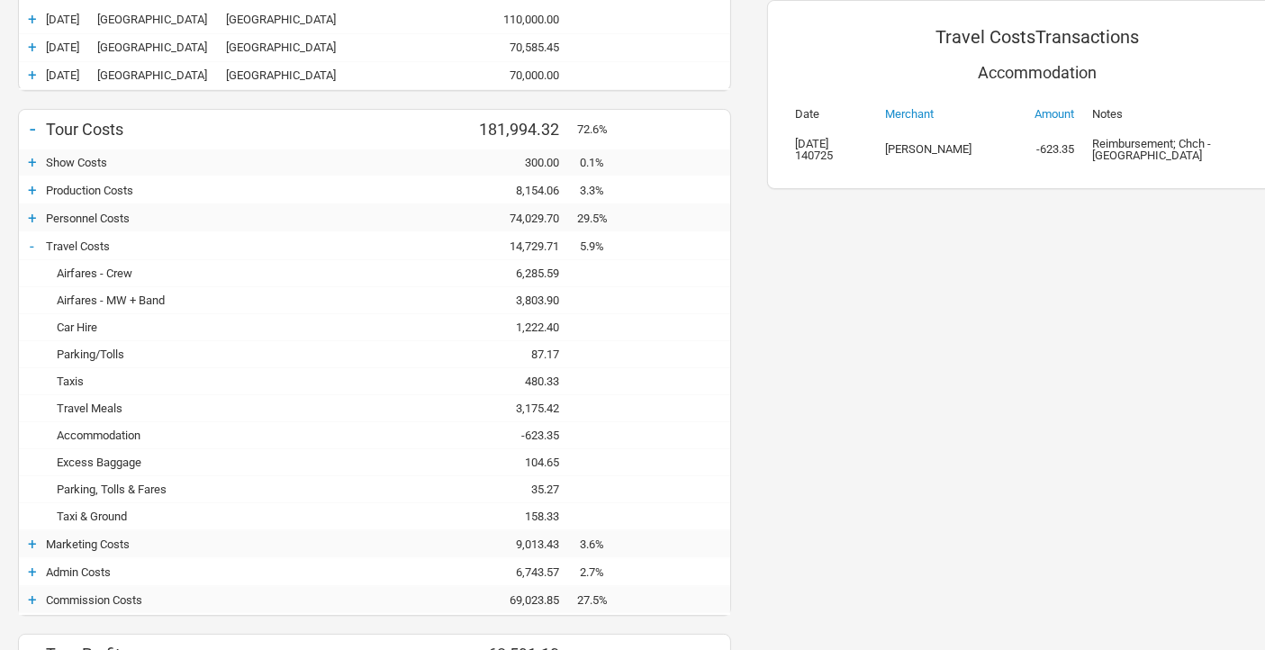
click at [545, 377] on div "480.33" at bounding box center [523, 382] width 108 height 14
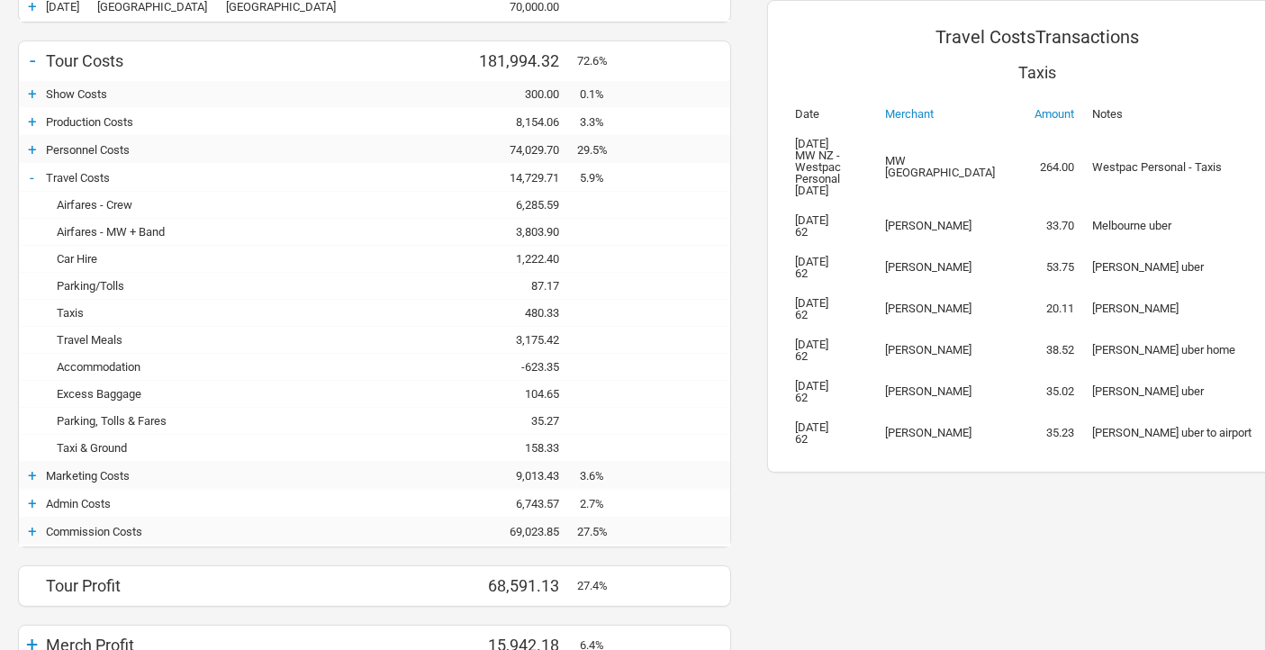
scroll to position [400, 0]
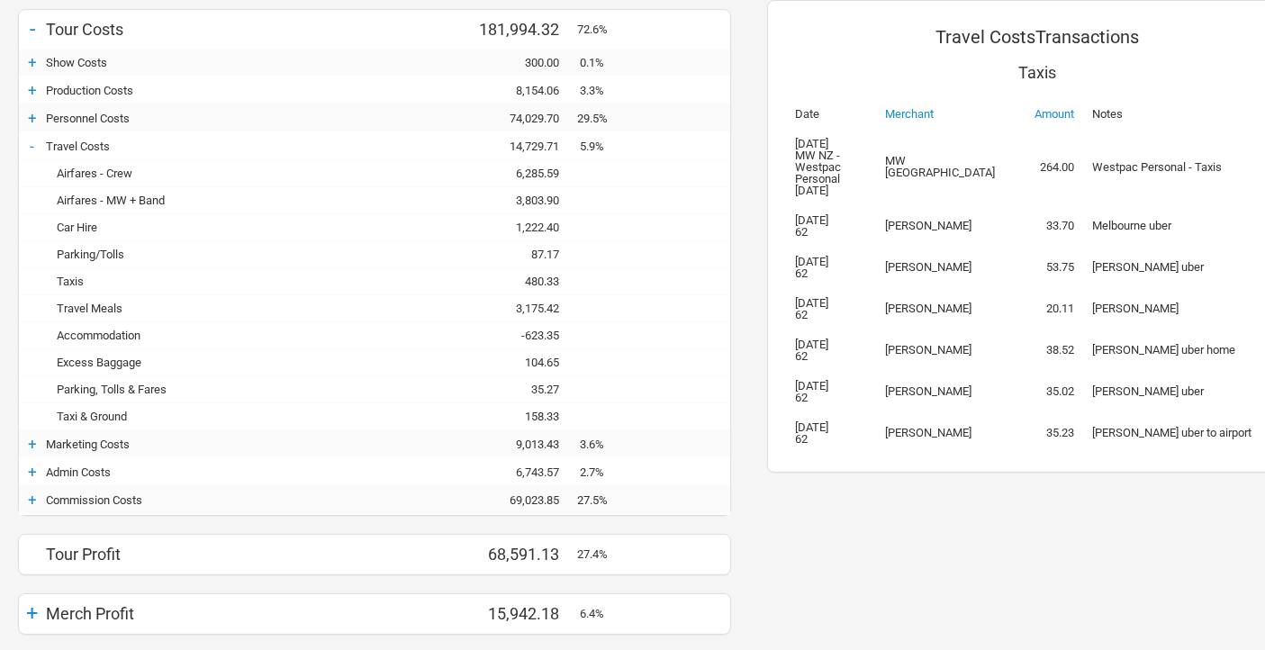
click at [32, 145] on div "-" at bounding box center [32, 146] width 27 height 18
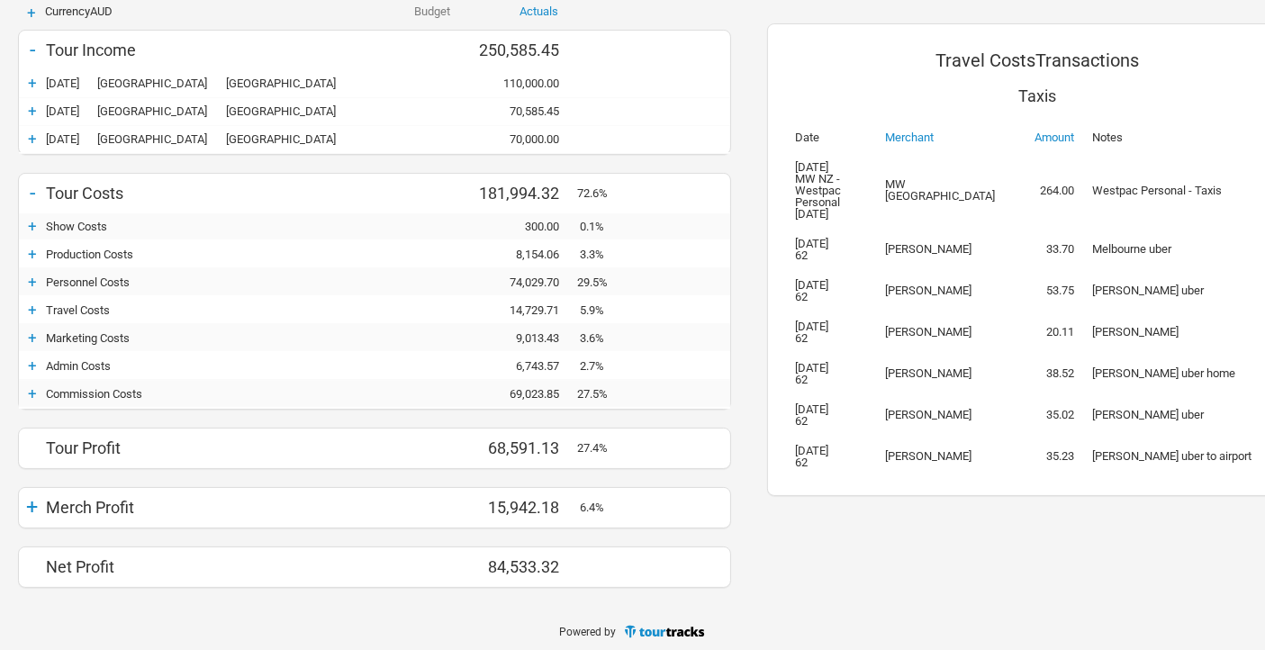
click at [36, 332] on div "+" at bounding box center [32, 338] width 27 height 18
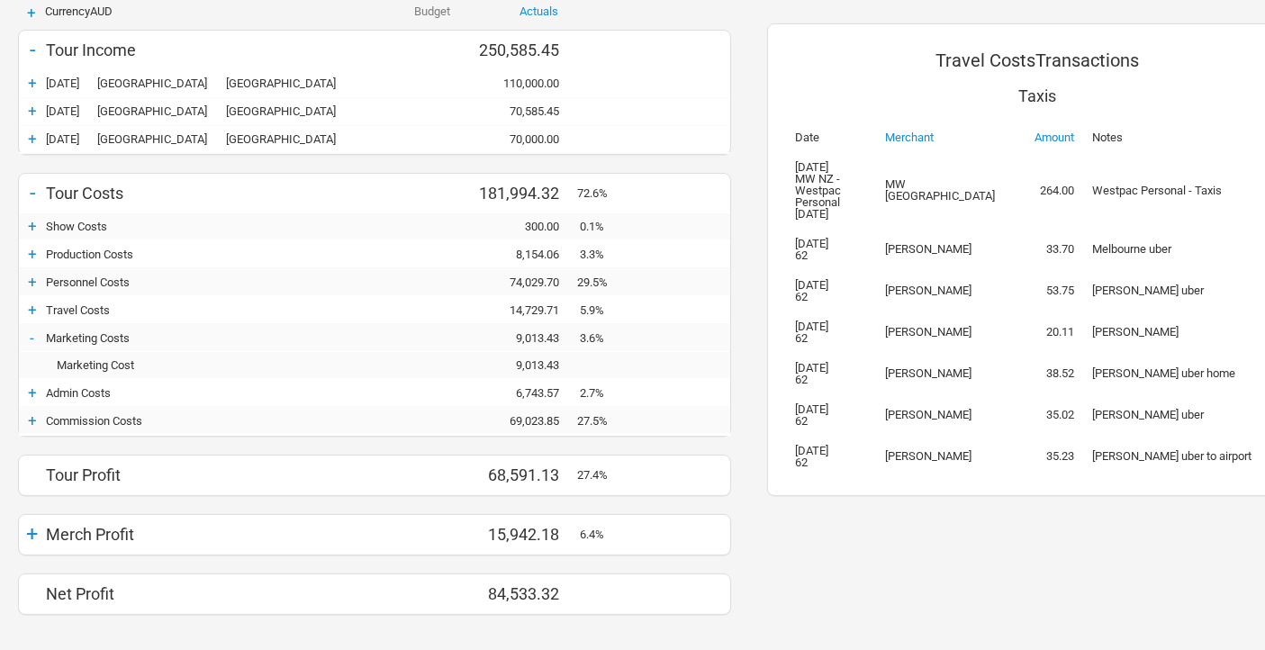
scroll to position [264, 0]
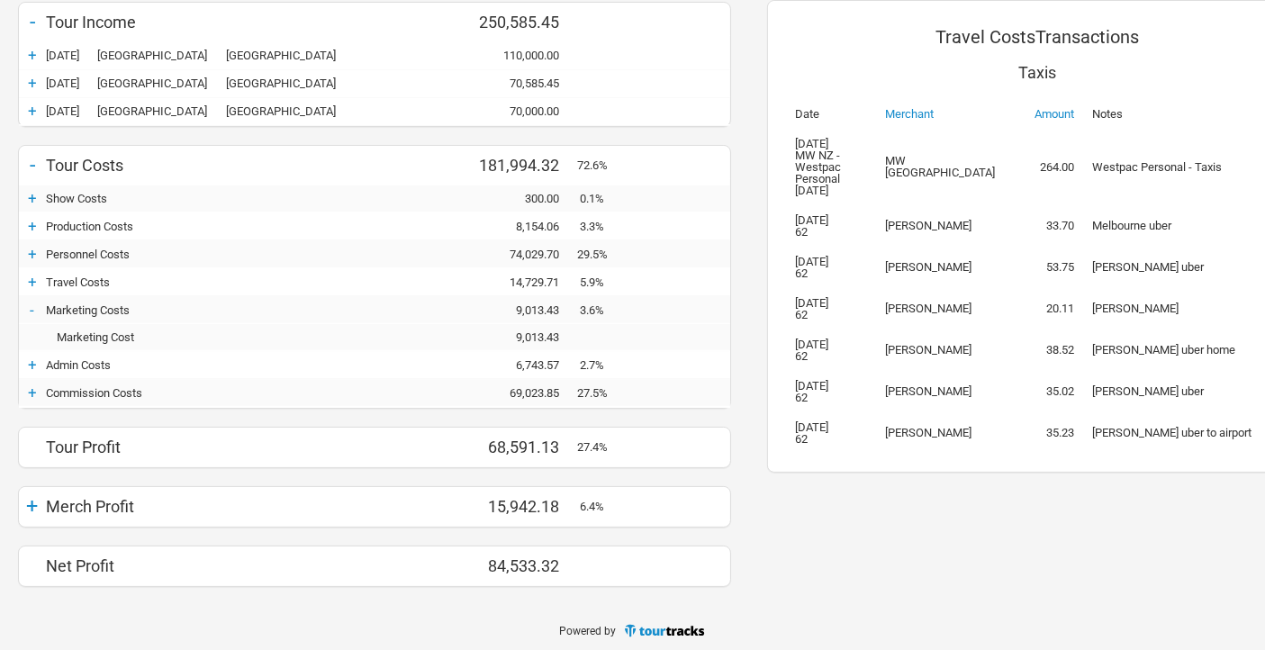
click at [32, 304] on div "-" at bounding box center [32, 310] width 27 height 18
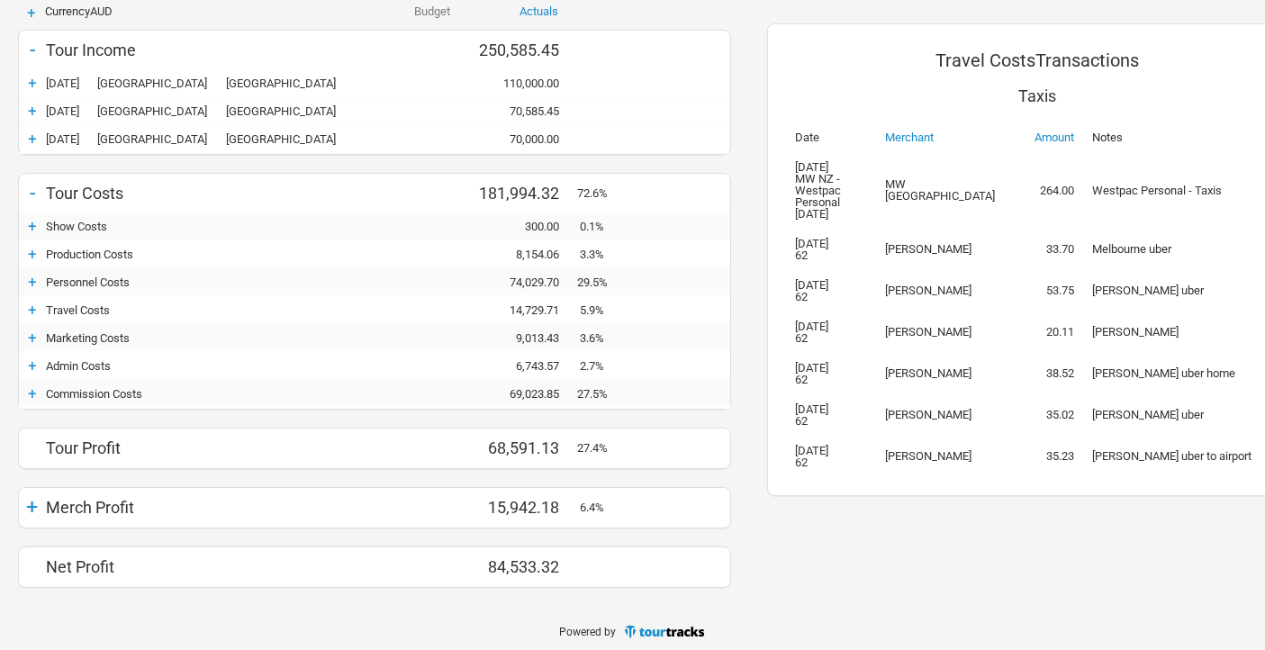
click at [29, 358] on div "+" at bounding box center [32, 366] width 27 height 18
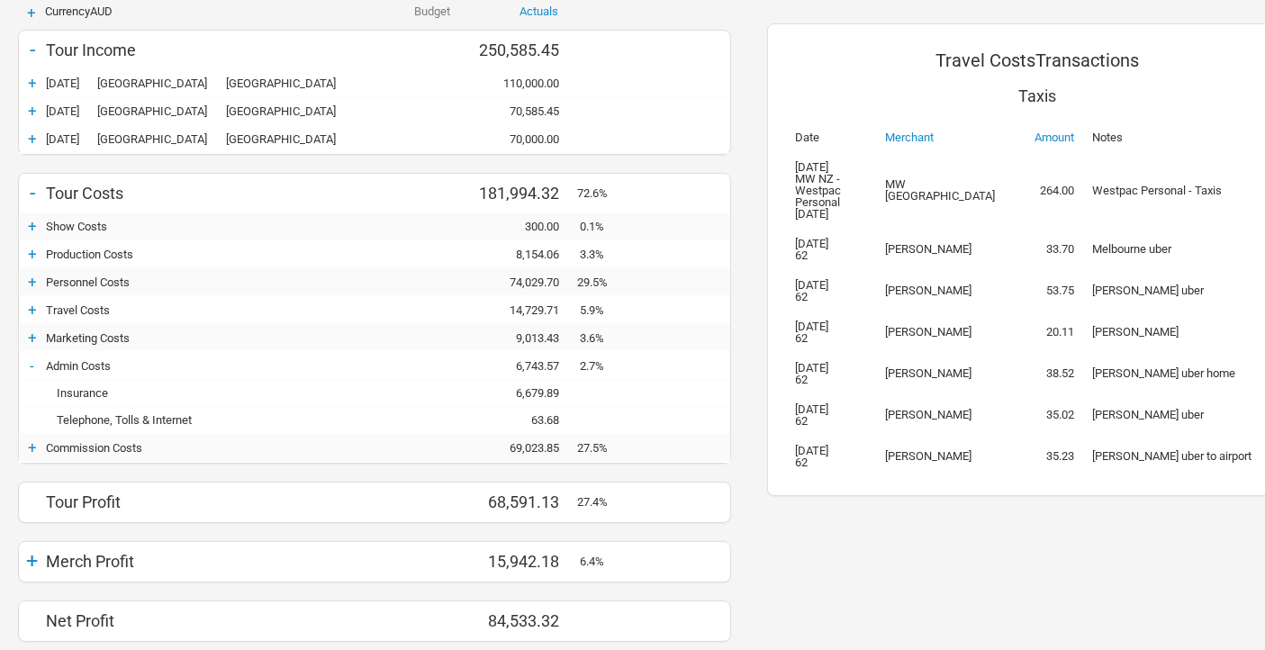
scroll to position [290, 0]
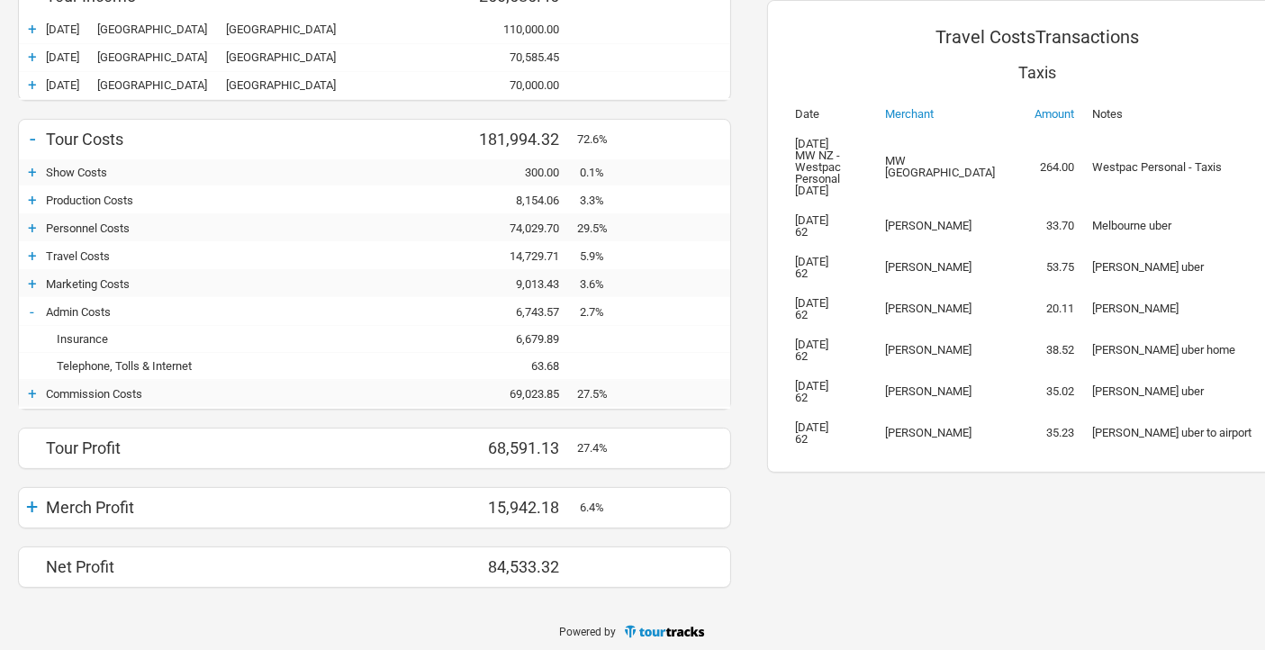
click at [33, 306] on div "-" at bounding box center [32, 312] width 27 height 18
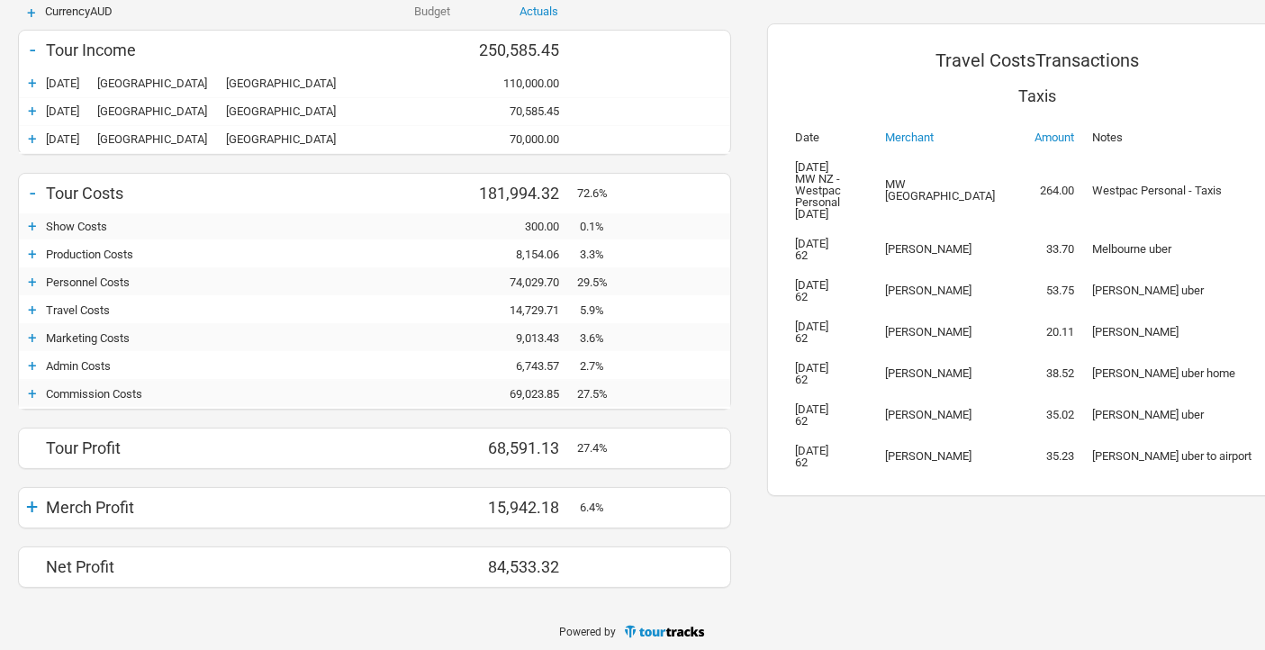
click at [28, 389] on div "+" at bounding box center [32, 394] width 27 height 18
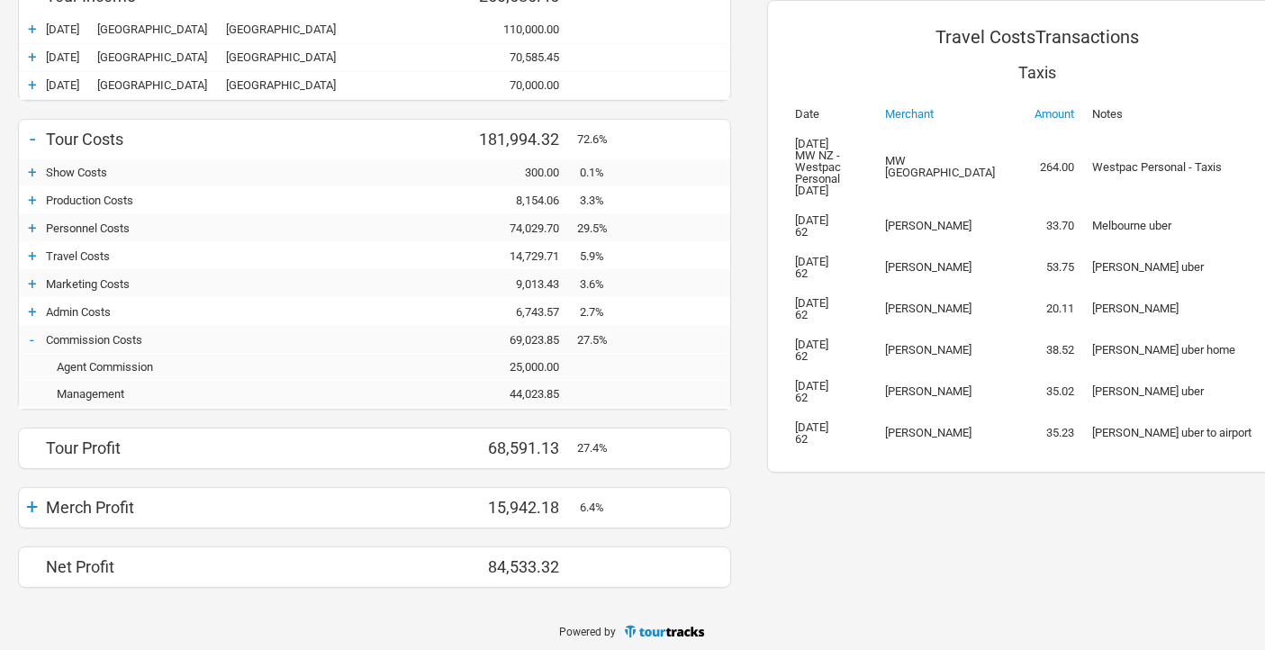
click at [33, 332] on div "-" at bounding box center [32, 340] width 27 height 18
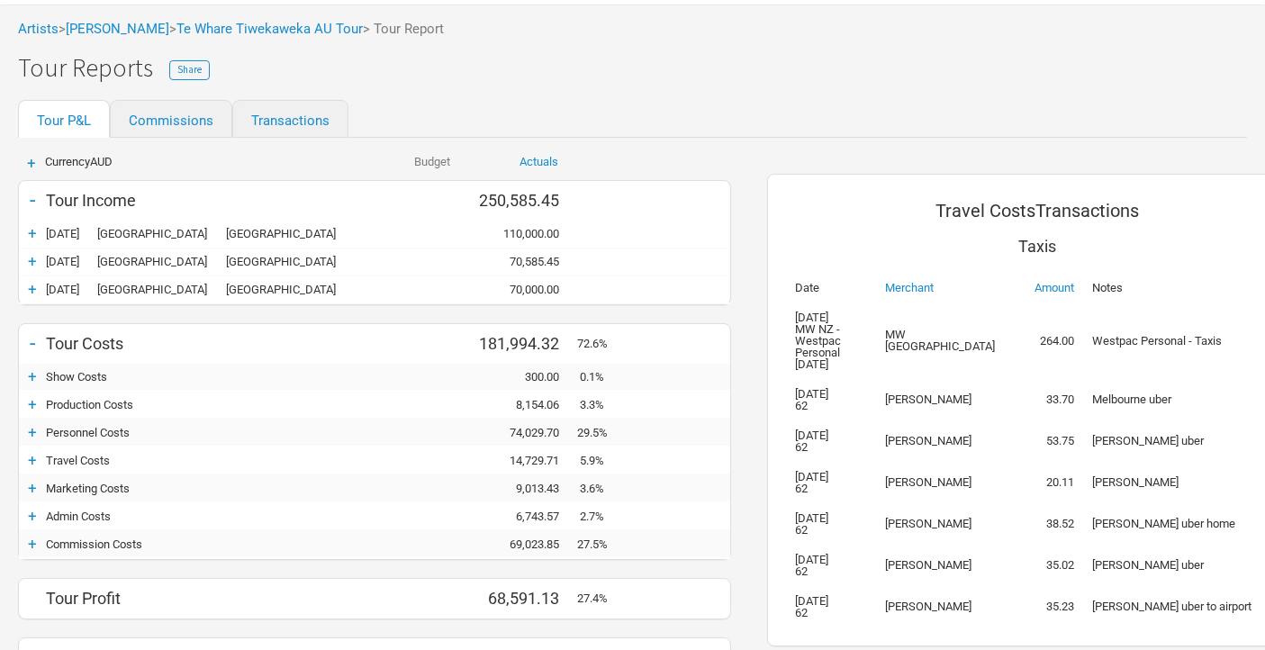
scroll to position [0, 0]
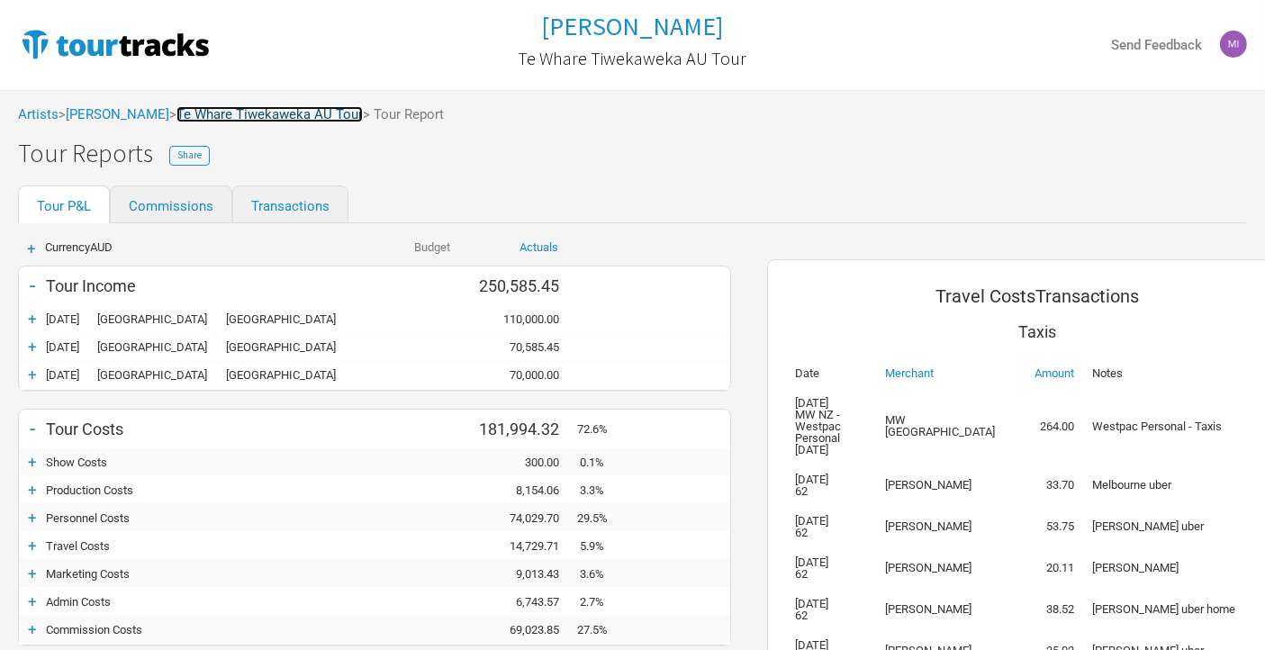
click at [283, 114] on link "Te Whare Tiwekaweka AU Tour" at bounding box center [270, 114] width 186 height 16
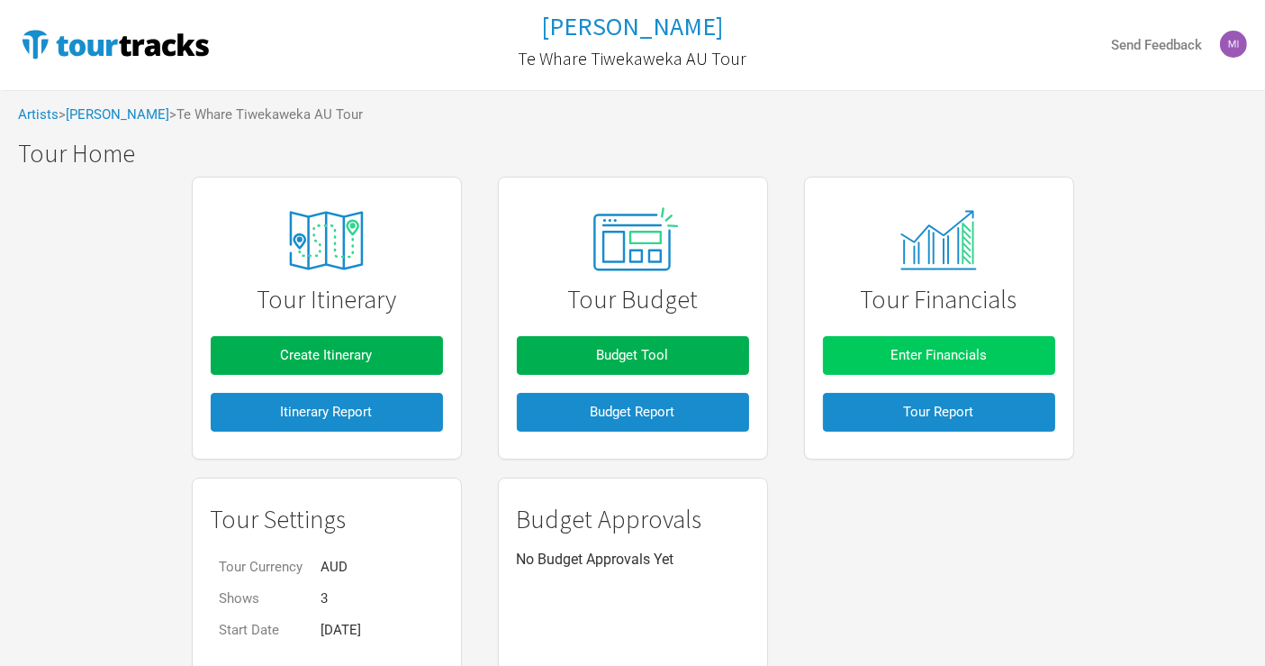
click at [938, 359] on span "Enter Financials" at bounding box center [939, 355] width 96 height 16
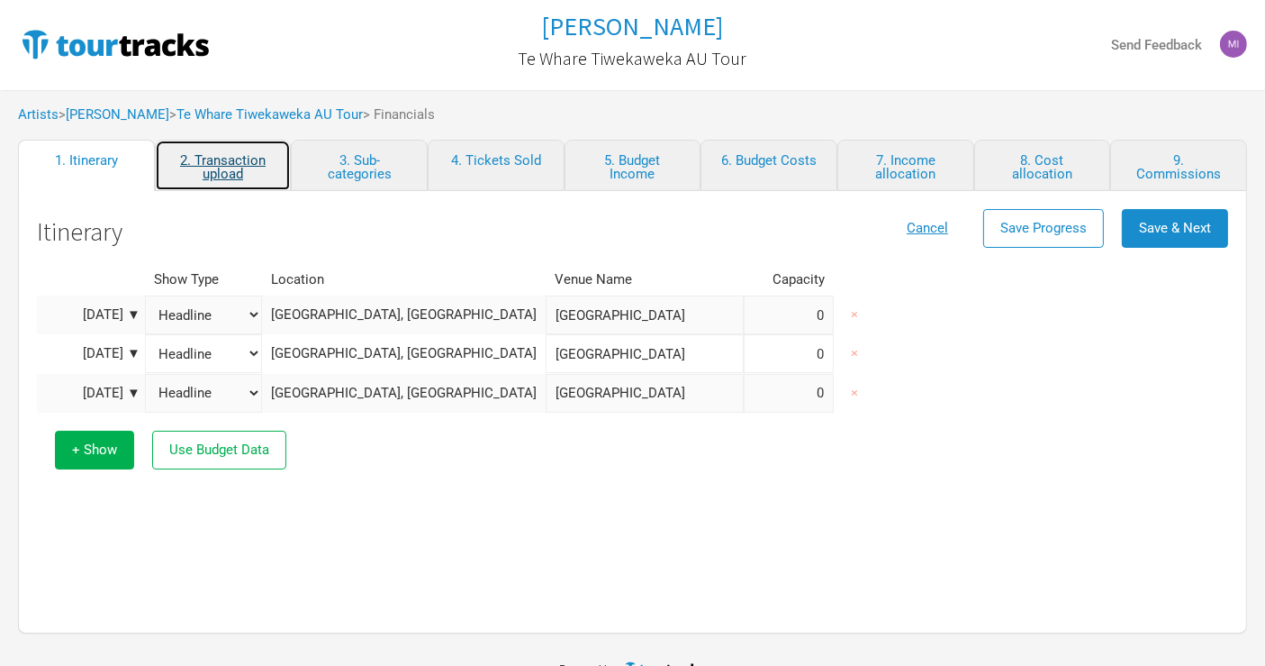
drag, startPoint x: 224, startPoint y: 153, endPoint x: 220, endPoint y: 168, distance: 16.0
click at [224, 153] on link "2. Transaction upload" at bounding box center [223, 165] width 137 height 51
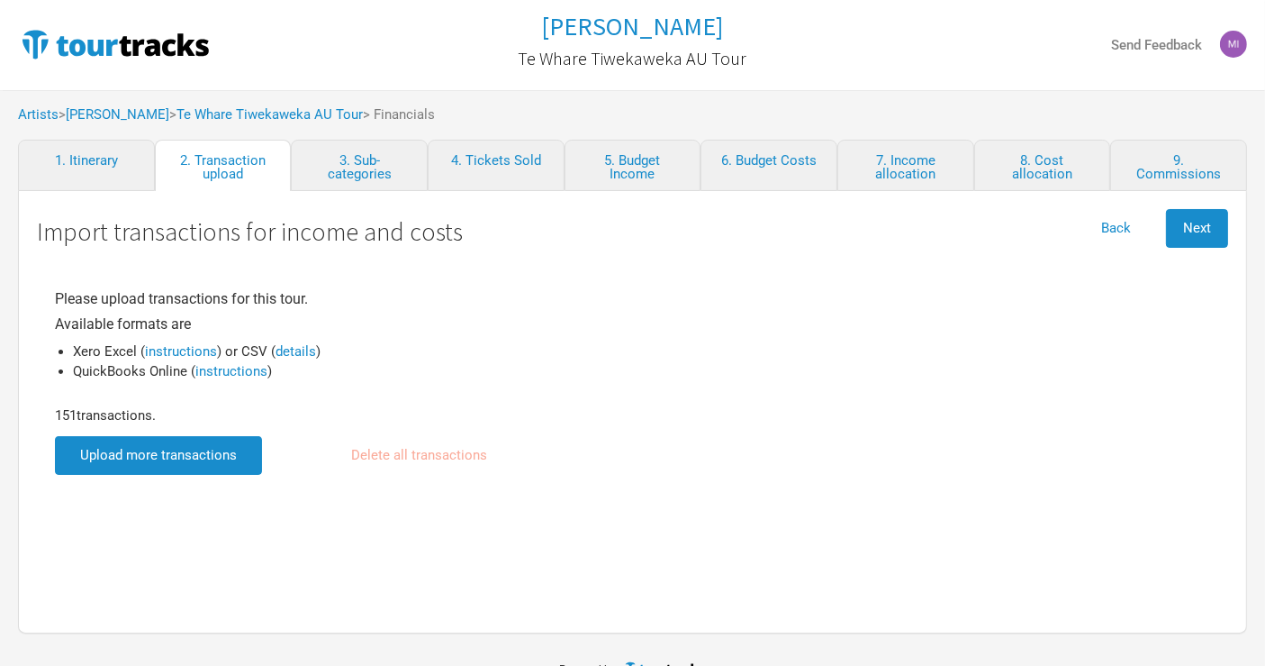
click at [162, 452] on input "file" at bounding box center [158, 455] width 207 height 39
click at [1214, 229] on button "Next" at bounding box center [1197, 228] width 62 height 39
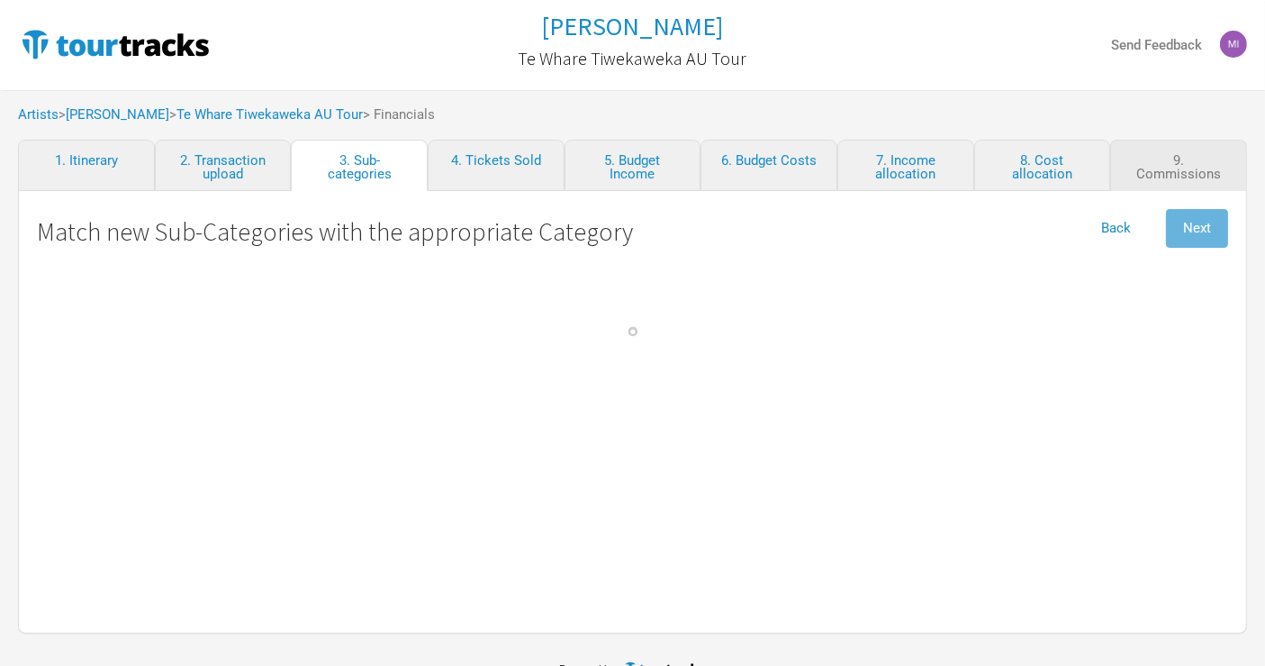
select select "Travel"
select Commission "Commissions"
select Crew "Travel"
select Band "Travel"
select Hire "Travel"
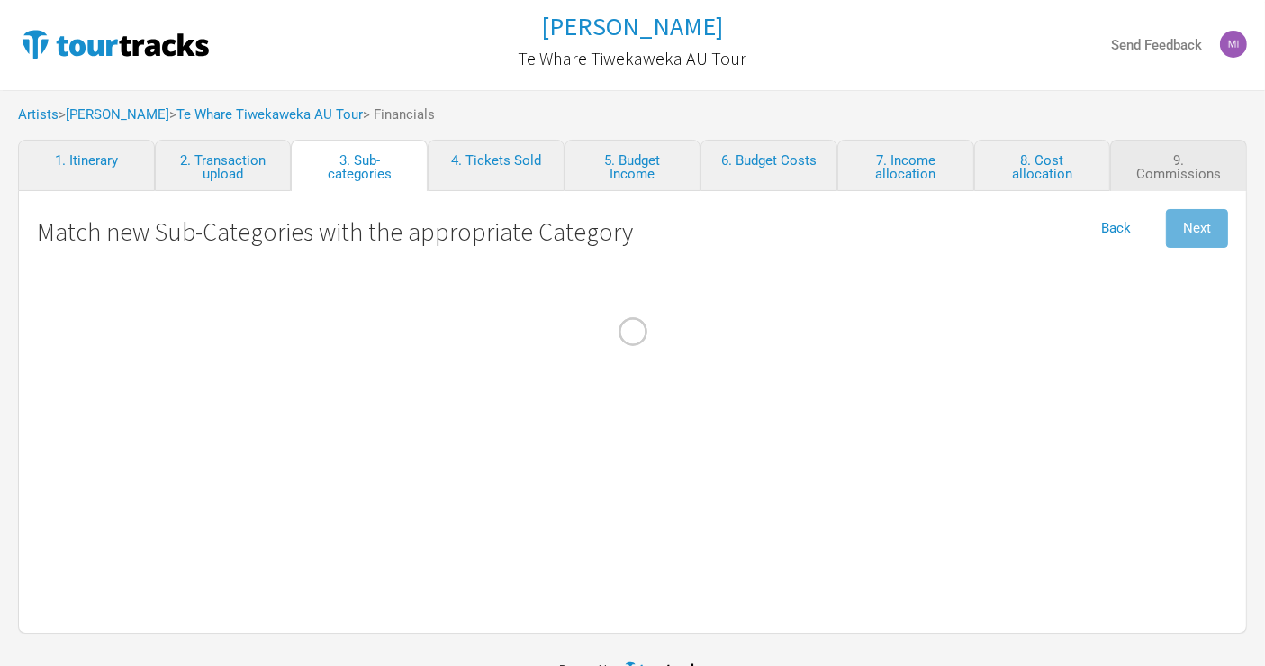
select Engineer "Personnel"
select Technician "Personnel"
select Seller "Personnel"
select Musician "Personnel"
select \(NZ\) "Personnel"
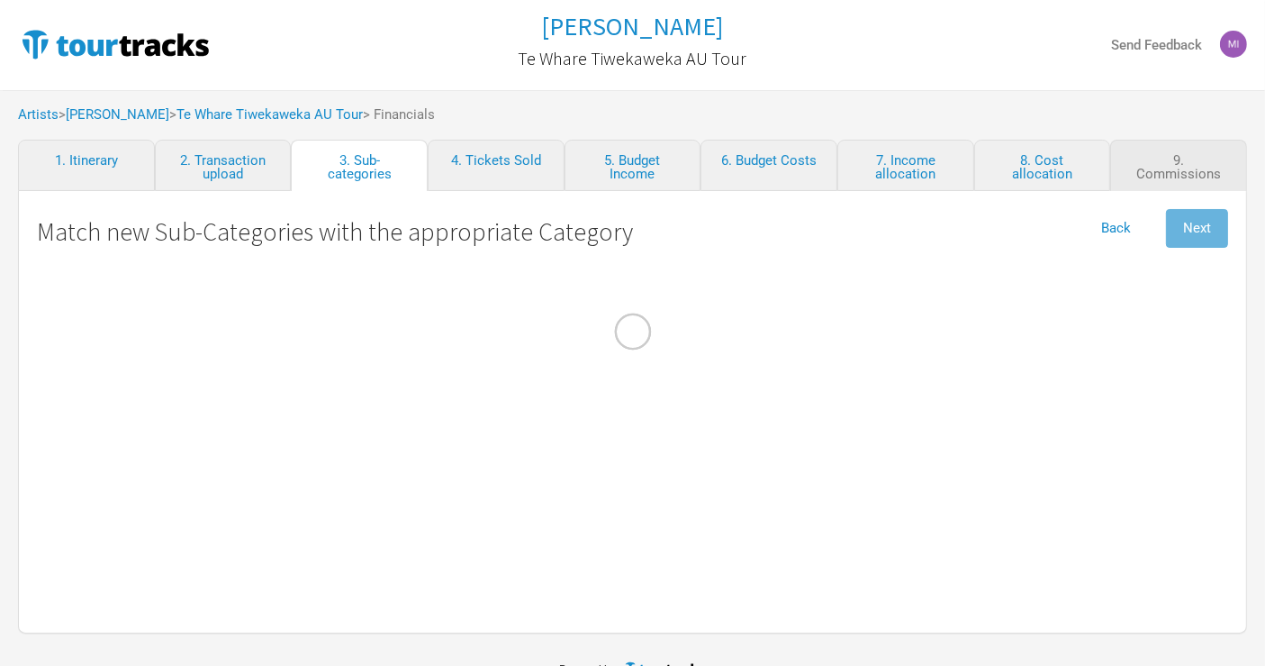
select Woolley "Personnel"
select Keane "Personnel"
select Agars "Personnel"
select Baggage "Travel"
select Courier "Show Costs"
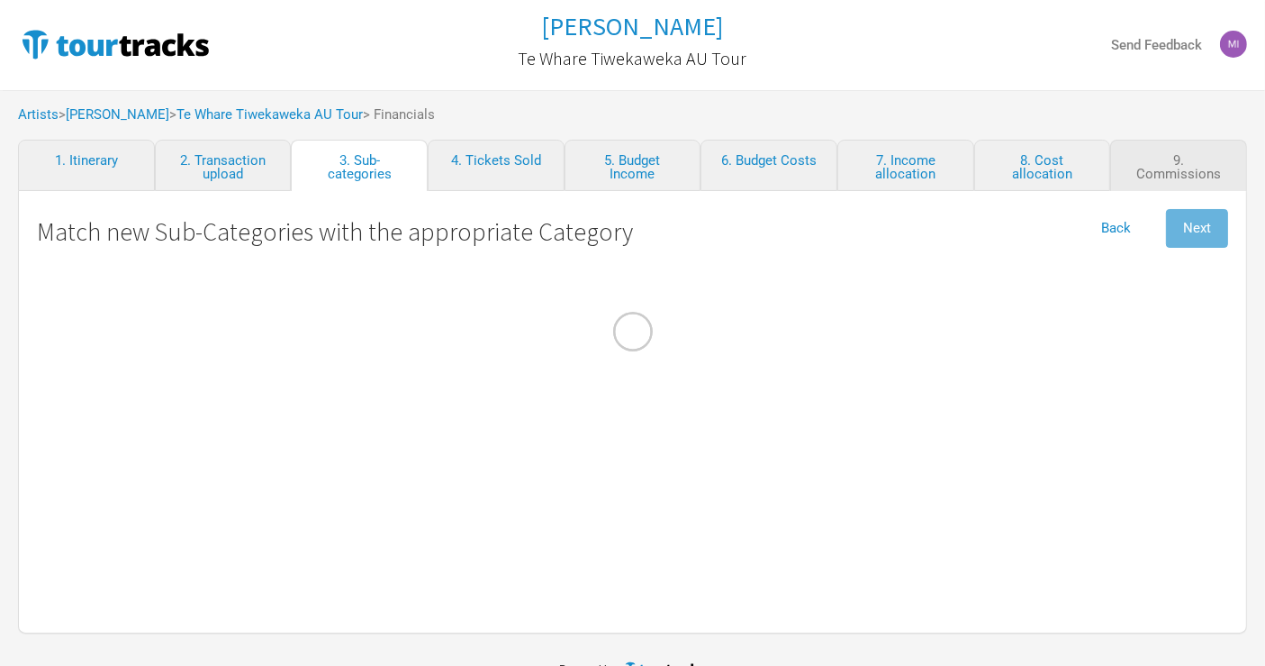
select select "Admin"
select select "Commissions"
select Cost "Marketing"
select Costs "Merch Costs"
select Freight "Merch Costs"
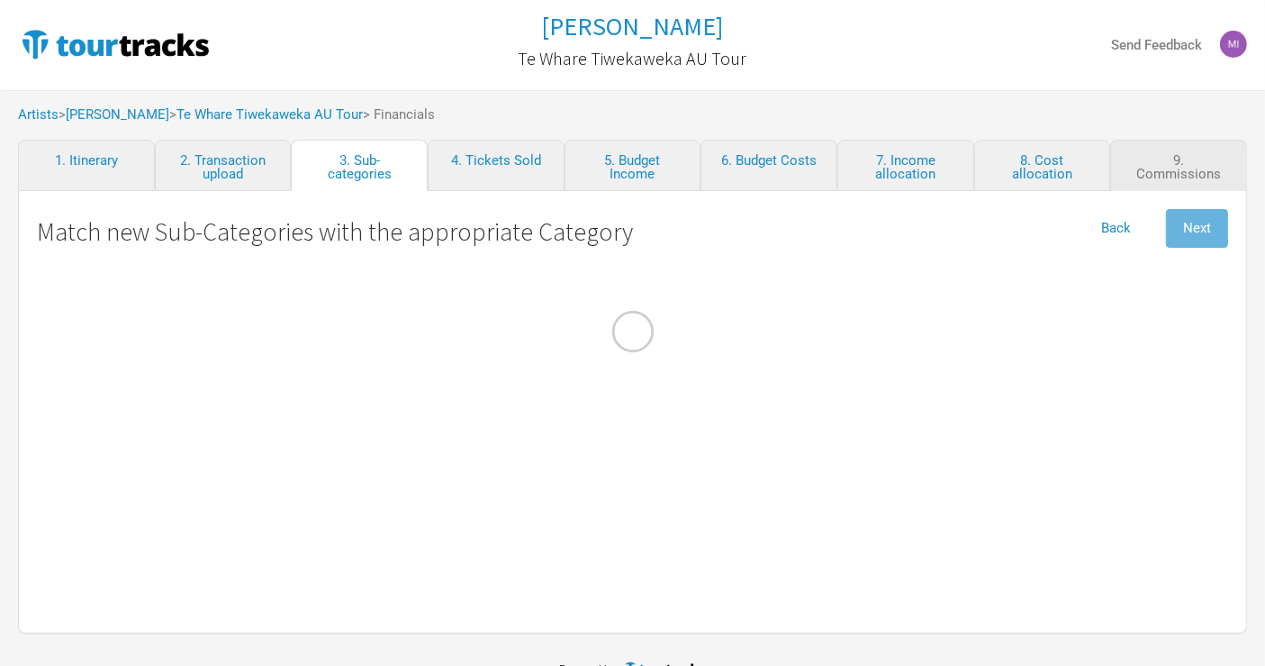
select Touring "Merch Income"
select Commission "Merch Costs"
select Consumables "Production"
select Fares "Travel"
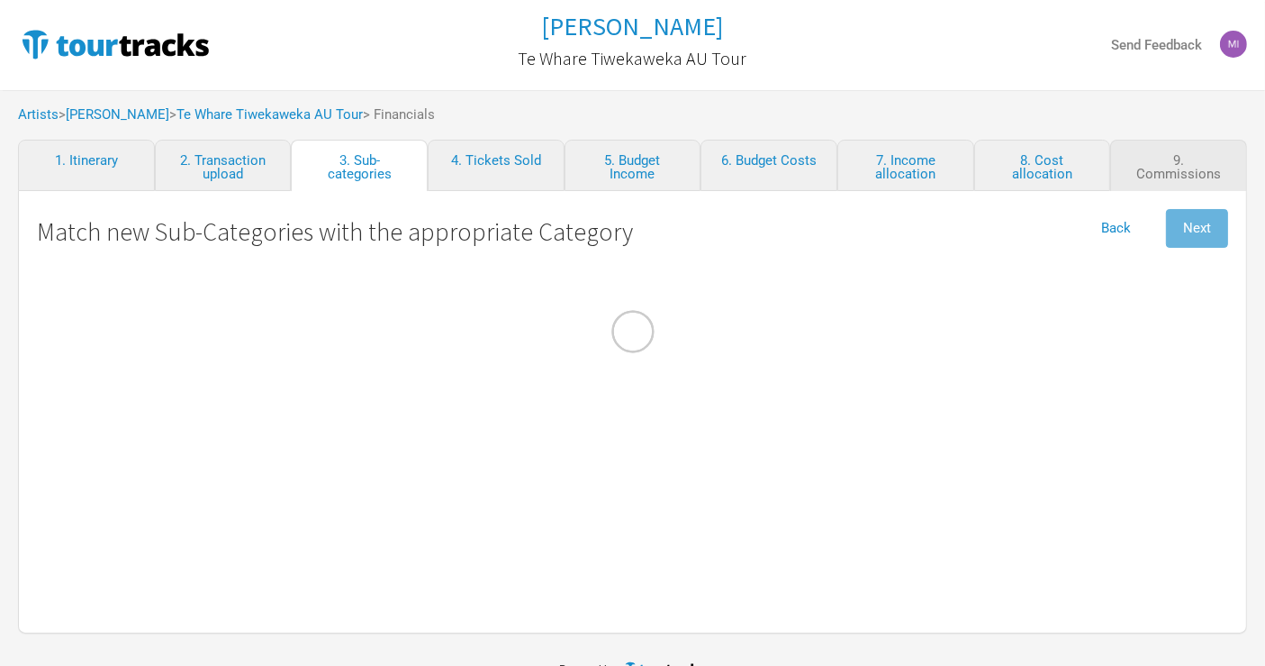
select select "Travel"
select Income "Performance"
select Costs "Production"
select Ground "Travel"
select select "Travel"
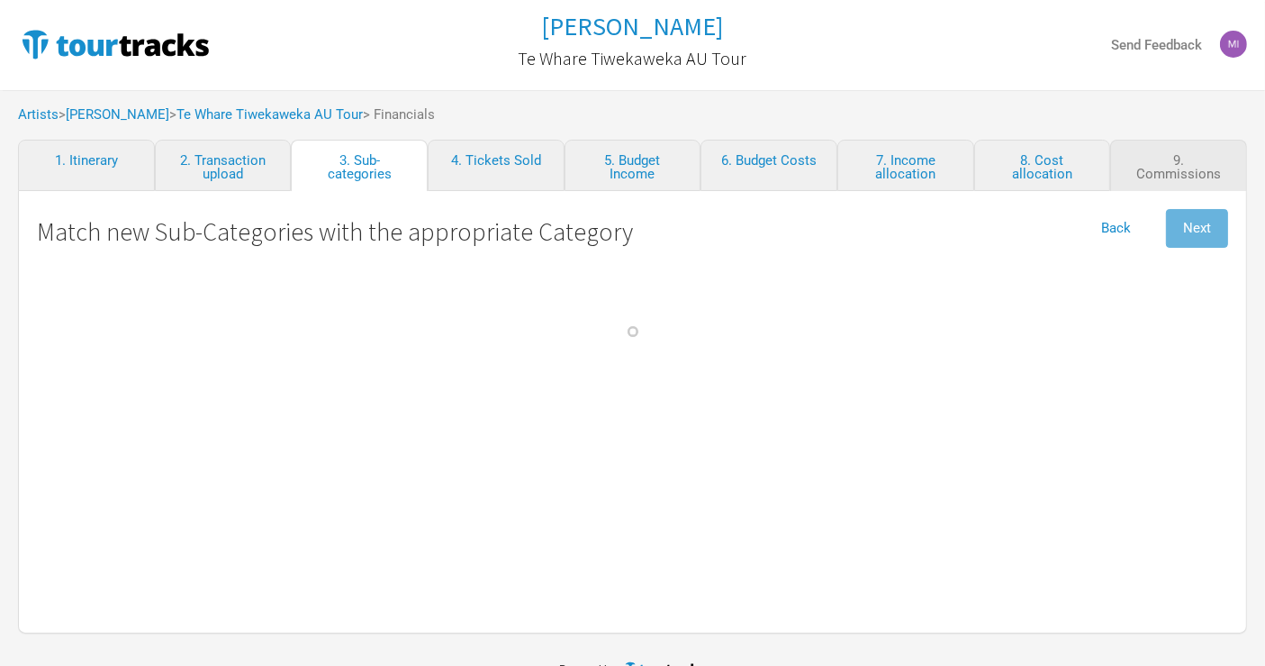
select Internet "Admin"
select Meals "Travel"
select Commission "Merch Costs"
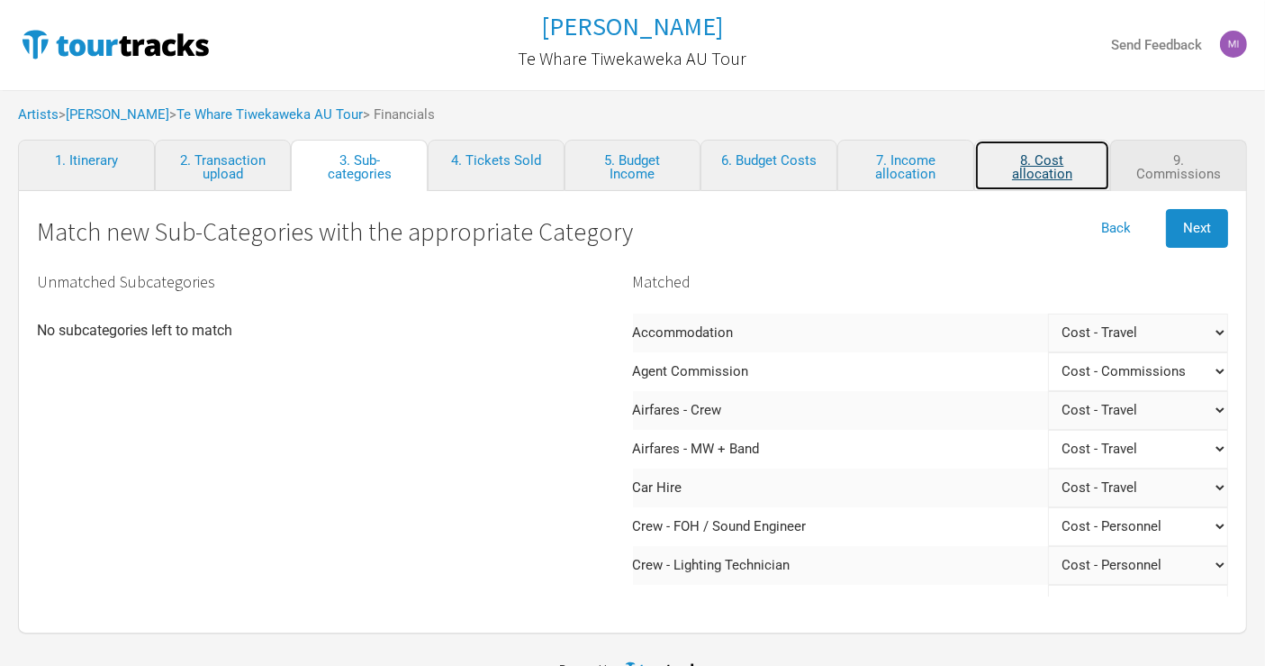
click at [1047, 166] on link "8. Cost allocation" at bounding box center [1042, 165] width 137 height 51
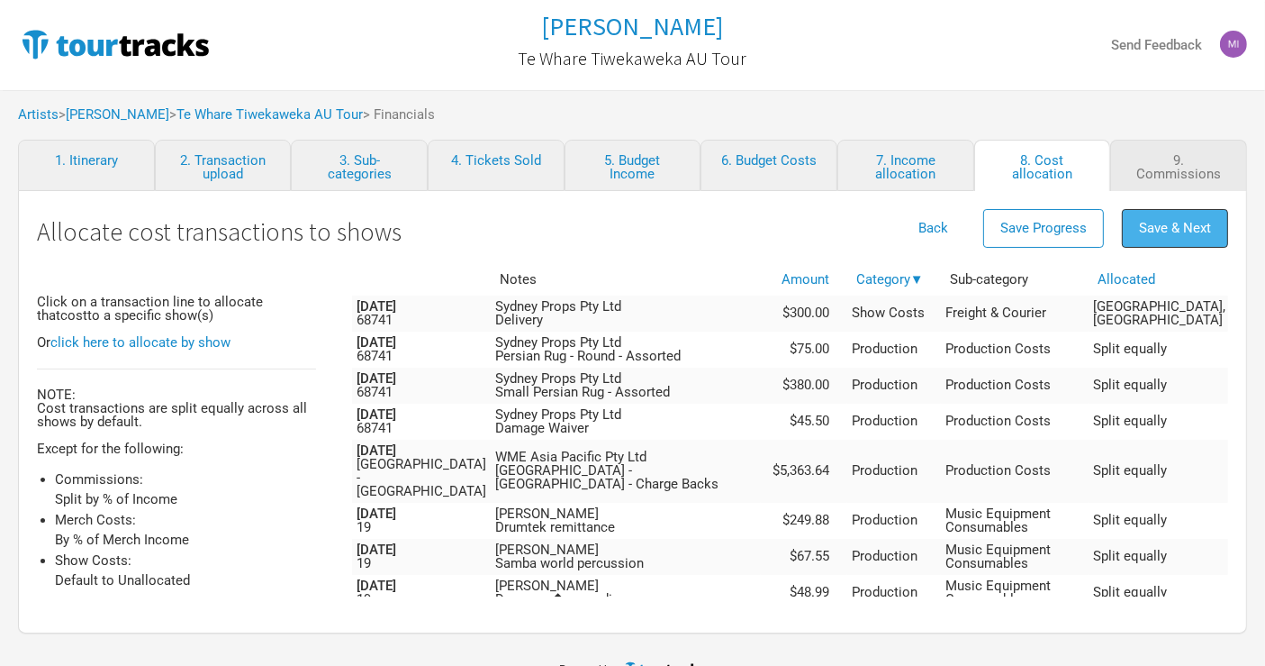
click at [1181, 228] on span "Save & Next" at bounding box center [1175, 228] width 72 height 16
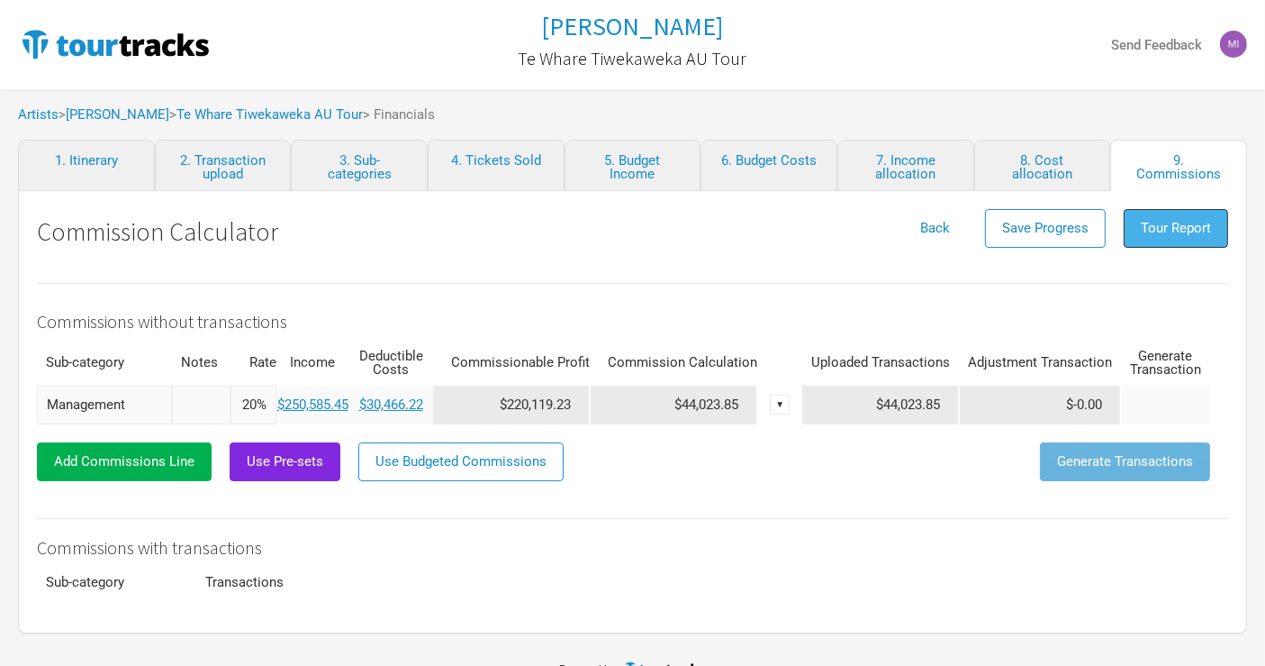
click at [1189, 235] on button "Tour Report" at bounding box center [1176, 228] width 104 height 39
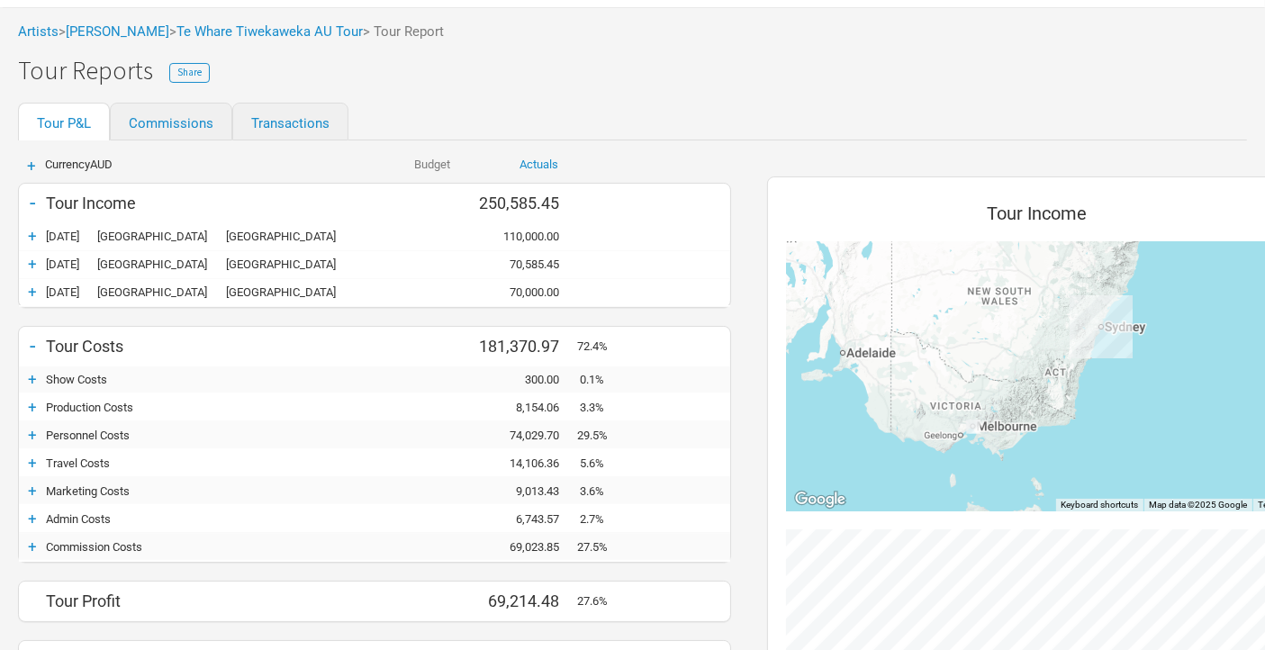
scroll to position [200, 0]
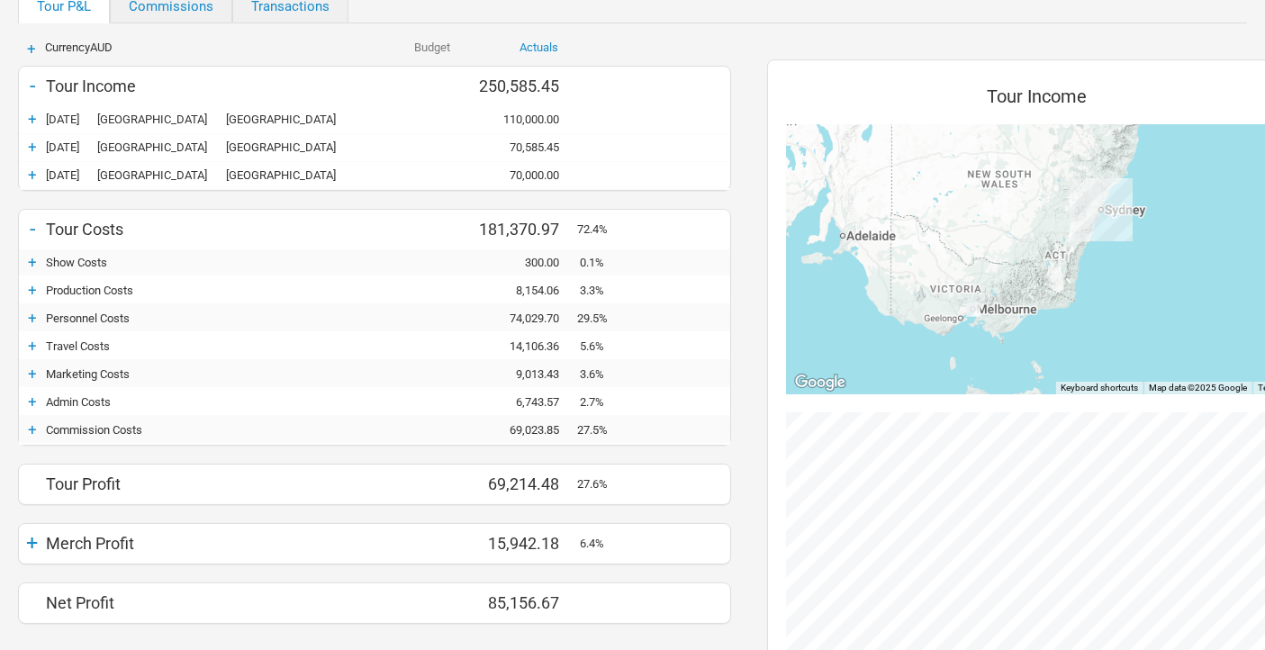
click at [32, 340] on div "+" at bounding box center [32, 346] width 27 height 18
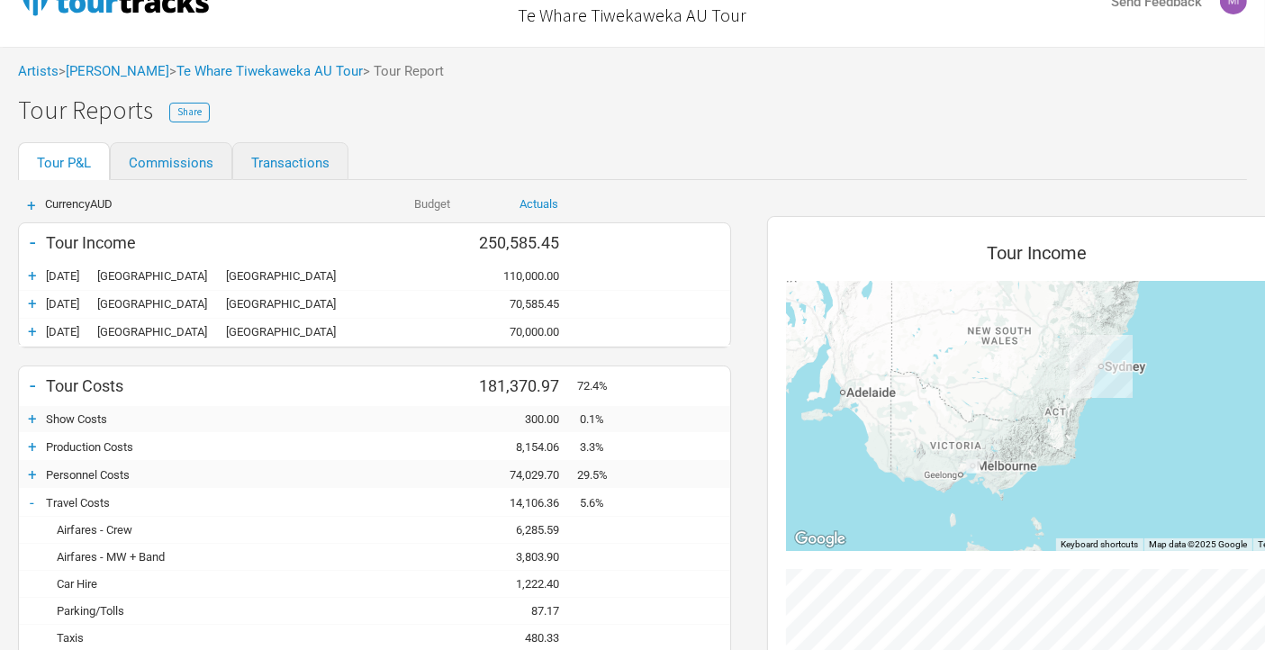
scroll to position [0, 0]
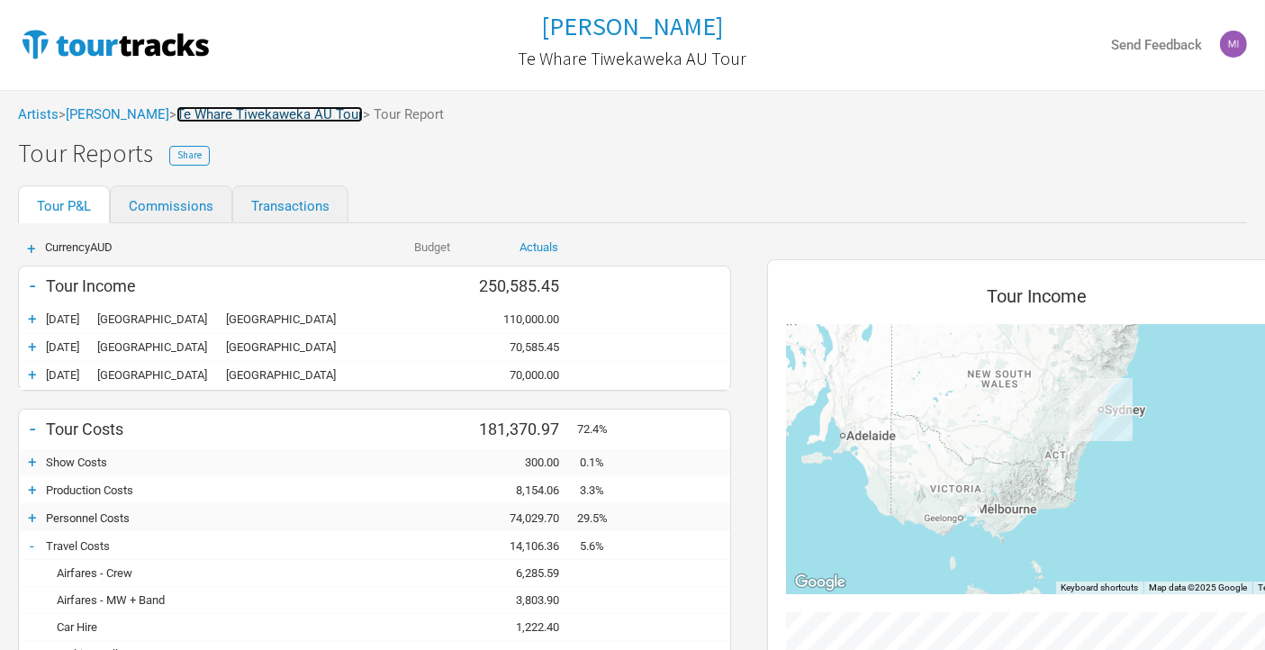
click at [238, 113] on link "Te Whare Tiwekaweka AU Tour" at bounding box center [270, 114] width 186 height 16
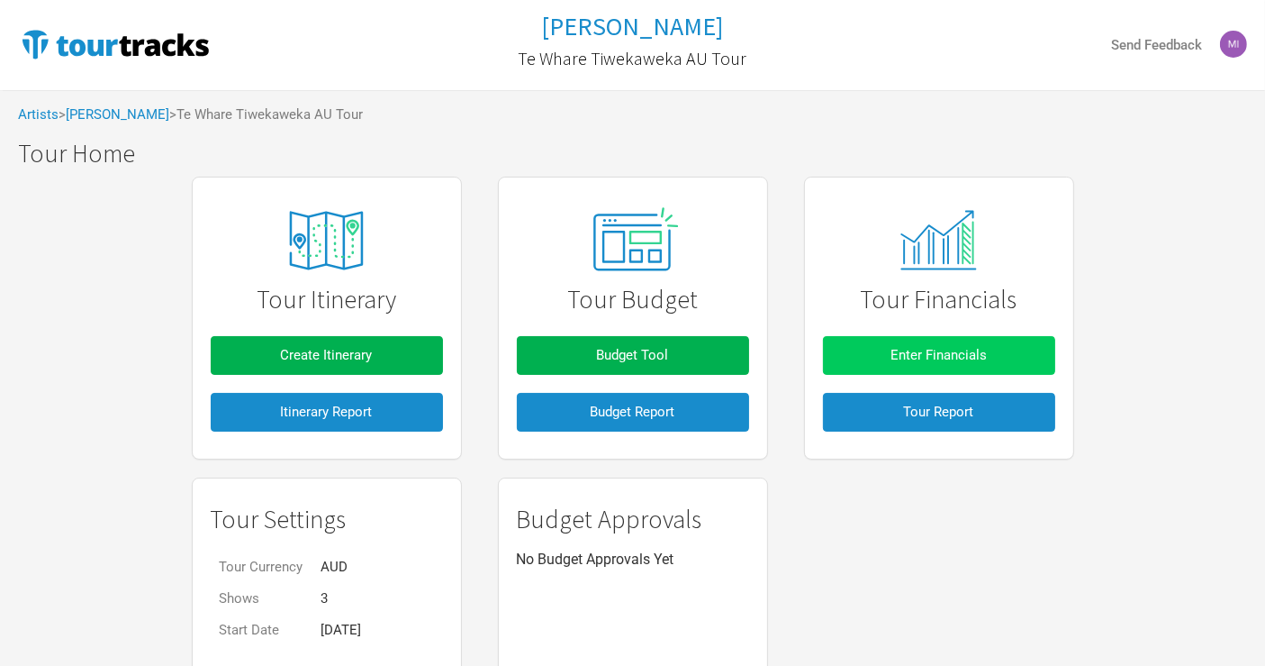
click at [952, 349] on span "Enter Financials" at bounding box center [939, 355] width 96 height 16
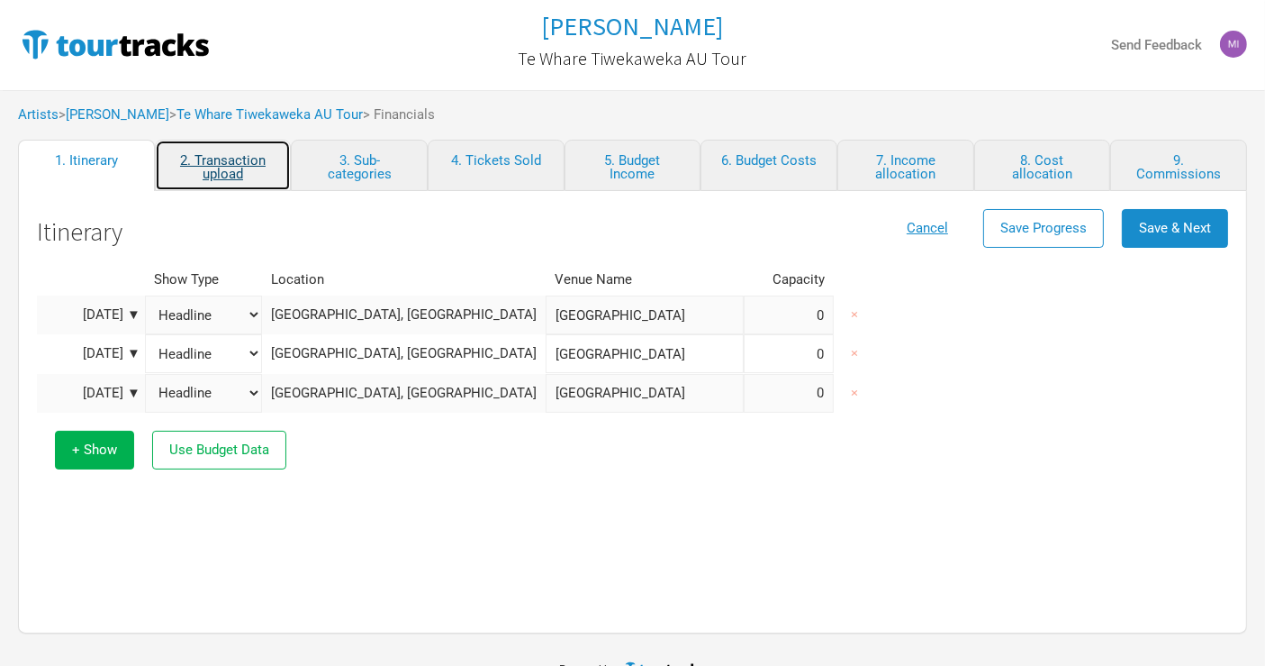
click at [231, 163] on link "2. Transaction upload" at bounding box center [223, 165] width 137 height 51
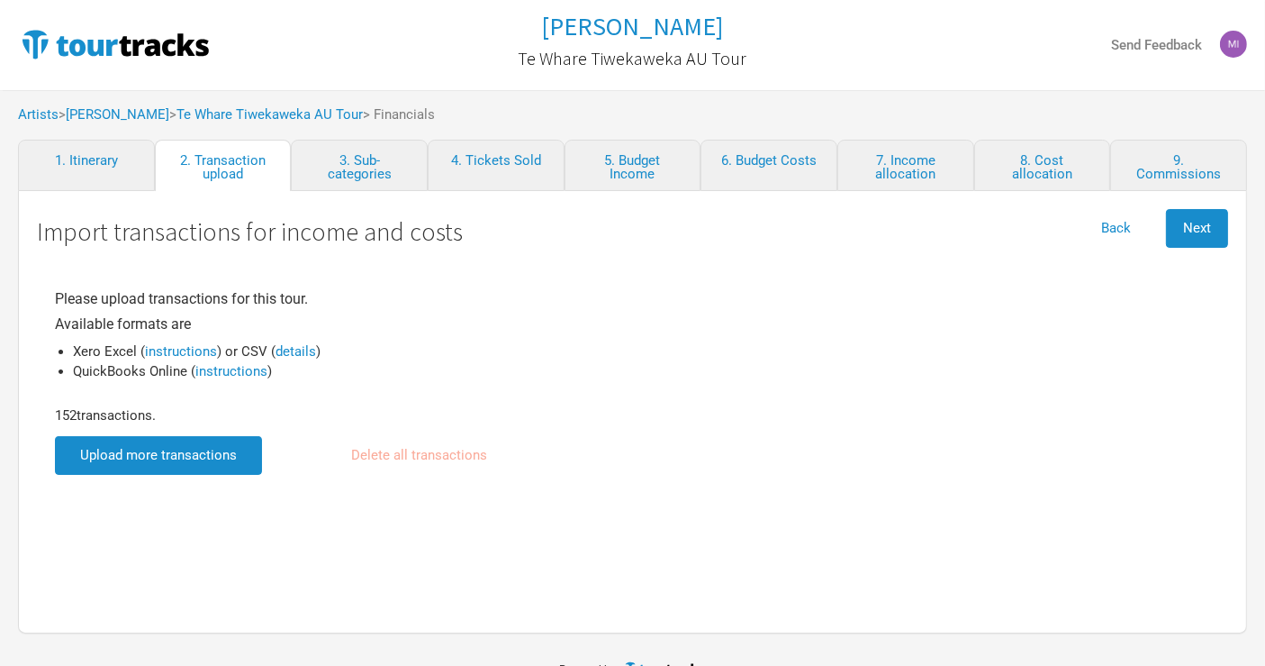
click at [145, 467] on input "file" at bounding box center [158, 455] width 207 height 39
click at [1189, 231] on span "Next" at bounding box center [1197, 228] width 28 height 16
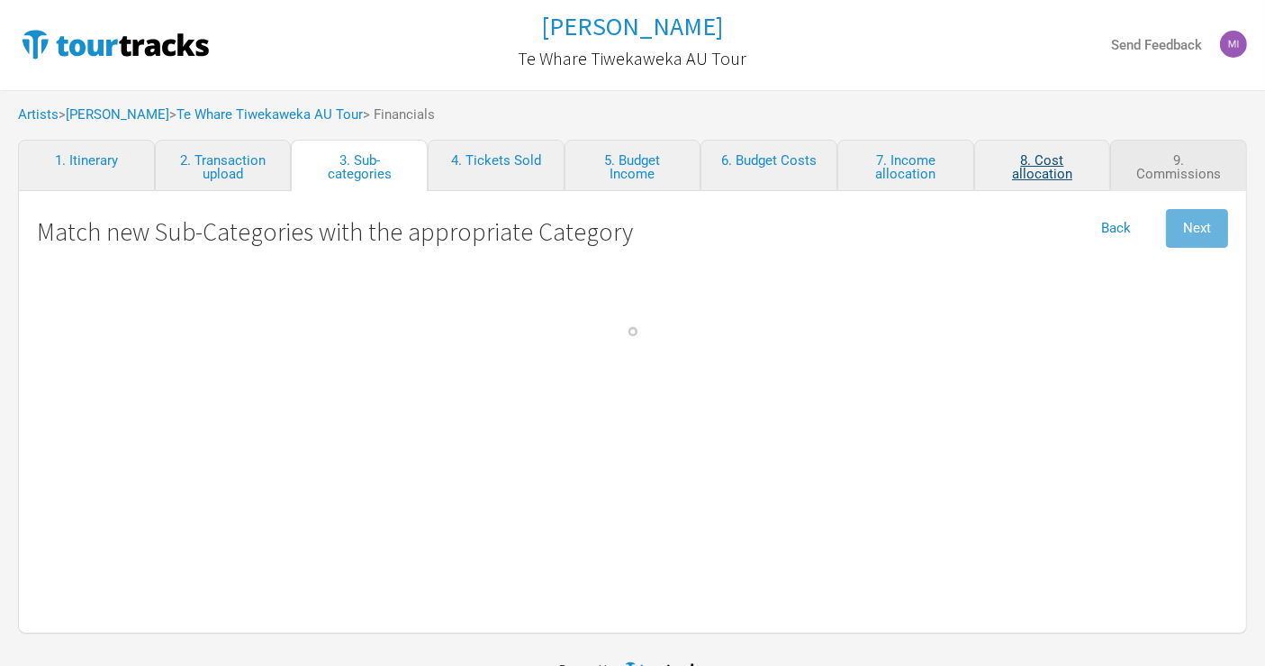
select select "Travel"
select Commission "Commissions"
select Crew "Travel"
select Band "Travel"
select Hire "Travel"
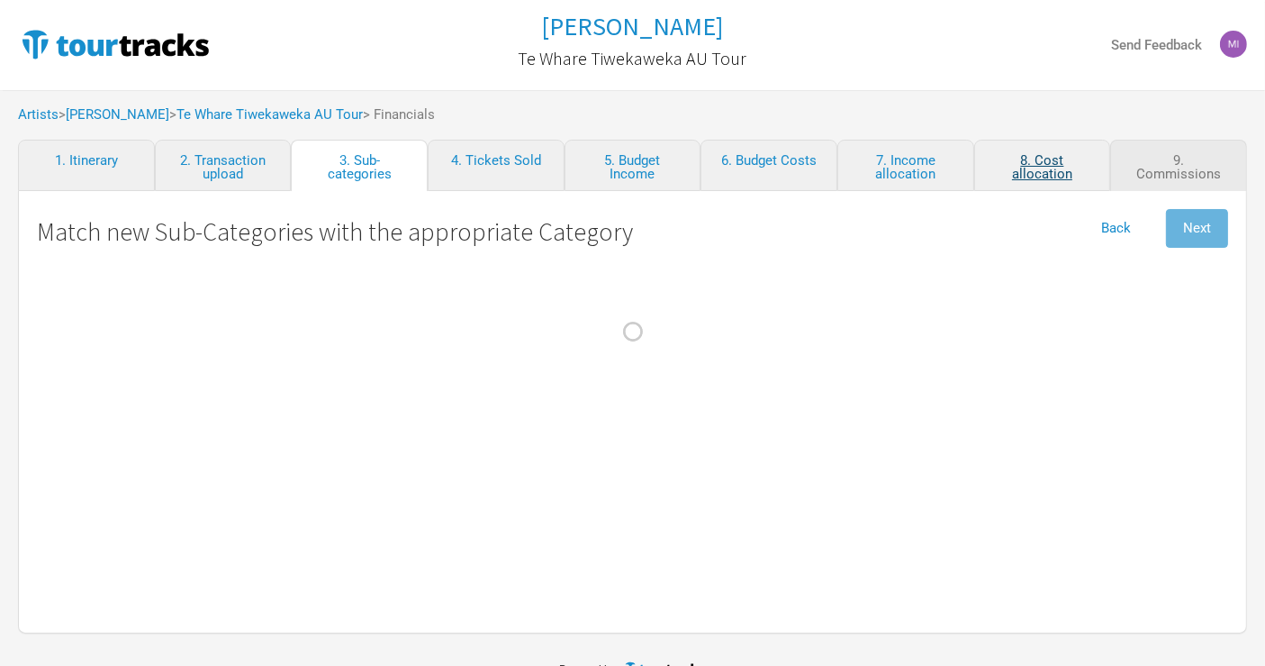
select Engineer "Personnel"
select Technician "Personnel"
select Seller "Personnel"
select Musician "Personnel"
select \(NZ\) "Personnel"
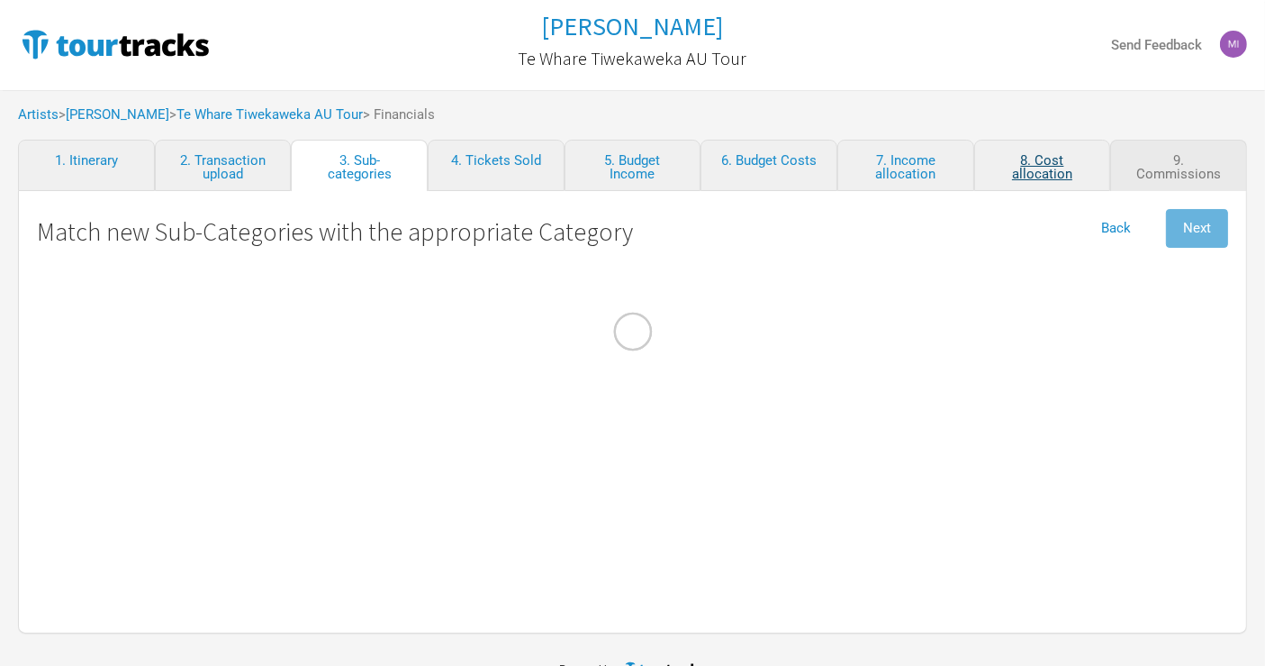
select Woolley "Personnel"
select Keane "Personnel"
select Agars "Personnel"
select Baggage "Travel"
select Courier "Show Costs"
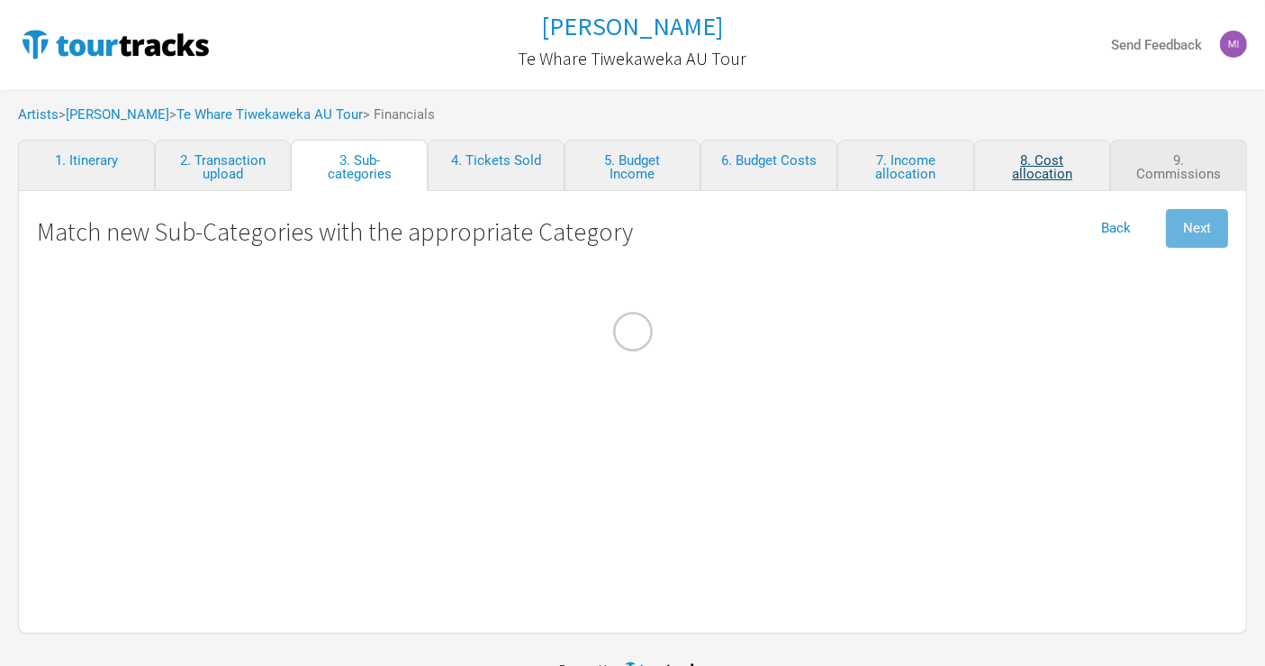
select select "Admin"
select select "Commissions"
select Cost "Marketing"
select Costs "Merch Costs"
select Freight "Merch Costs"
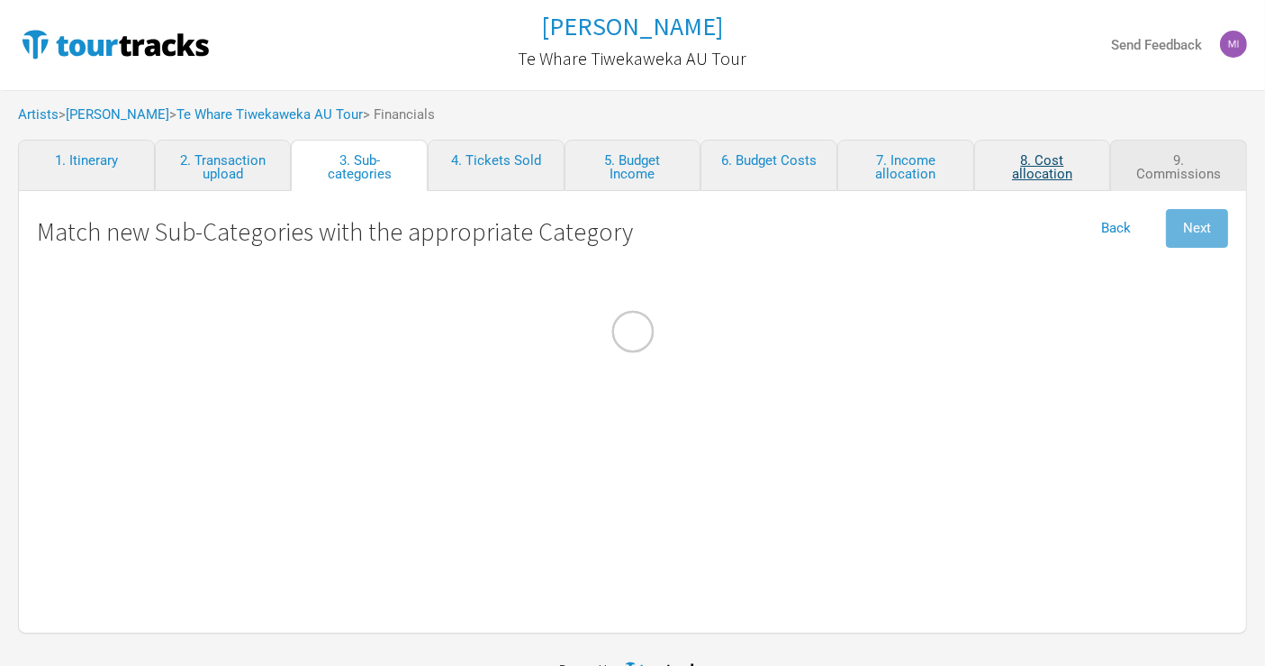
select Touring "Merch Income"
select Commission "Merch Costs"
select Consumables "Production"
select Fares "Travel"
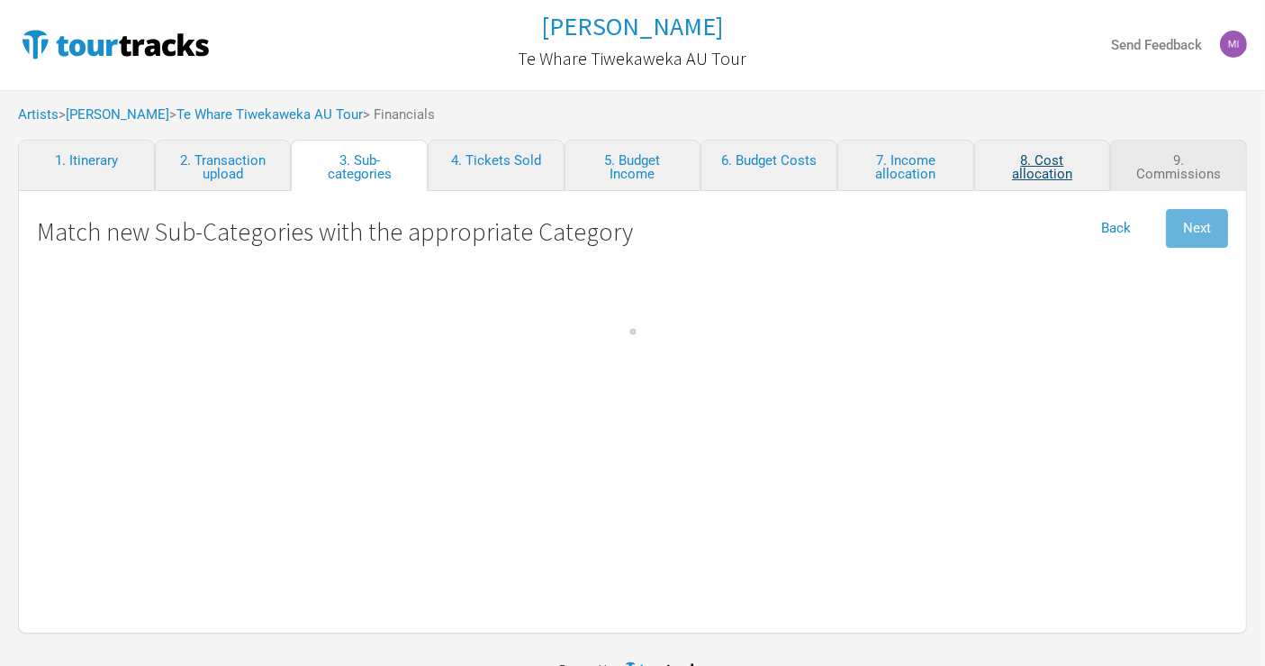
select select "Travel"
select Income "Performance"
select Costs "Production"
select Ground "Travel"
select select "Travel"
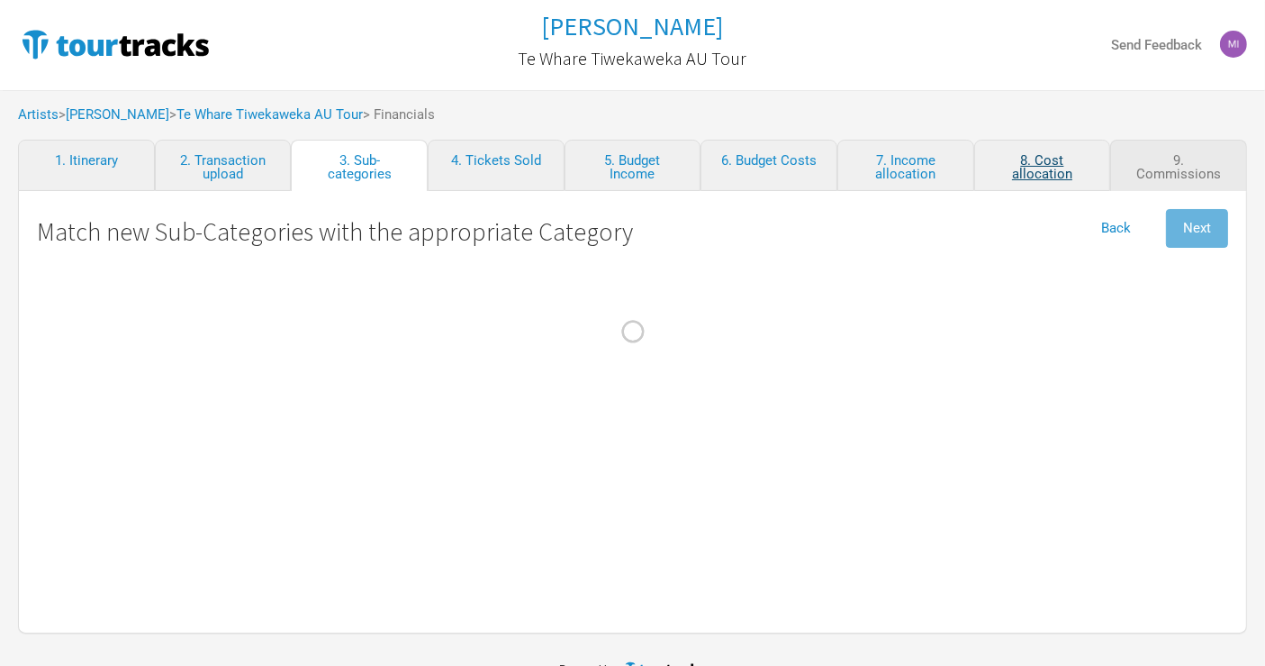
select Internet "Admin"
select Meals "Travel"
select Commission "Merch Costs"
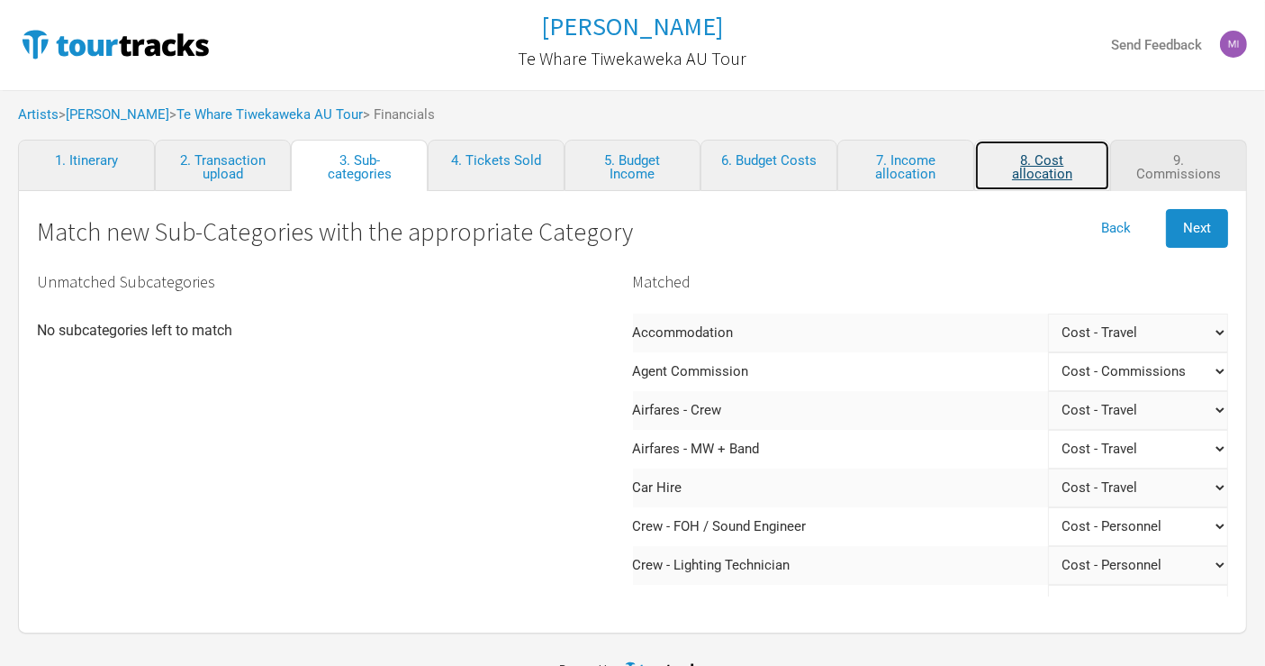
click at [1052, 171] on link "8. Cost allocation" at bounding box center [1042, 165] width 137 height 51
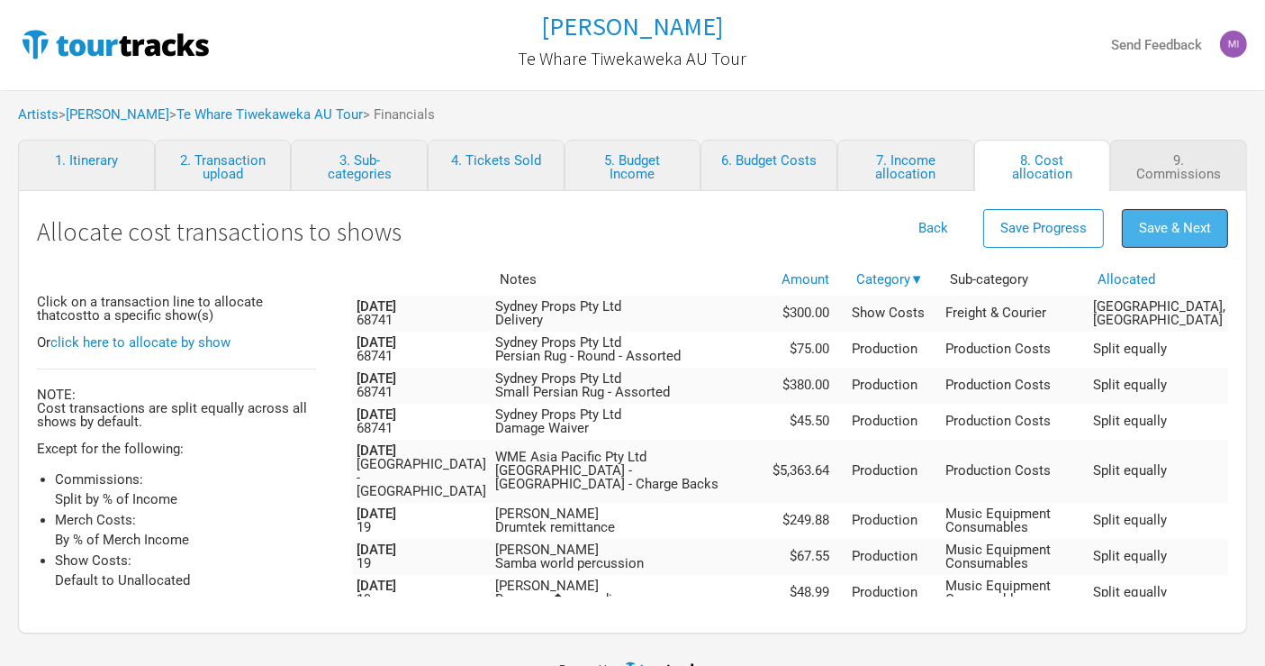
click at [1178, 223] on span "Save & Next" at bounding box center [1175, 228] width 72 height 16
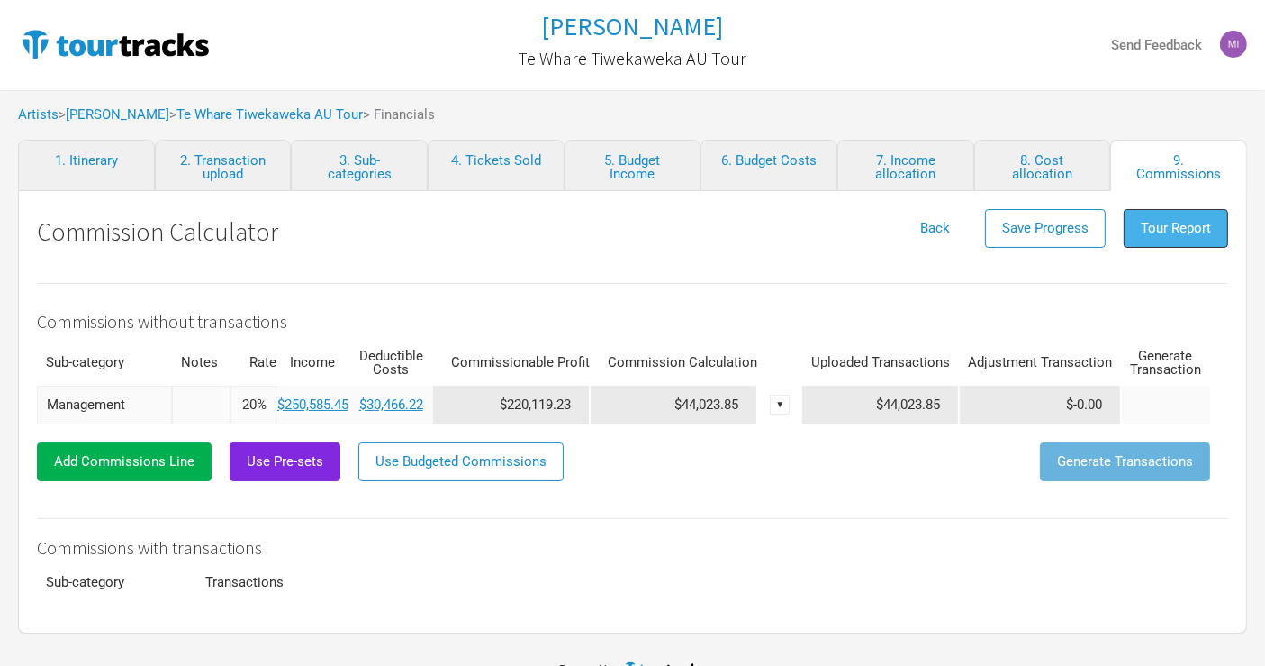
click at [1180, 222] on span "Tour Report" at bounding box center [1176, 228] width 70 height 16
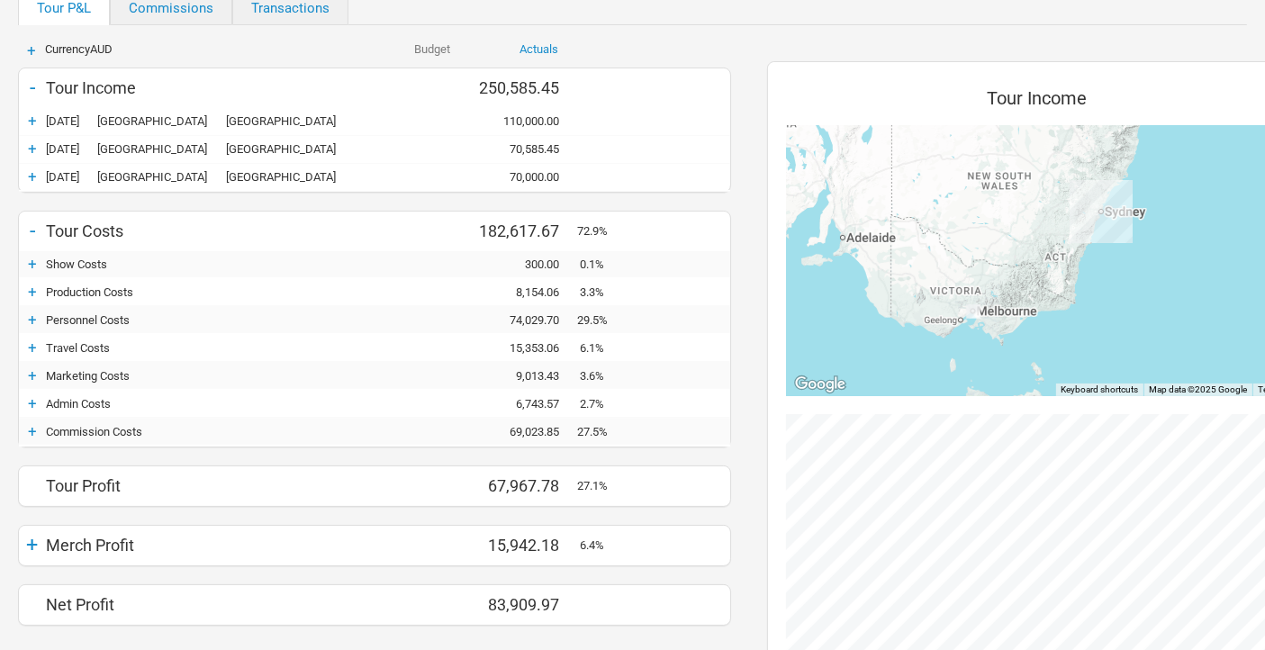
scroll to position [200, 0]
click at [33, 341] on div "+" at bounding box center [32, 346] width 27 height 18
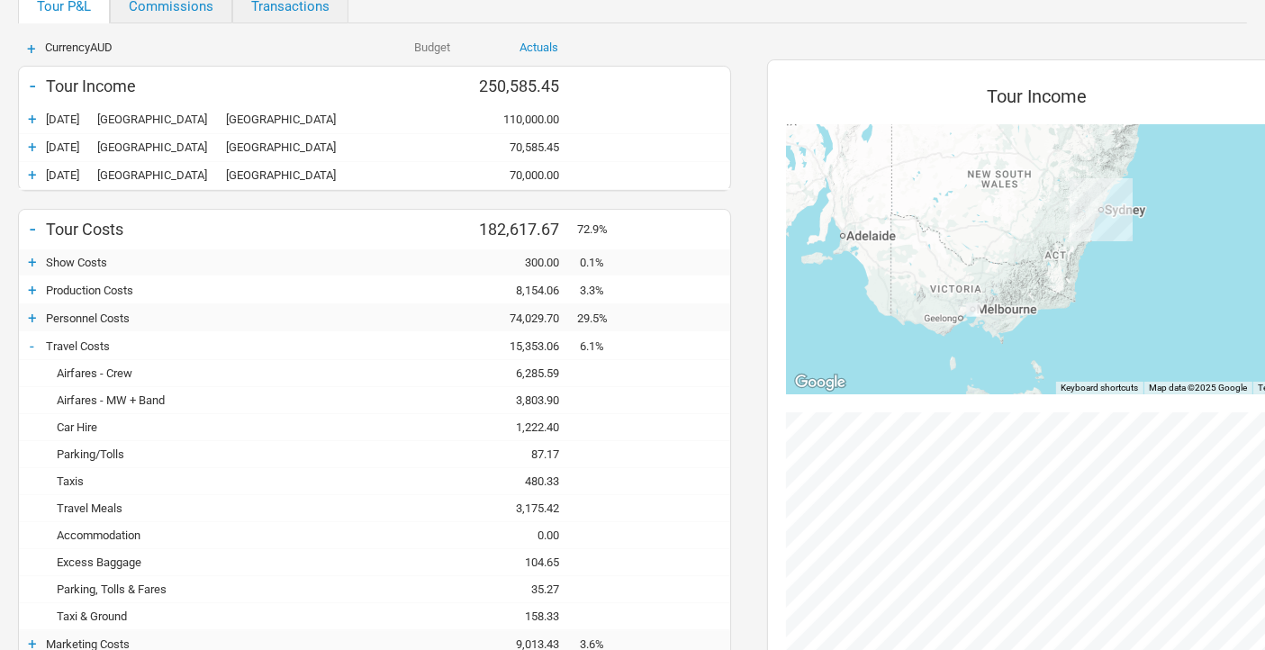
click at [548, 529] on div "0.00" at bounding box center [523, 536] width 108 height 14
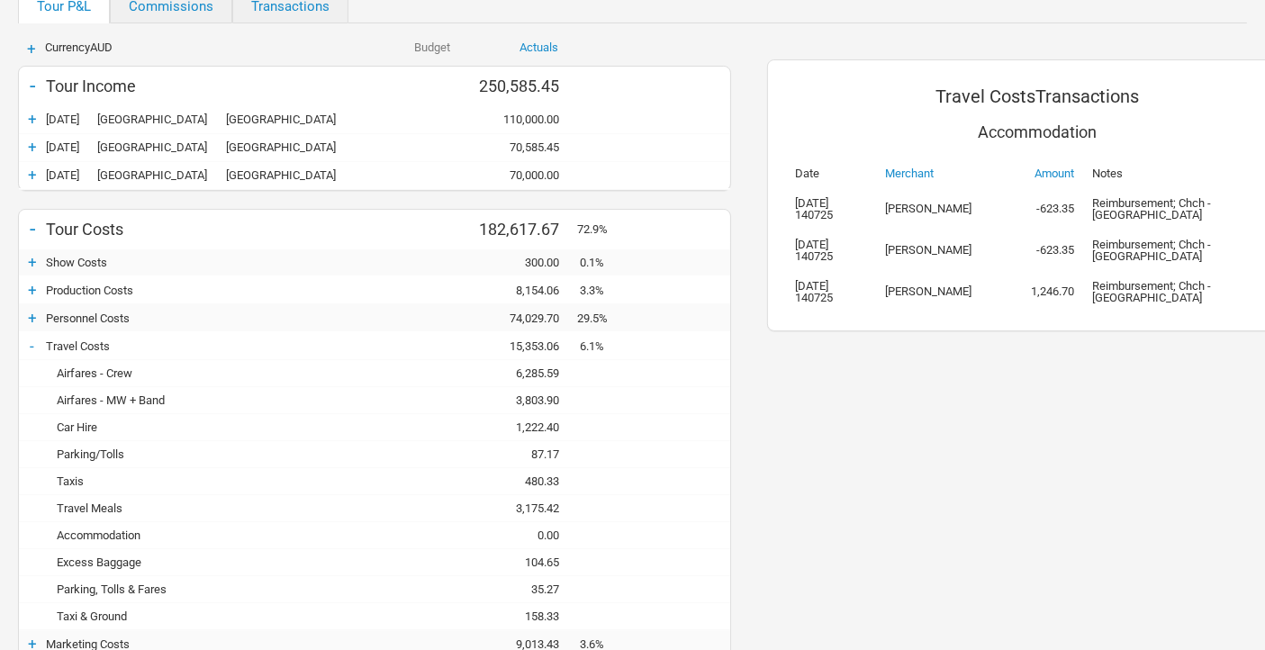
click at [549, 529] on div "0.00" at bounding box center [523, 536] width 108 height 14
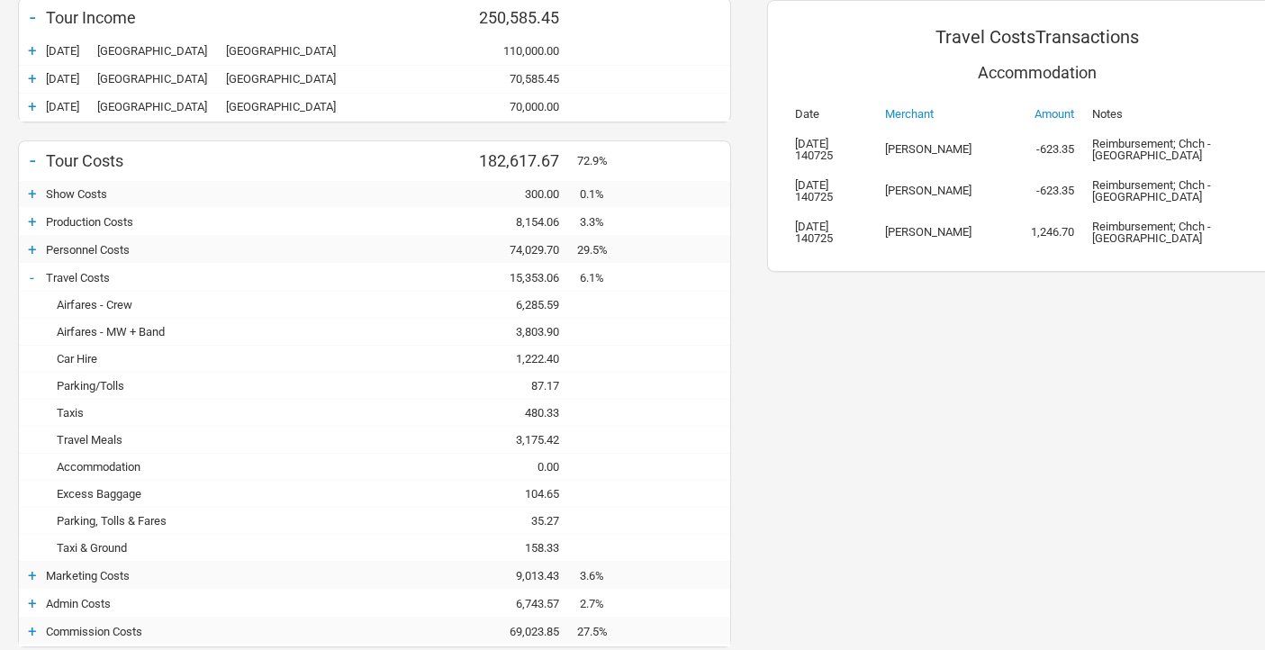
scroll to position [300, 0]
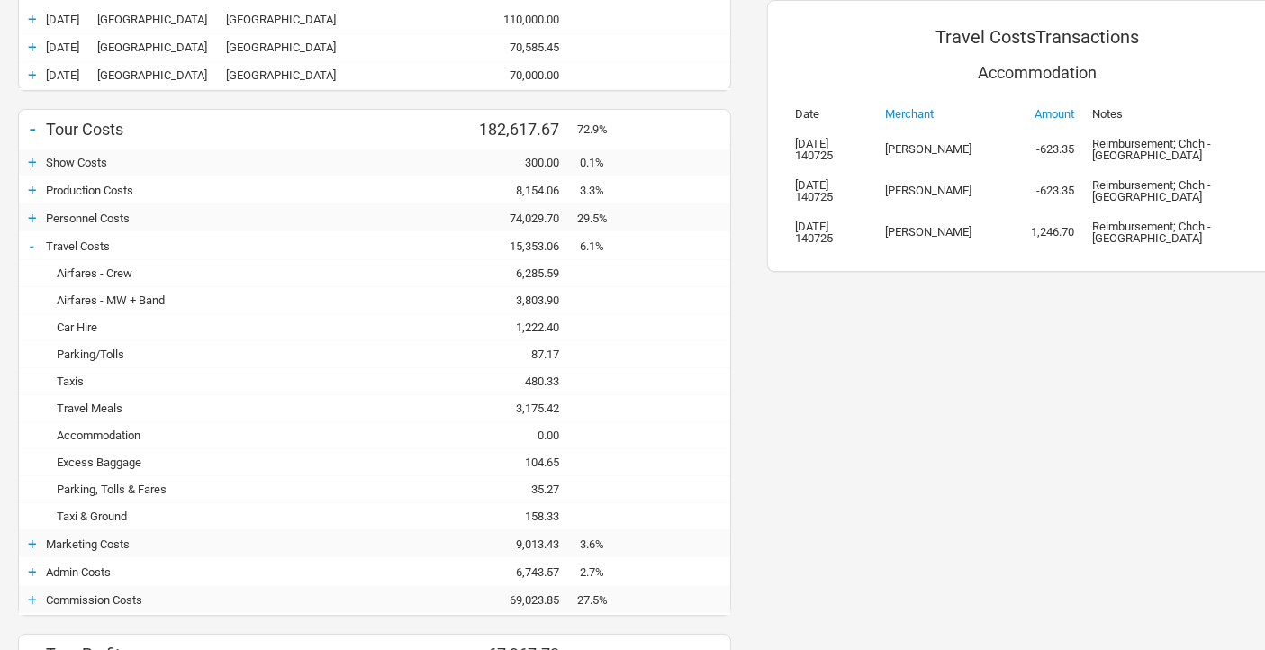
click at [113, 405] on div "Travel Meals" at bounding box center [203, 409] width 315 height 14
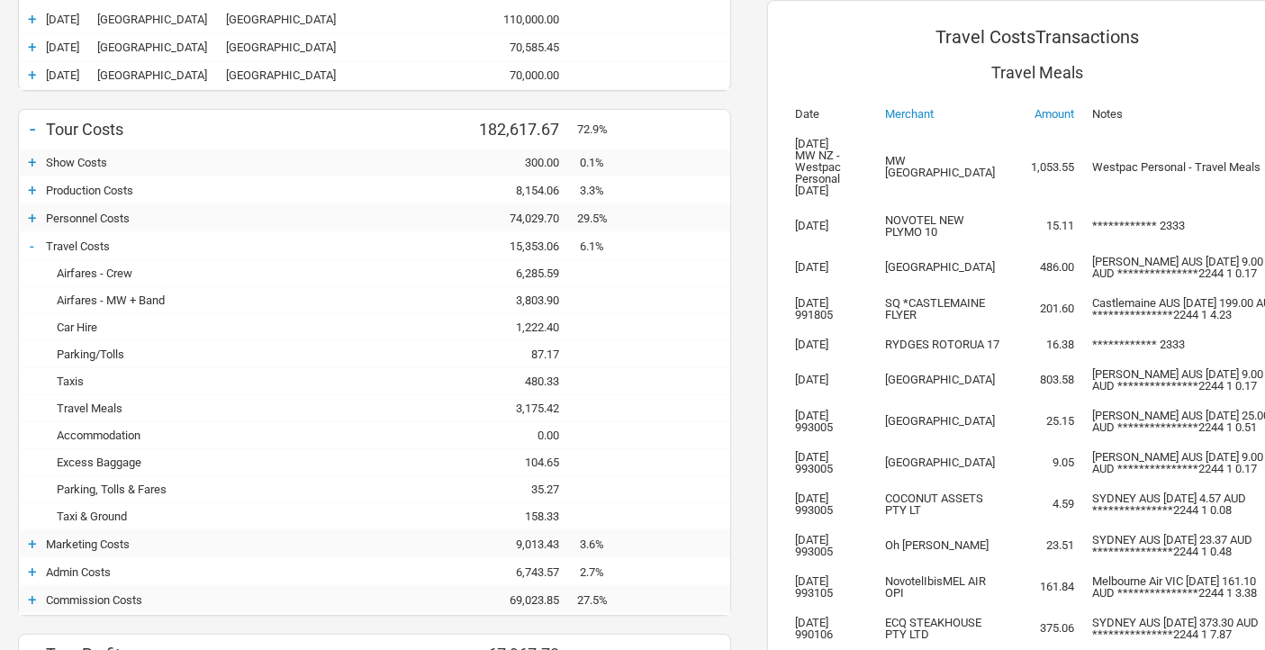
click at [32, 243] on div "-" at bounding box center [32, 246] width 27 height 18
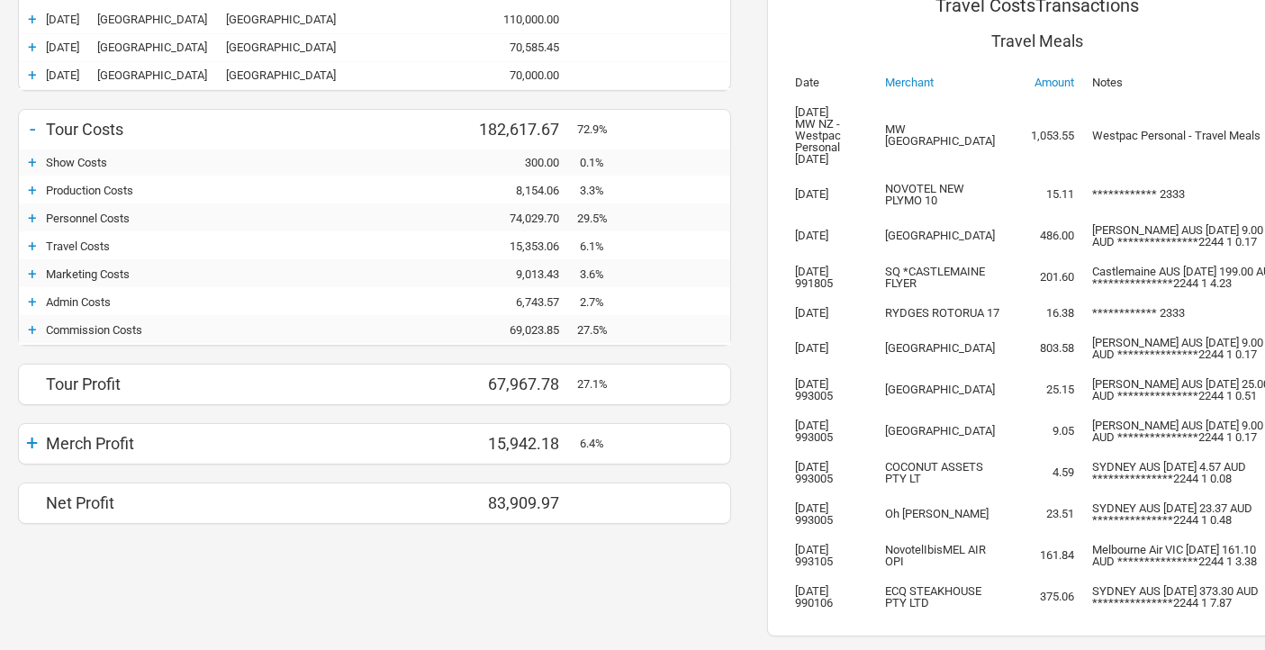
click at [33, 328] on div "+" at bounding box center [32, 330] width 27 height 18
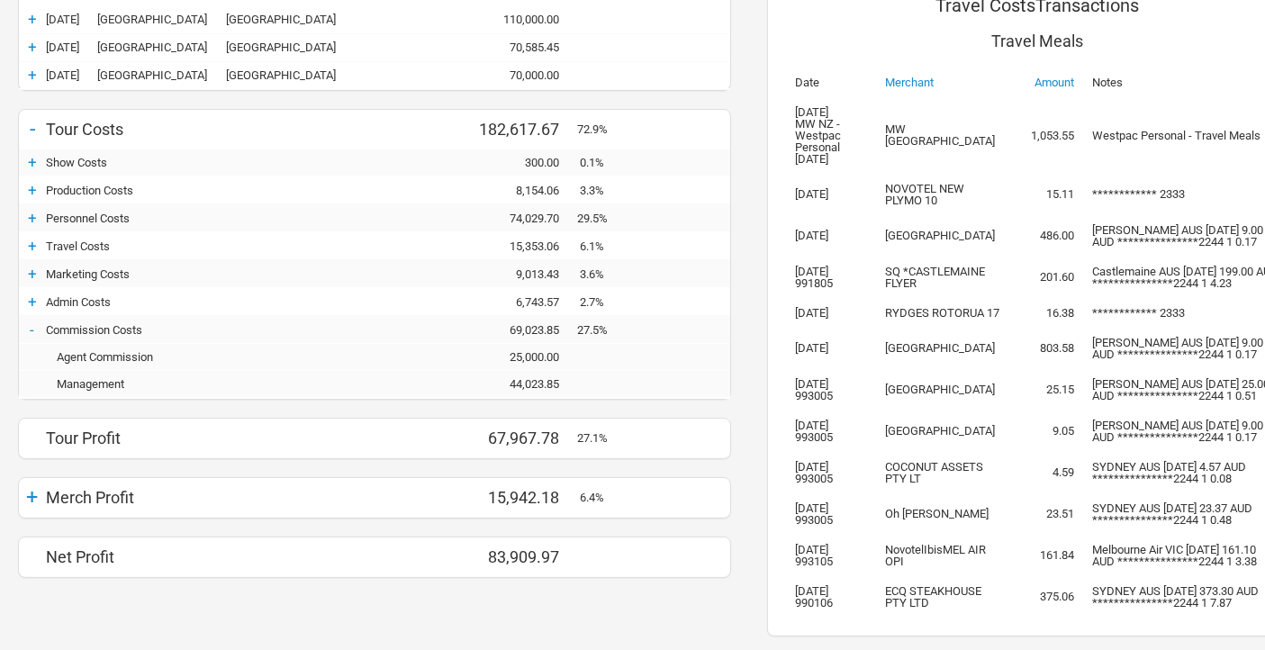
click at [28, 325] on div "-" at bounding box center [32, 330] width 27 height 18
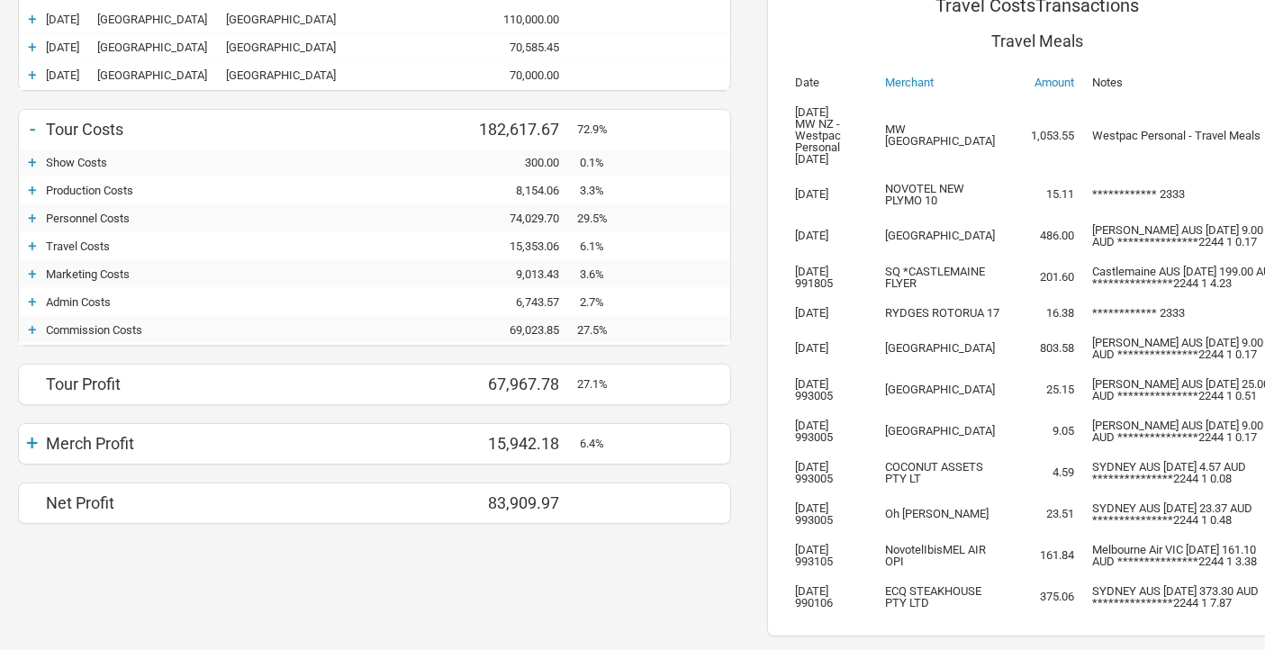
click at [32, 300] on div "+" at bounding box center [32, 302] width 27 height 18
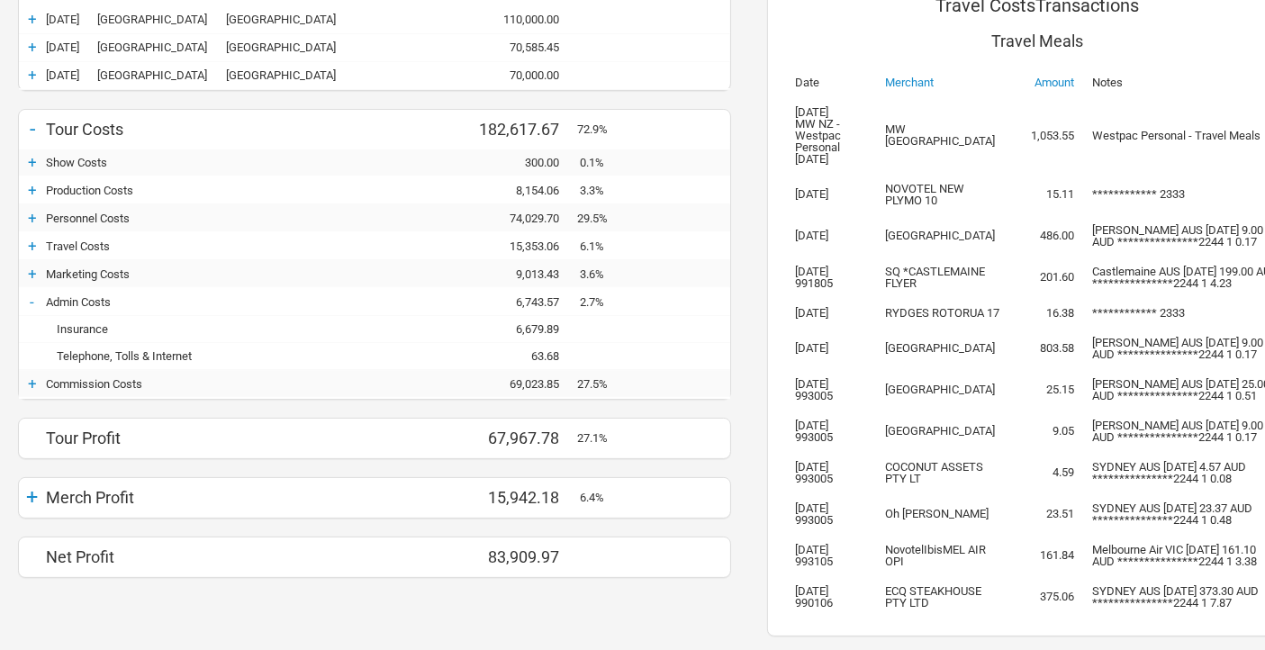
click at [32, 300] on div "-" at bounding box center [32, 302] width 27 height 18
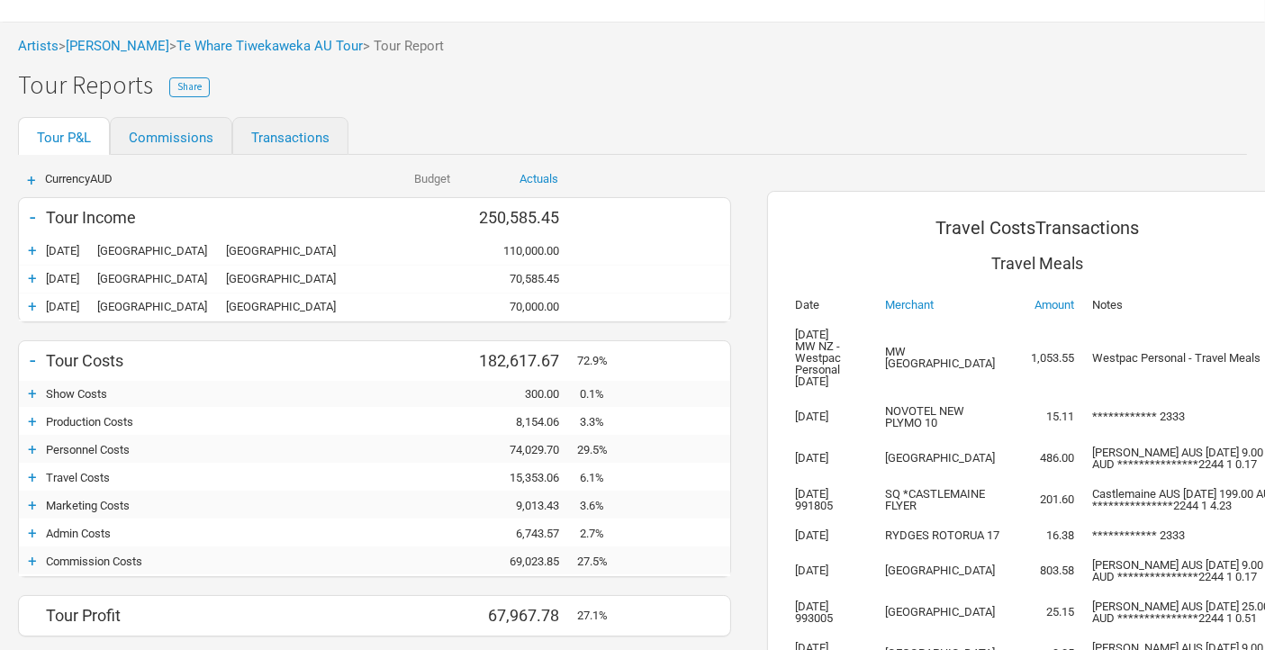
scroll to position [200, 0]
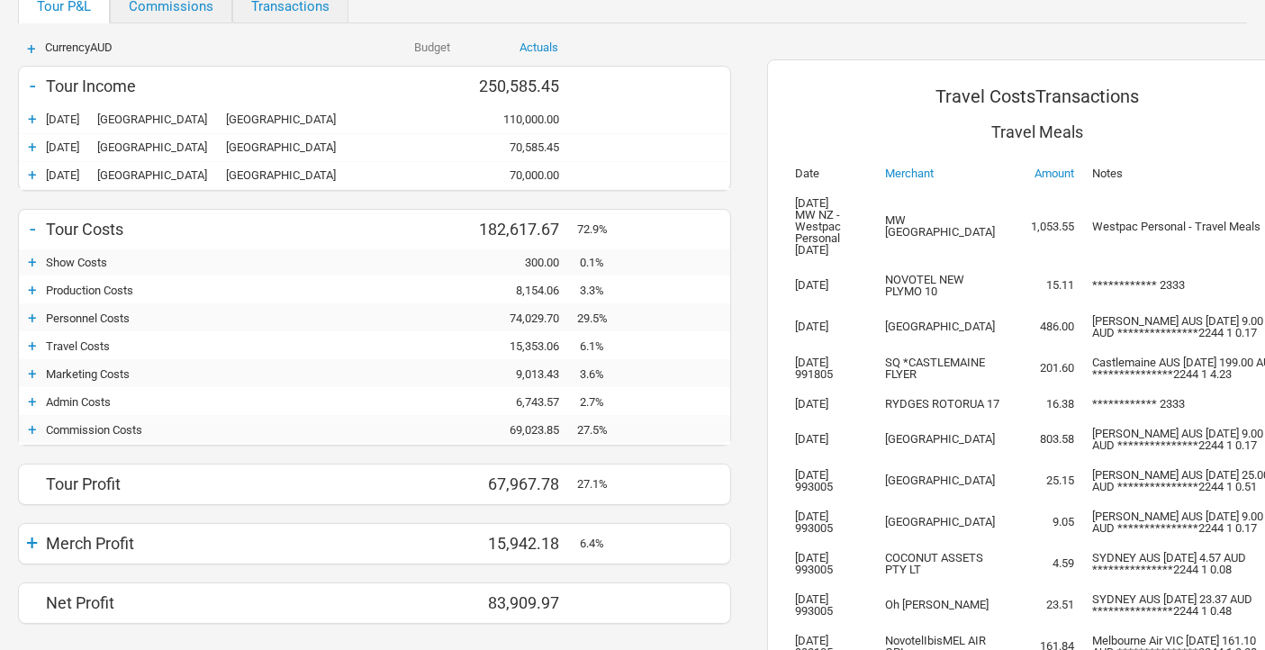
click at [28, 283] on div "+" at bounding box center [32, 290] width 27 height 18
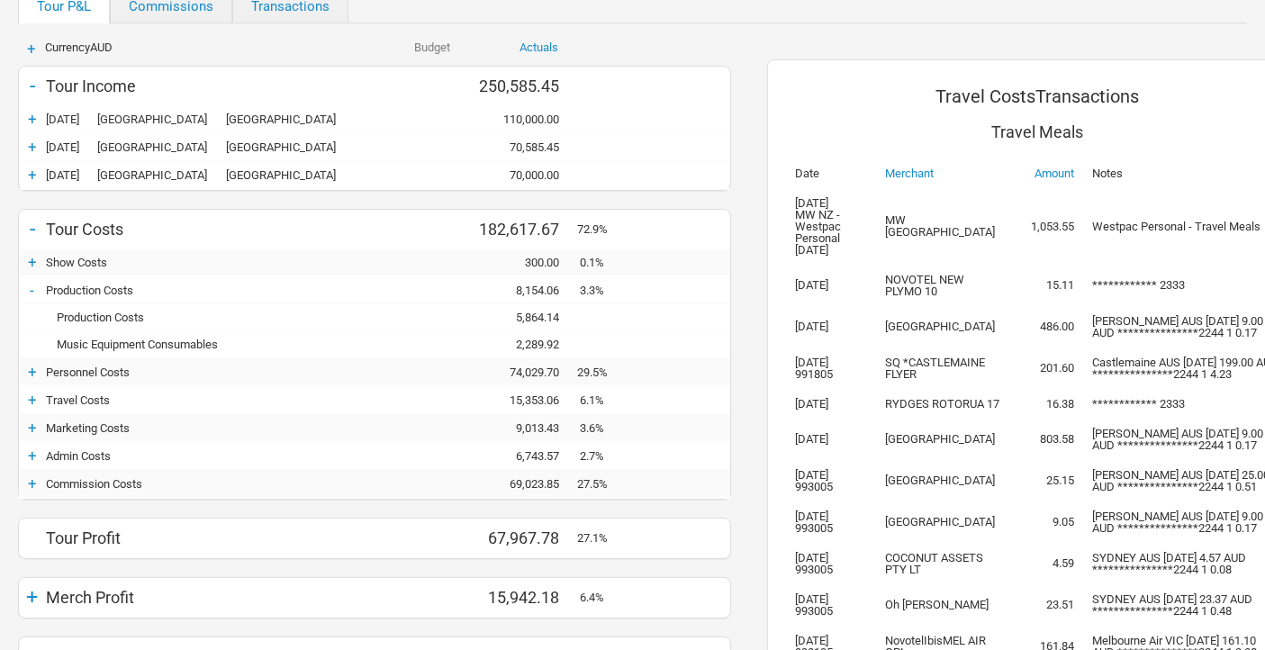
click at [33, 425] on div "+" at bounding box center [32, 428] width 27 height 18
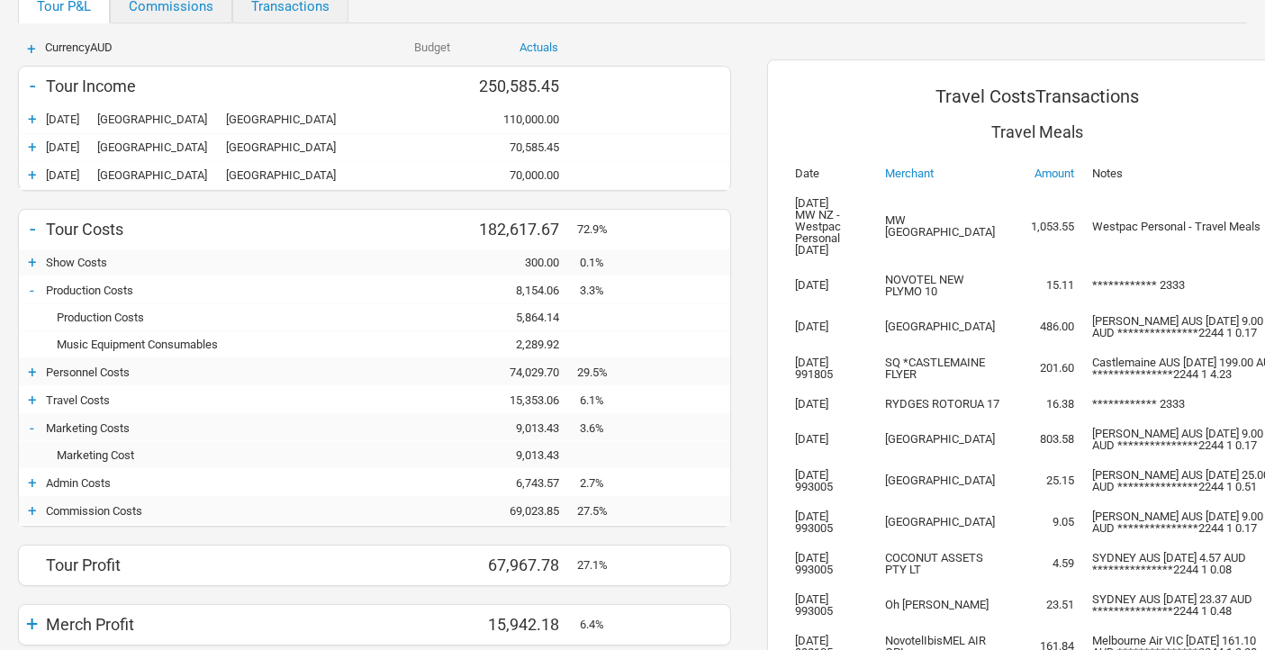
click at [28, 425] on div "-" at bounding box center [32, 428] width 27 height 18
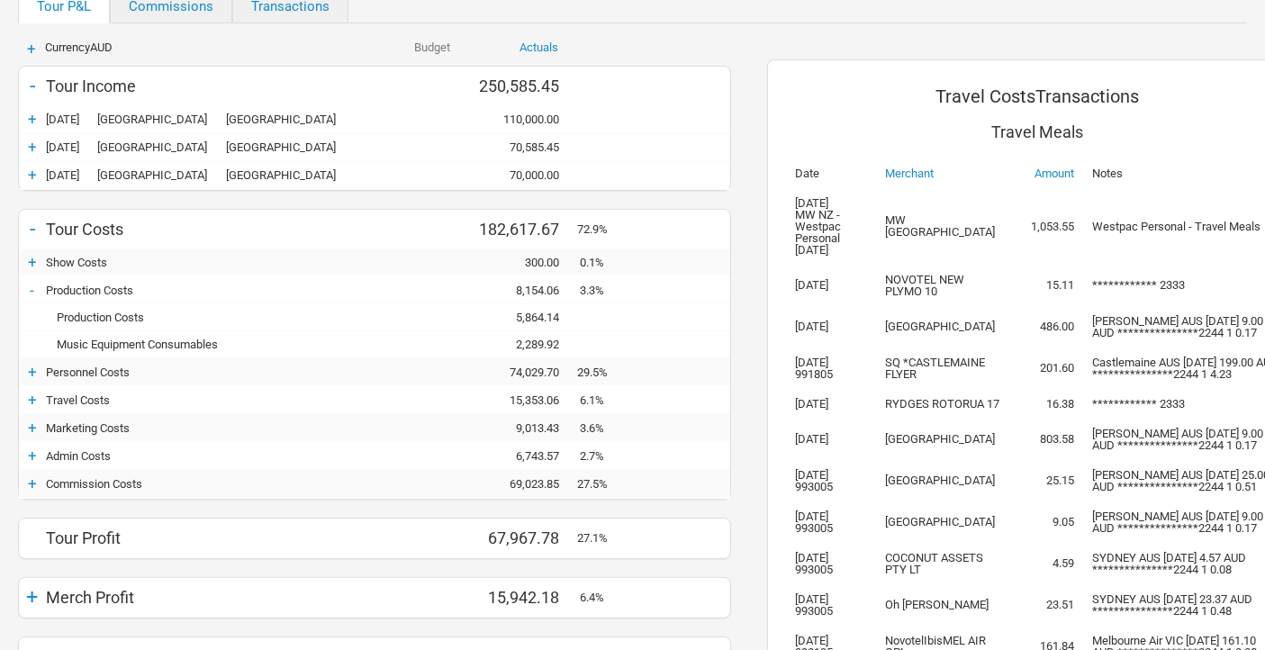
click at [31, 288] on div "-" at bounding box center [32, 290] width 27 height 18
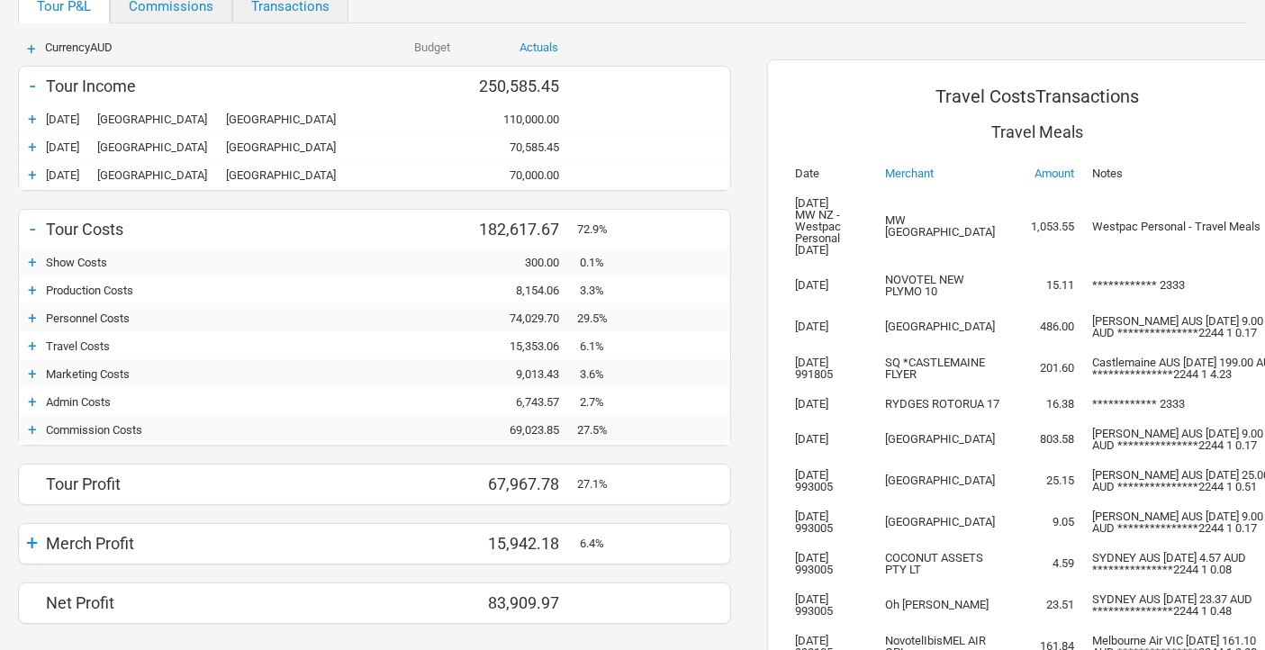
click at [28, 425] on div "+" at bounding box center [32, 430] width 27 height 18
click at [28, 425] on div "-" at bounding box center [32, 430] width 27 height 18
click at [31, 428] on div "+" at bounding box center [32, 430] width 27 height 18
click at [31, 428] on div "-" at bounding box center [32, 430] width 27 height 18
click at [28, 399] on div "+" at bounding box center [32, 402] width 27 height 18
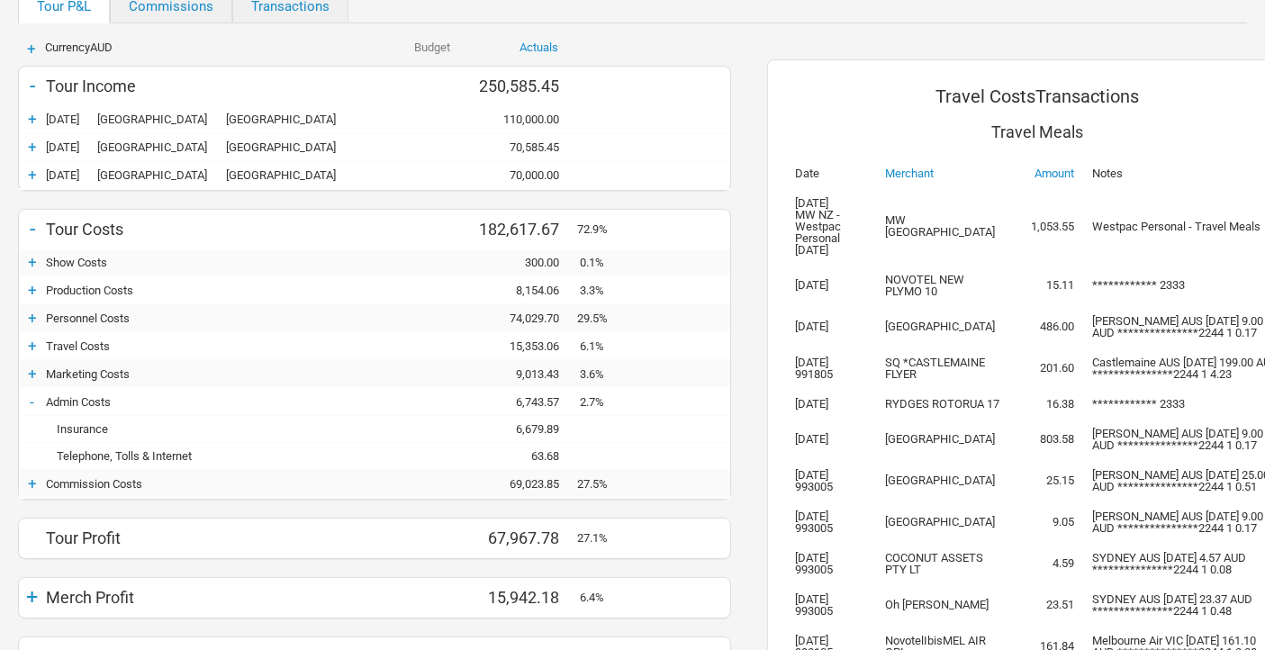
click at [28, 399] on div "-" at bounding box center [32, 402] width 27 height 18
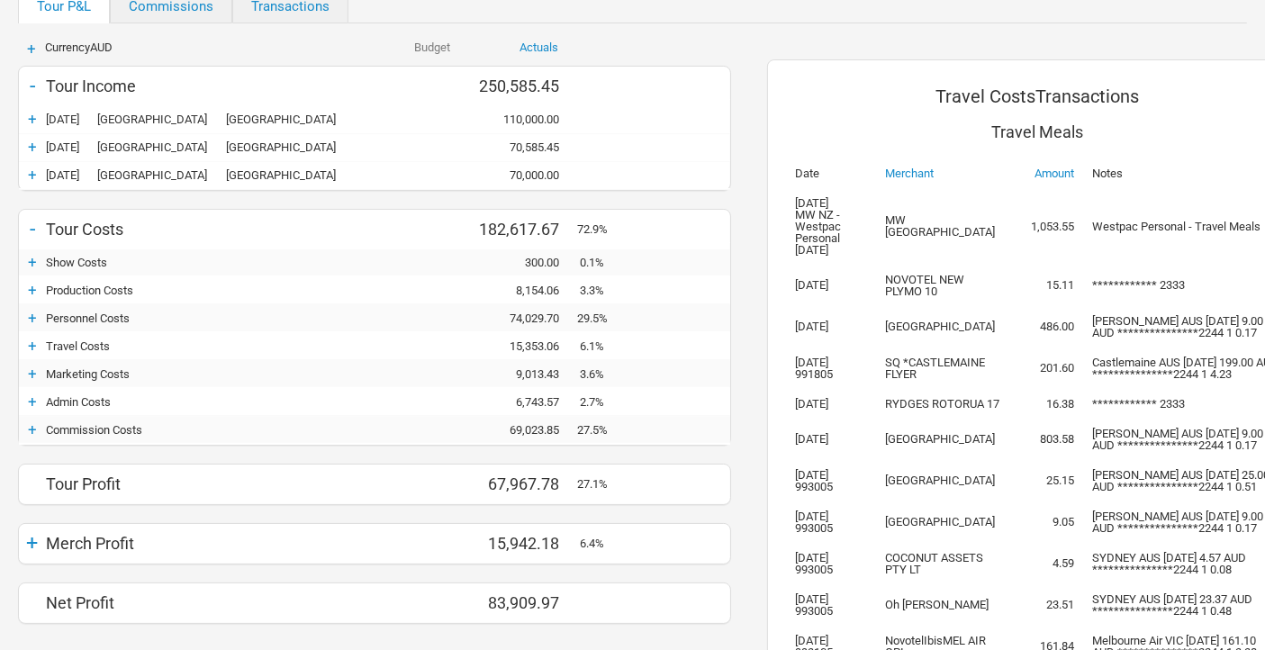
click at [30, 393] on div "+" at bounding box center [32, 402] width 27 height 18
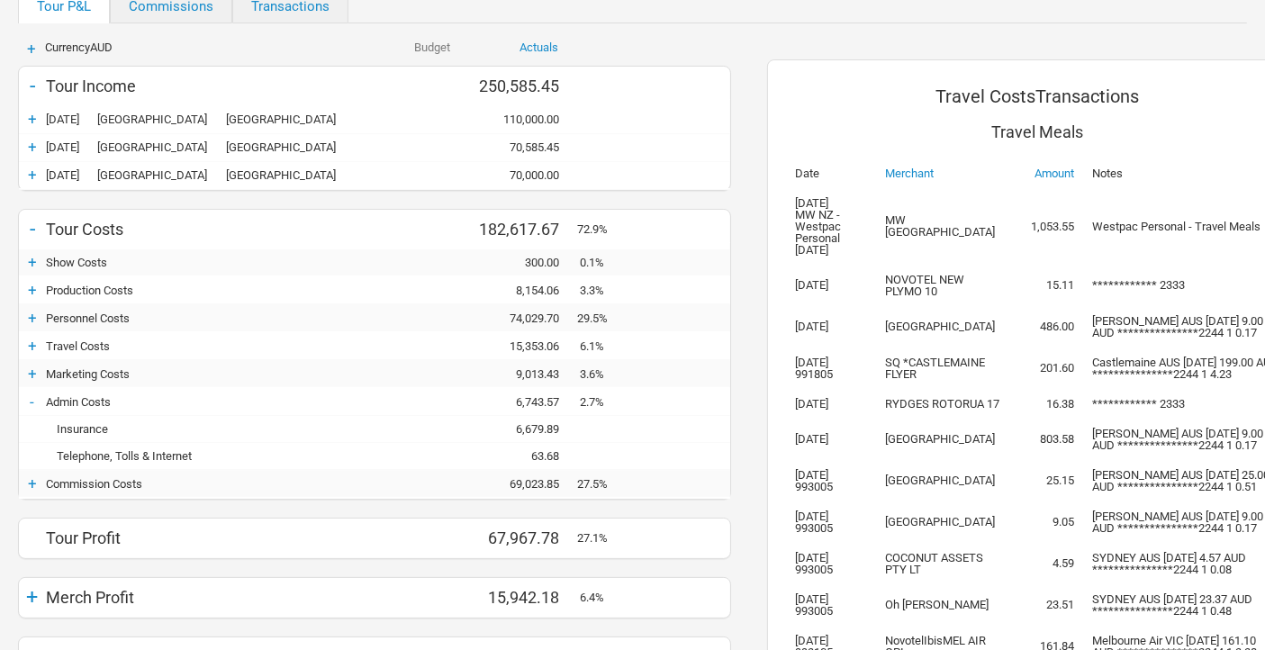
click at [542, 428] on div "6,679.89" at bounding box center [523, 429] width 108 height 14
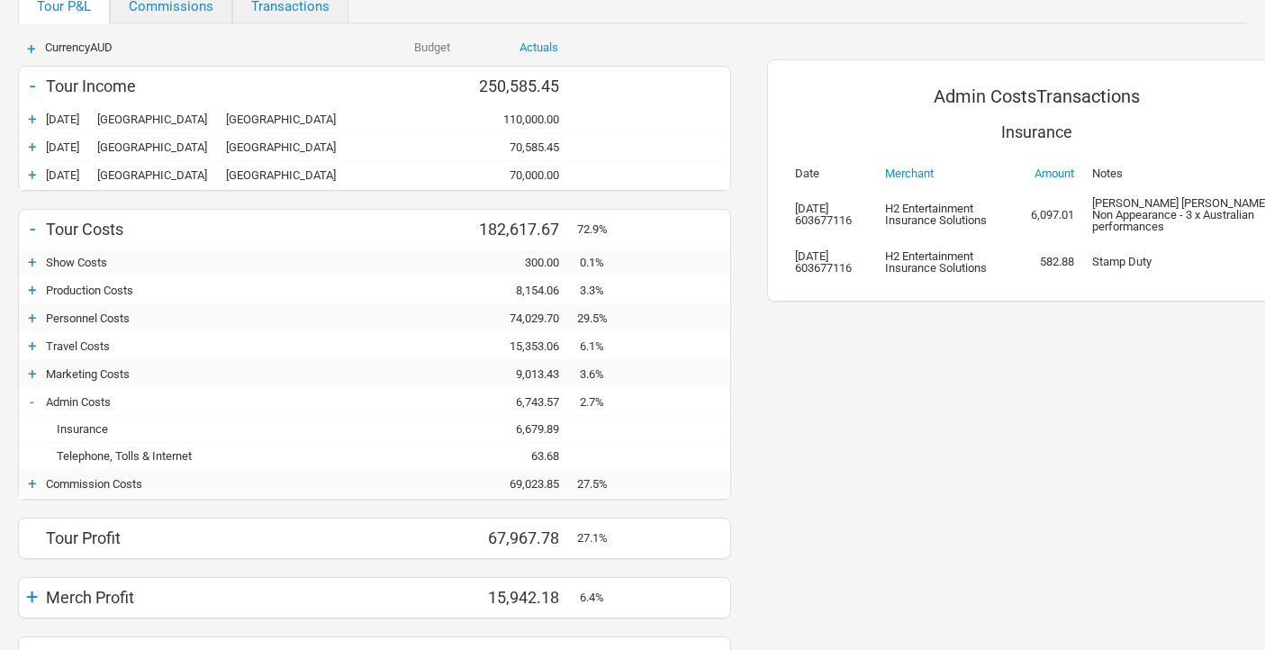
click at [32, 402] on div "-" at bounding box center [32, 402] width 27 height 18
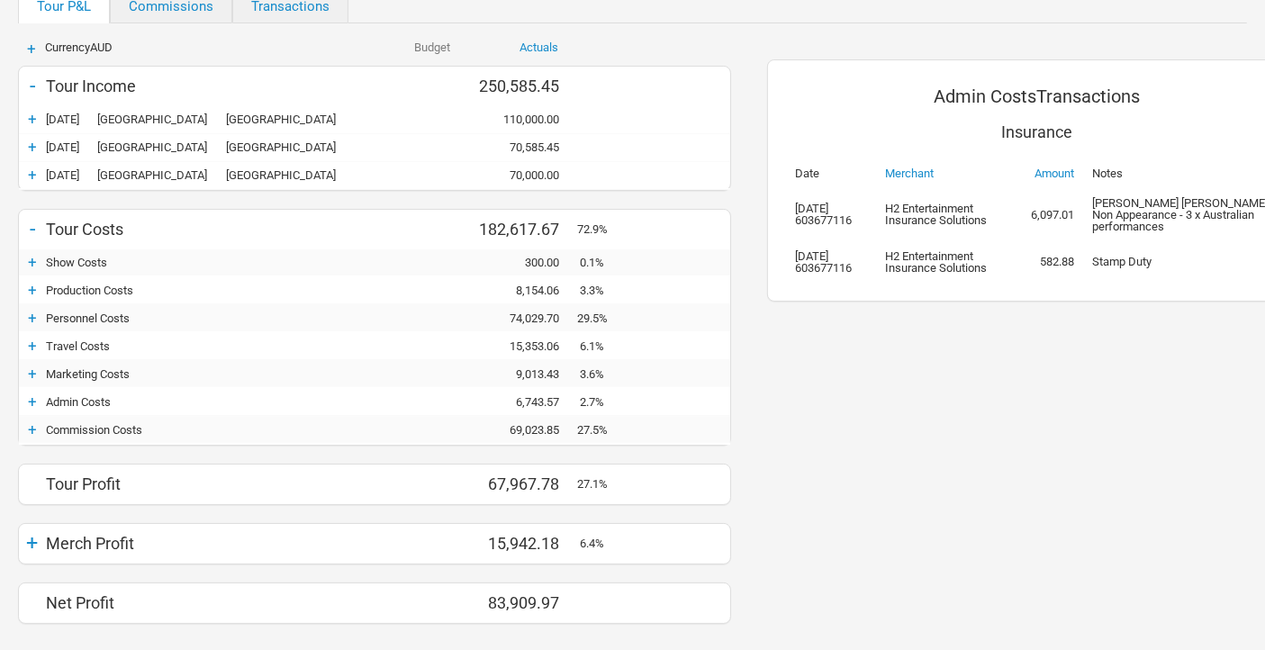
click at [28, 370] on div "+" at bounding box center [32, 374] width 27 height 18
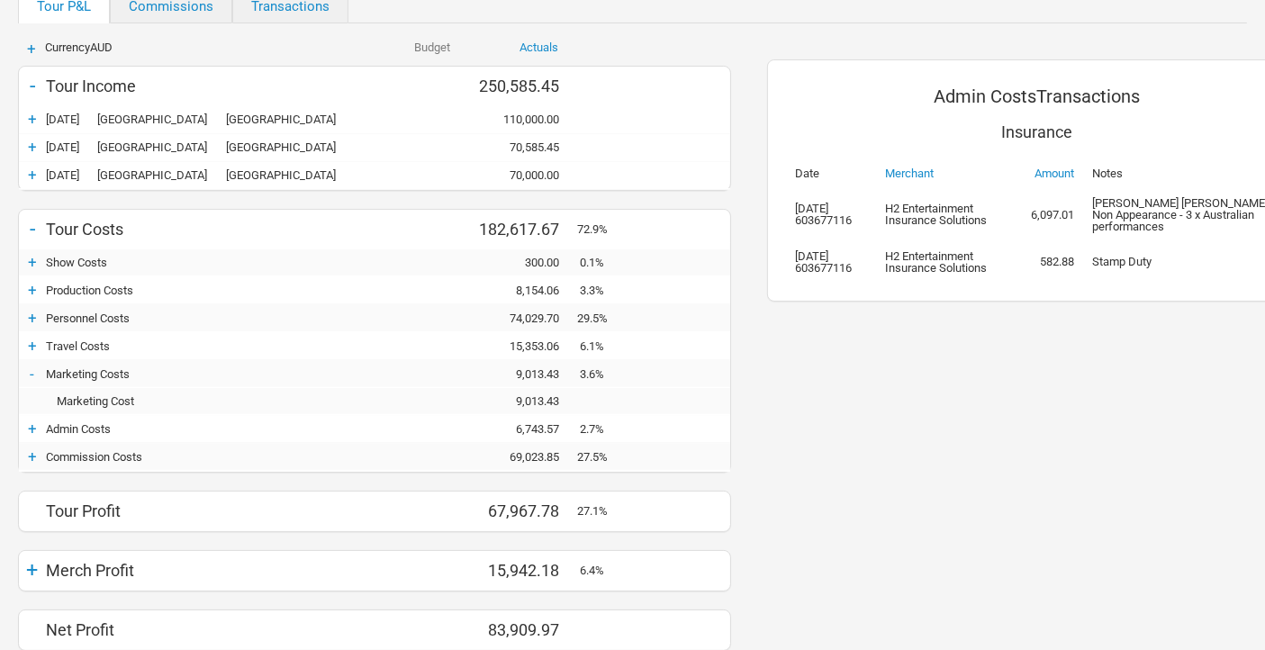
click at [28, 370] on div "-" at bounding box center [32, 374] width 27 height 18
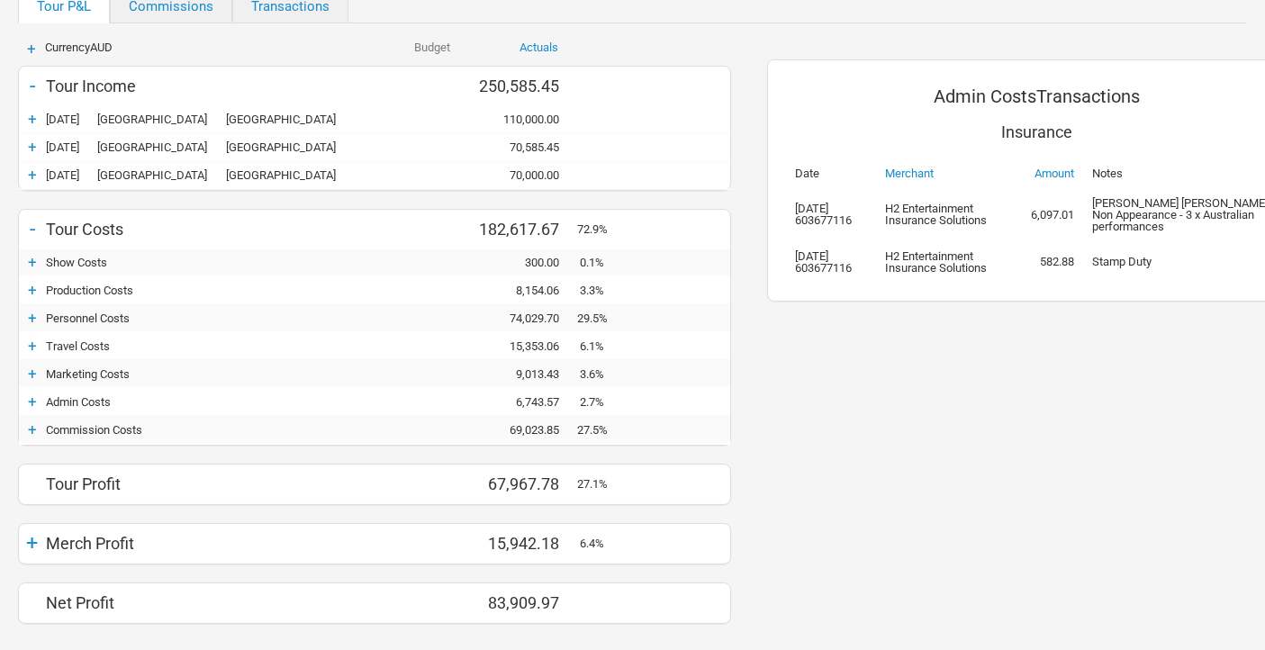
click at [30, 343] on div "+" at bounding box center [32, 346] width 27 height 18
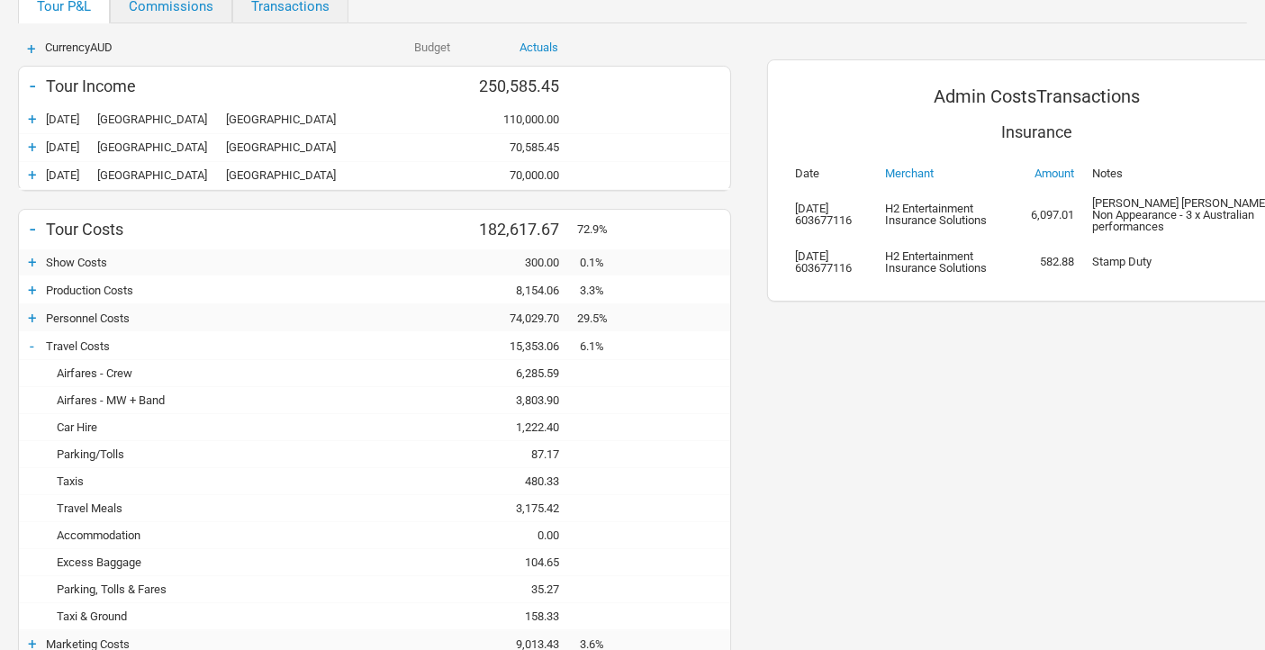
click at [30, 343] on div "-" at bounding box center [32, 346] width 27 height 18
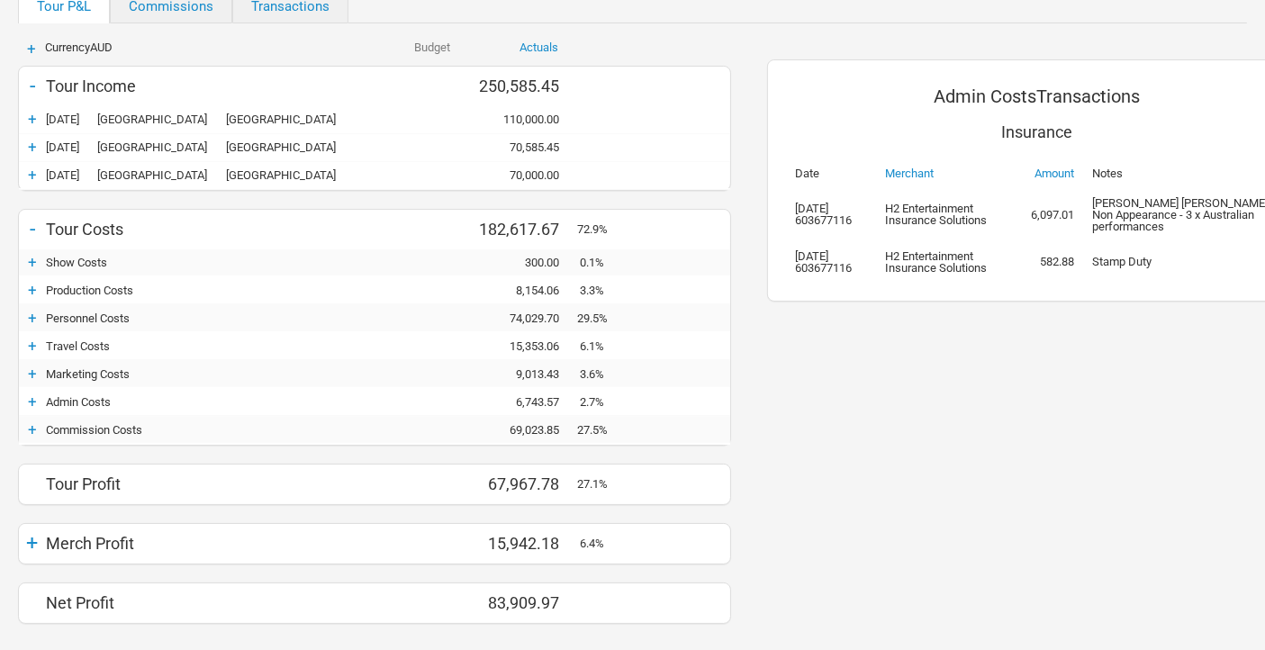
click at [31, 317] on div "+" at bounding box center [32, 318] width 27 height 18
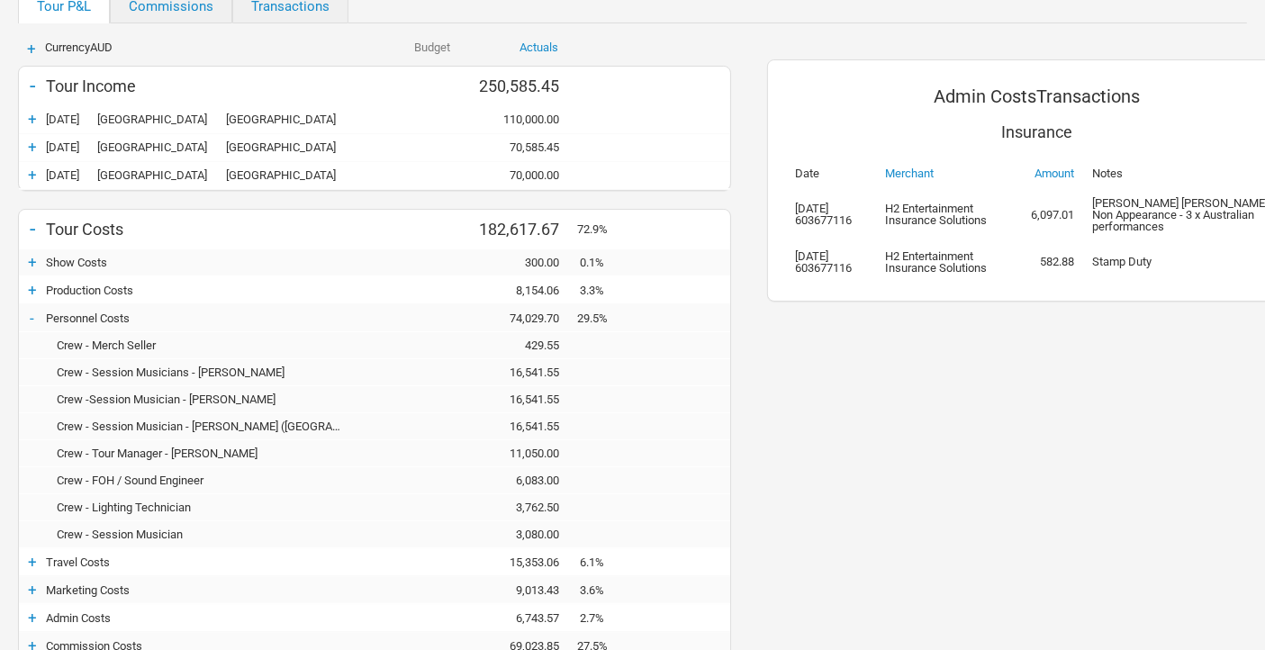
click at [31, 317] on div "-" at bounding box center [32, 318] width 27 height 18
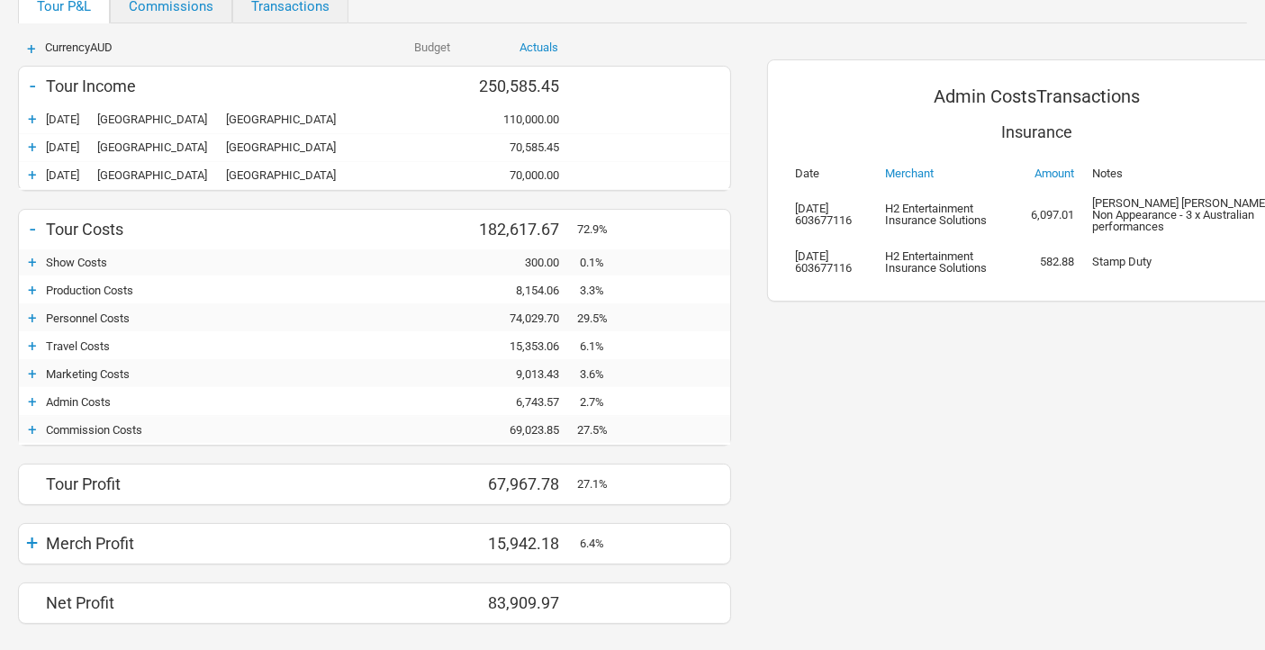
click at [32, 283] on div "+" at bounding box center [32, 290] width 27 height 18
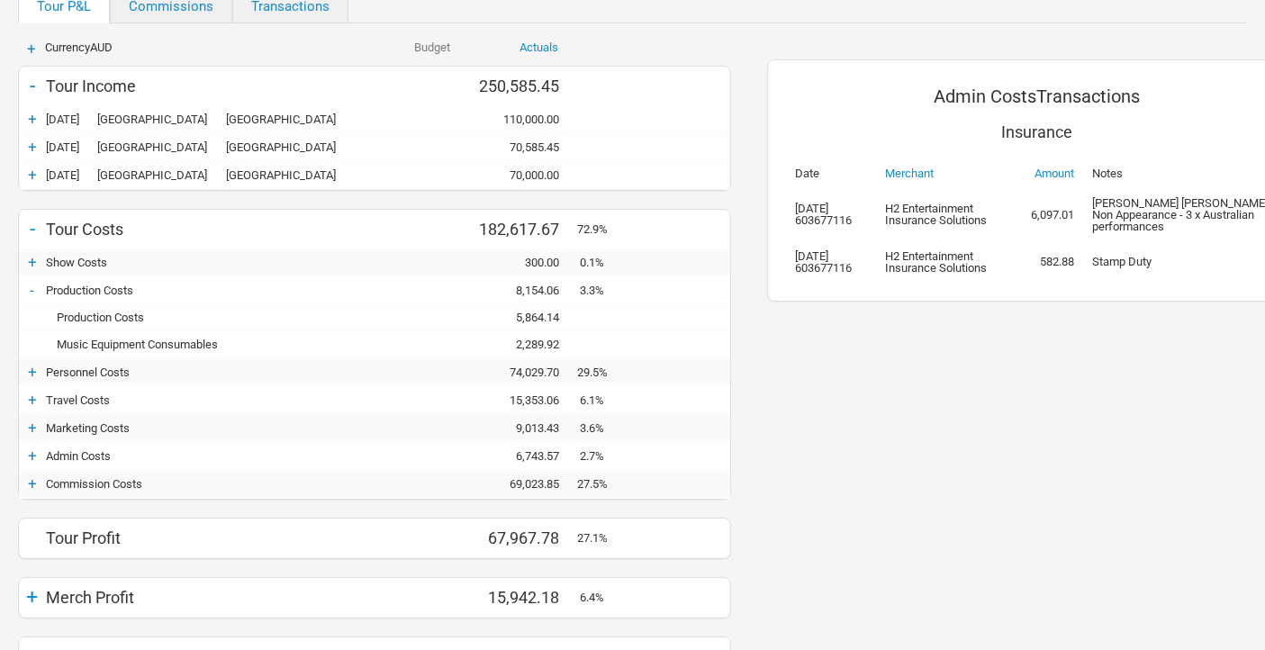
click at [33, 264] on div "+" at bounding box center [32, 262] width 27 height 18
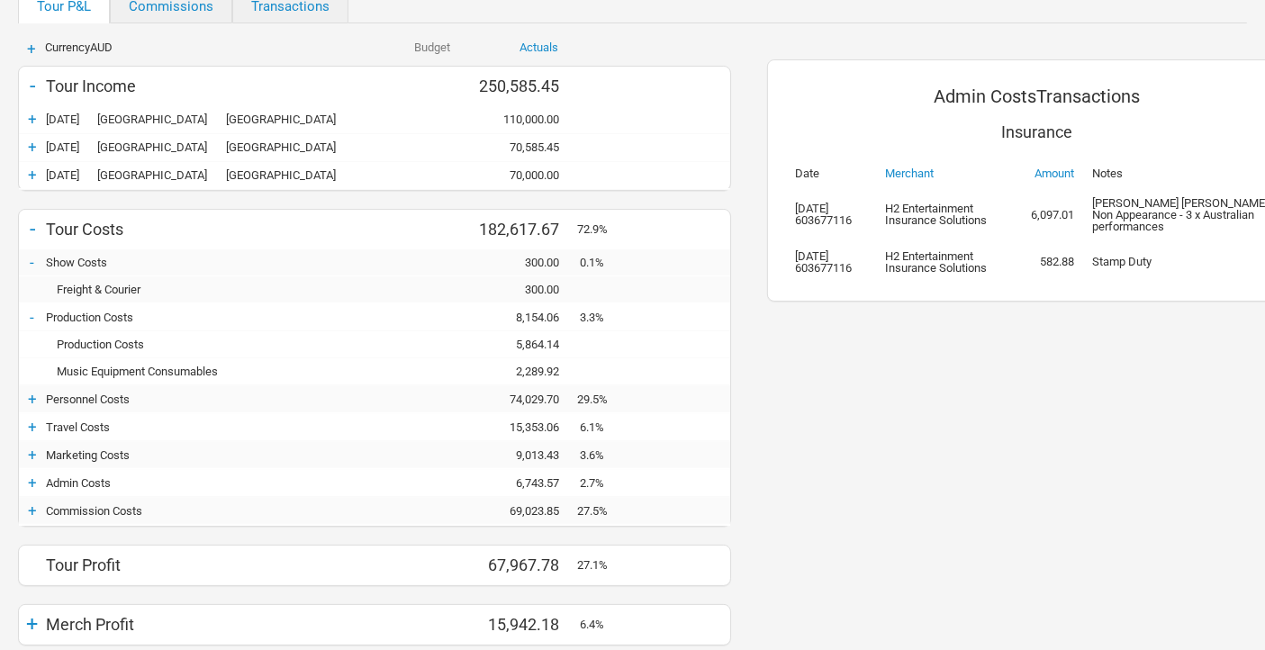
click at [33, 261] on div "-" at bounding box center [32, 262] width 27 height 18
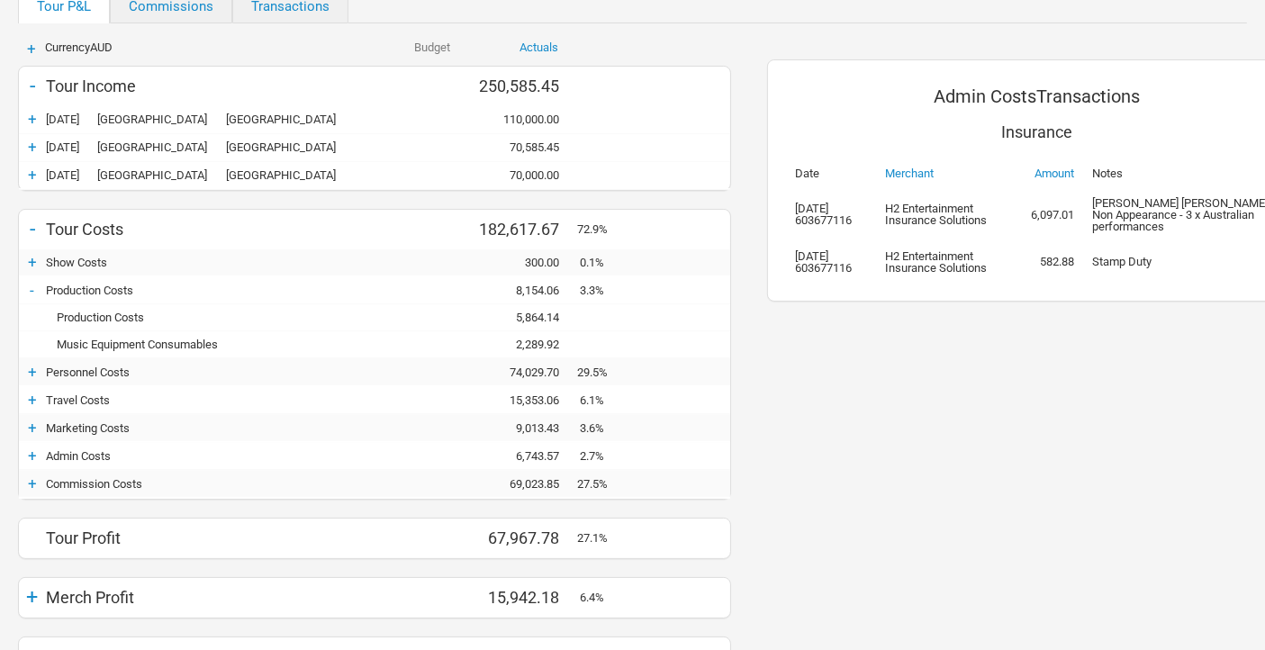
click at [33, 281] on div "-" at bounding box center [32, 290] width 27 height 18
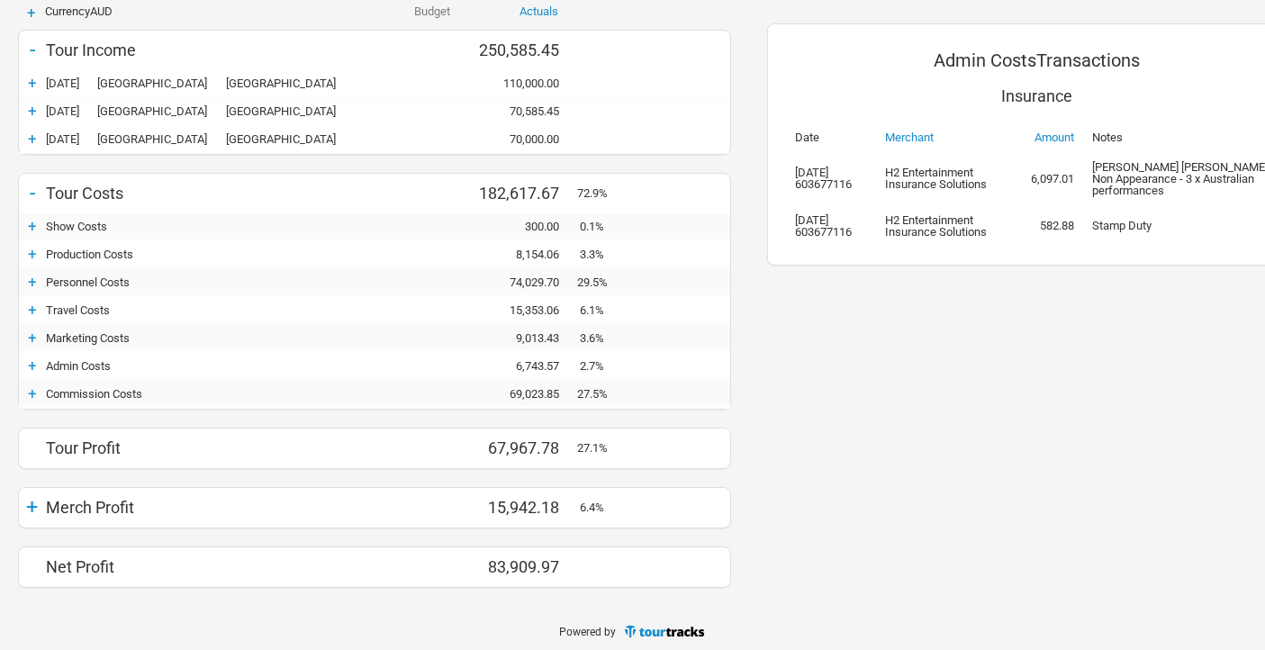
scroll to position [236, 0]
drag, startPoint x: 560, startPoint y: 560, endPoint x: 491, endPoint y: 564, distance: 69.4
click at [491, 564] on div "83,909.97" at bounding box center [523, 566] width 108 height 19
copy div "83,909.97"
